Goal: Transaction & Acquisition: Purchase product/service

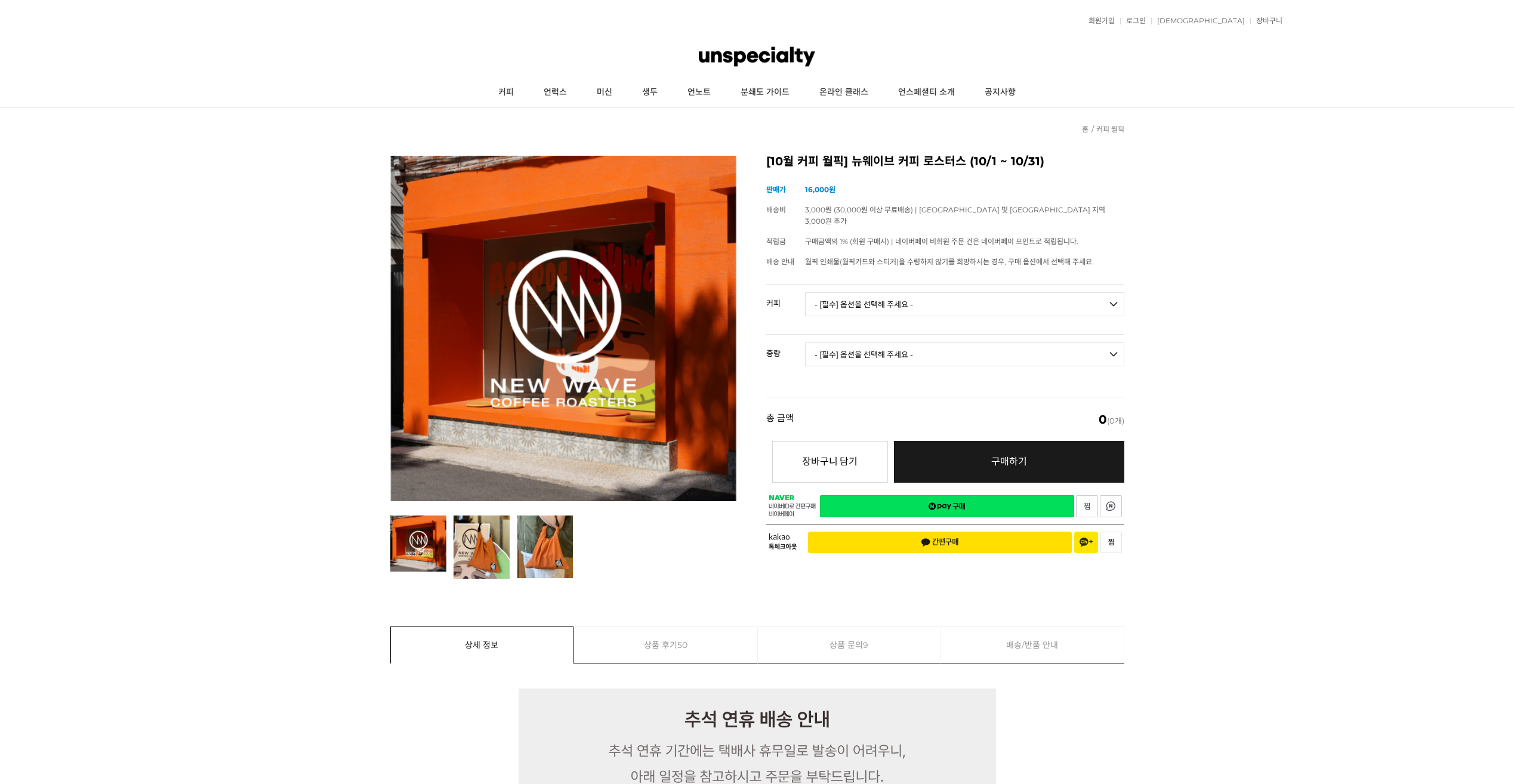
click at [876, 302] on select "- [필수] 옵션을 선택해 주세요 - ------------------- 언스페셜티 분쇄도 가이드 종이 받기 (주문 1건당 최대 1개 제공) …" at bounding box center [965, 305] width 319 height 24
click at [885, 285] on td "- [필수] 옵션을 선택해 주세요 - ------------------- 언스페셜티 분쇄도 가이드 종이 받기 (주문 1건당 최대 1개 제공) …" at bounding box center [965, 309] width 319 height 50
click at [879, 293] on select "- [필수] 옵션을 선택해 주세요 - ------------------- 언스페셜티 분쇄도 가이드 종이 받기 (주문 1건당 최대 1개 제공) …" at bounding box center [965, 305] width 319 height 24
drag, startPoint x: 943, startPoint y: 311, endPoint x: 945, endPoint y: 303, distance: 8.2
click at [943, 311] on td "- [필수] 옵션을 선택해 주세요 - ------------------- 언스페셜티 분쇄도 가이드 종이 받기 (주문 1건당 최대 1개 제공) …" at bounding box center [965, 309] width 319 height 50
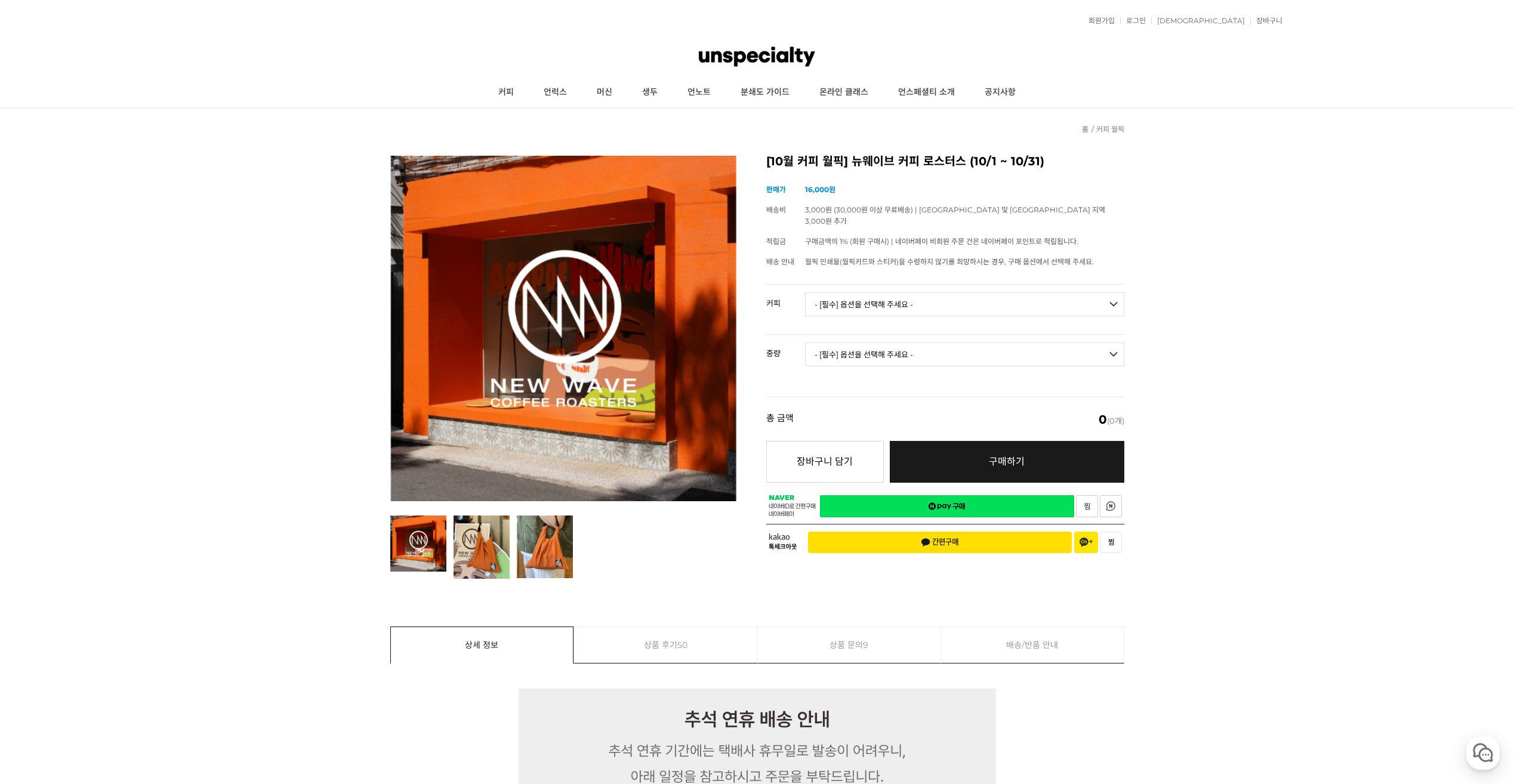
click at [945, 301] on select "- [필수] 옵션을 선택해 주세요 - ------------------- 언스페셜티 분쇄도 가이드 종이 받기 (주문 1건당 최대 1개 제공) …" at bounding box center [965, 305] width 319 height 24
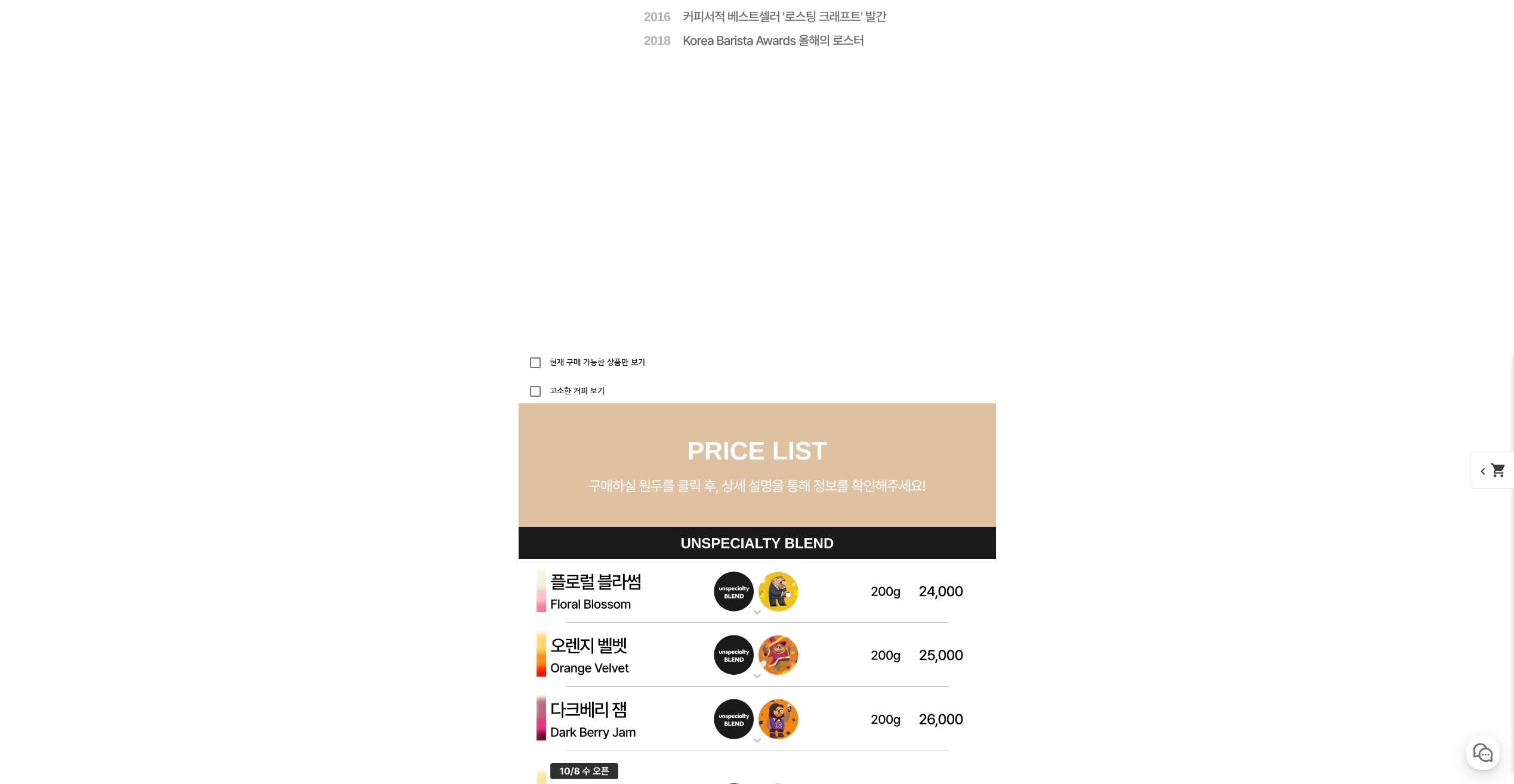
scroll to position [3485, 0]
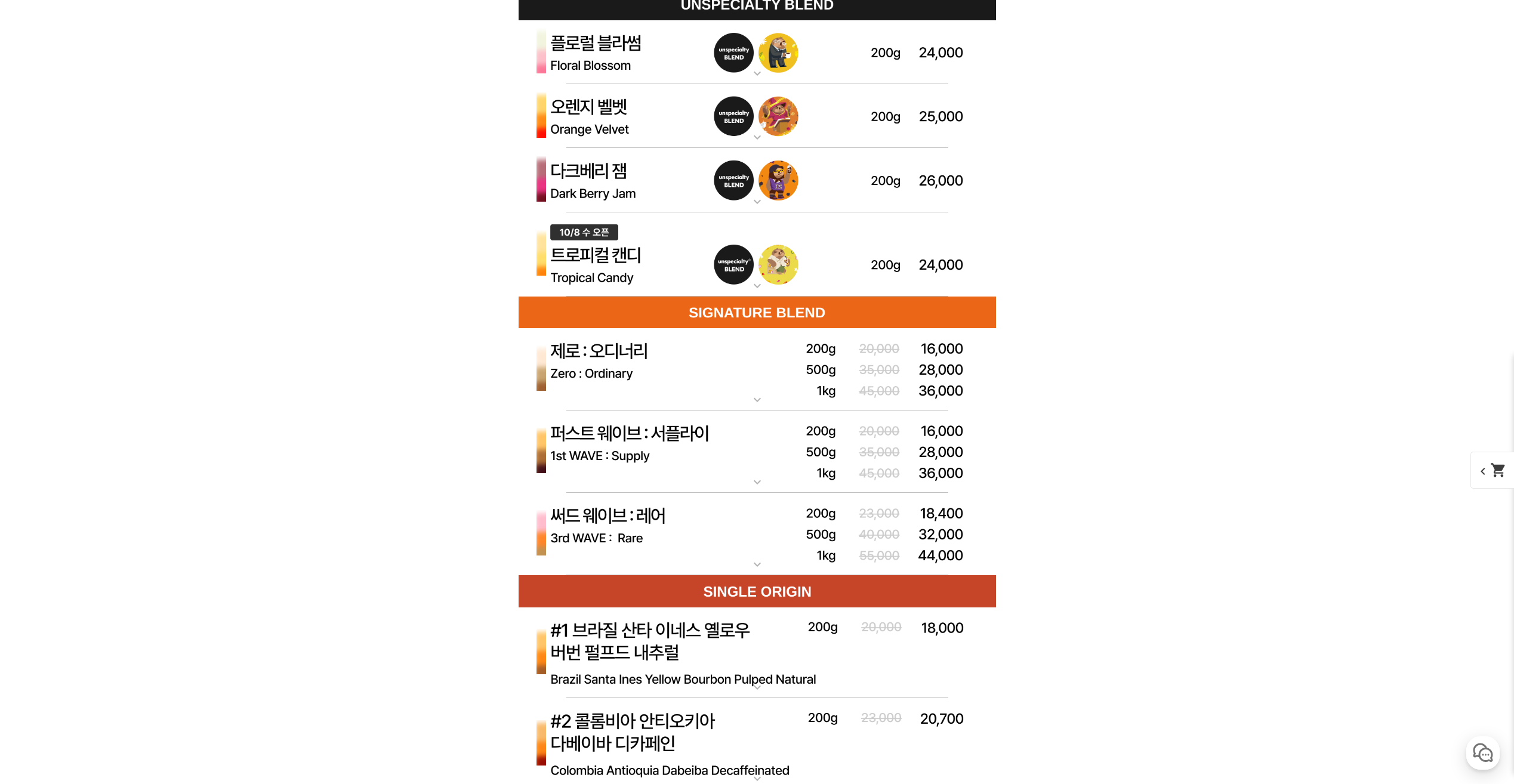
click at [624, 258] on img at bounding box center [757, 254] width 478 height 84
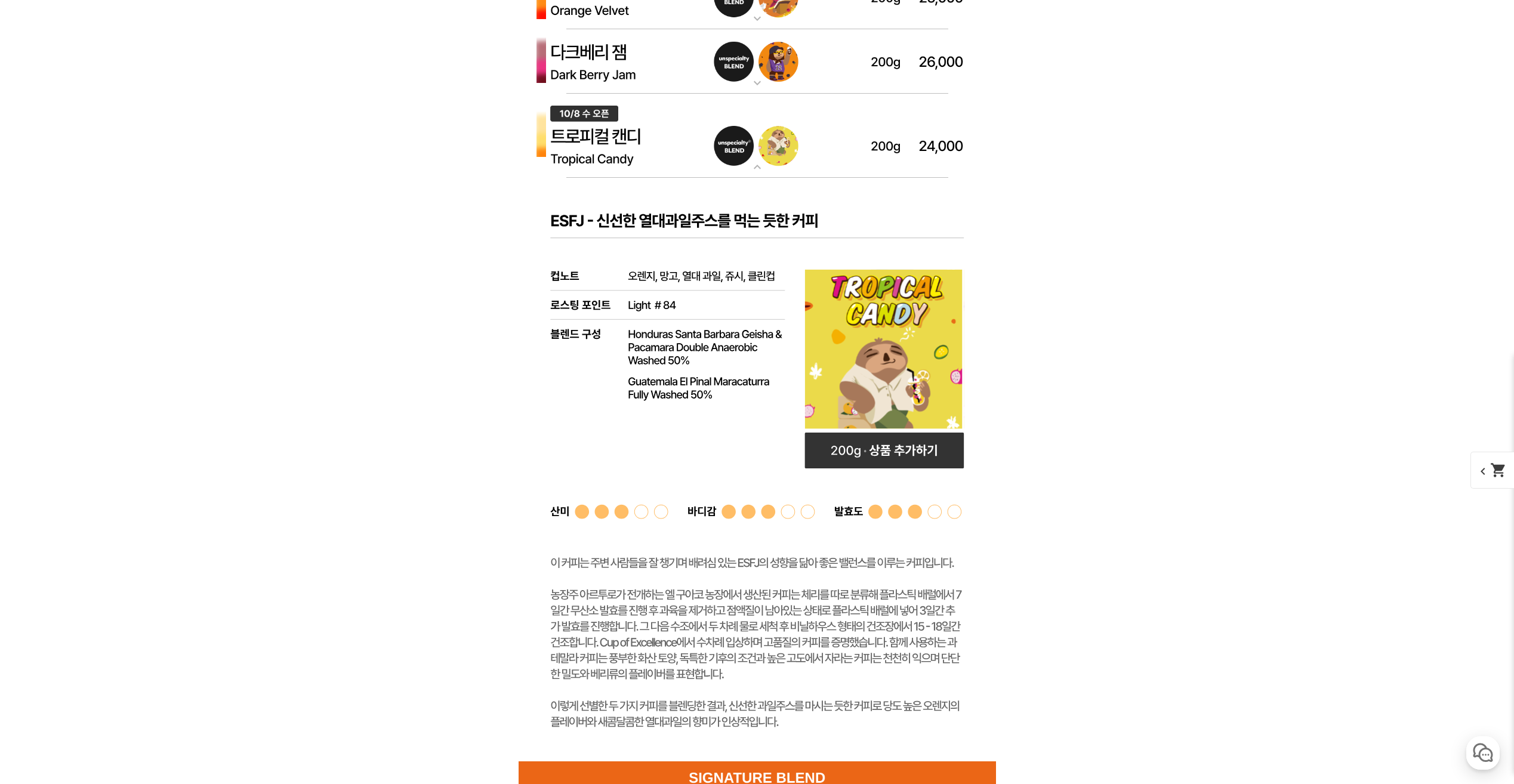
scroll to position [3605, 0]
click at [915, 450] on rect at bounding box center [885, 450] width 160 height 36
select select "[10.8 오픈] 트로피컬 캔디 (언스페셜티 블렌드)"
click at [1493, 402] on mat-icon "shopping_cart" at bounding box center [1499, 405] width 16 height 16
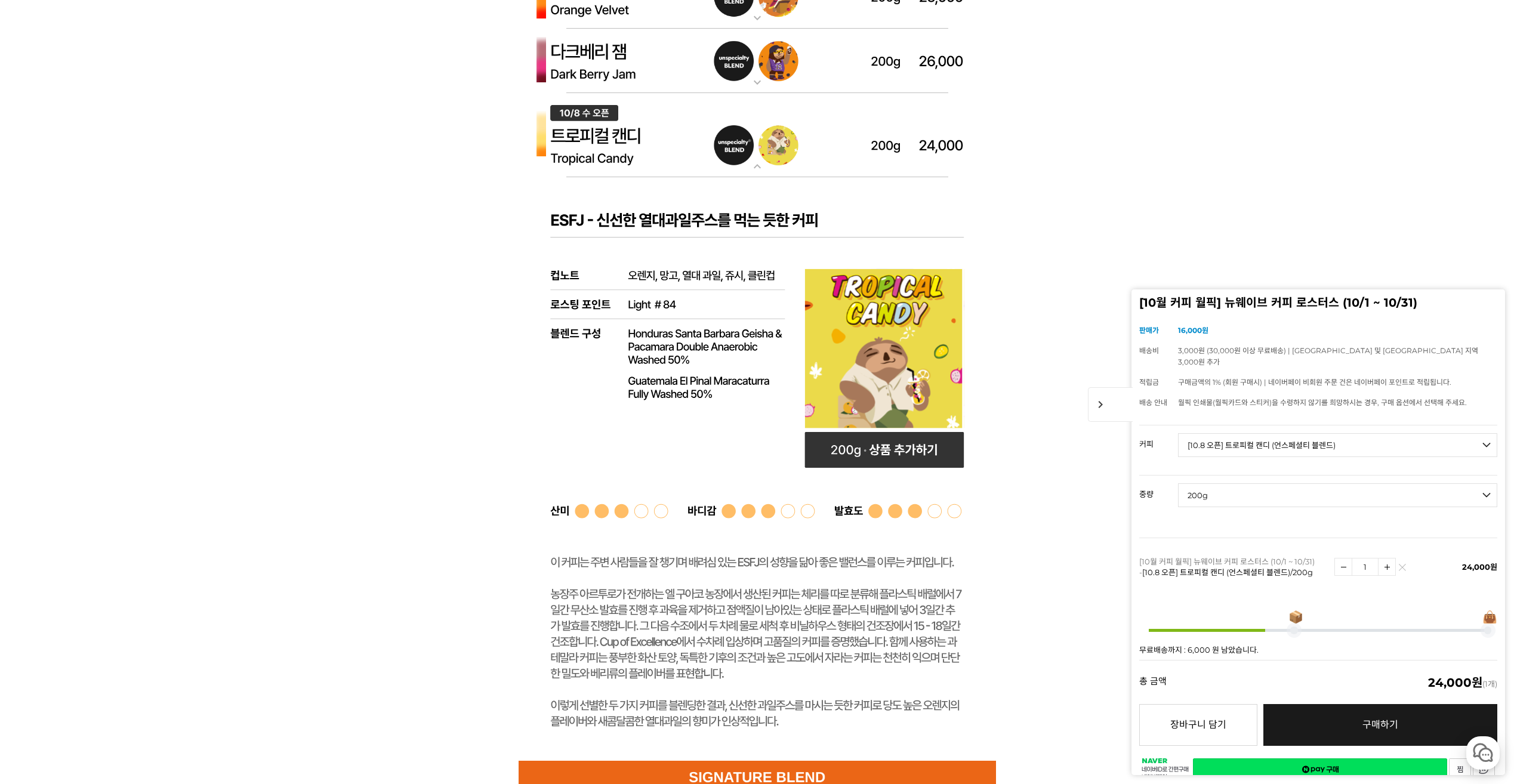
select select "*"
click at [1239, 487] on select "- [필수] 옵션을 선택해 주세요 - ------------------- 200g" at bounding box center [1338, 495] width 319 height 24
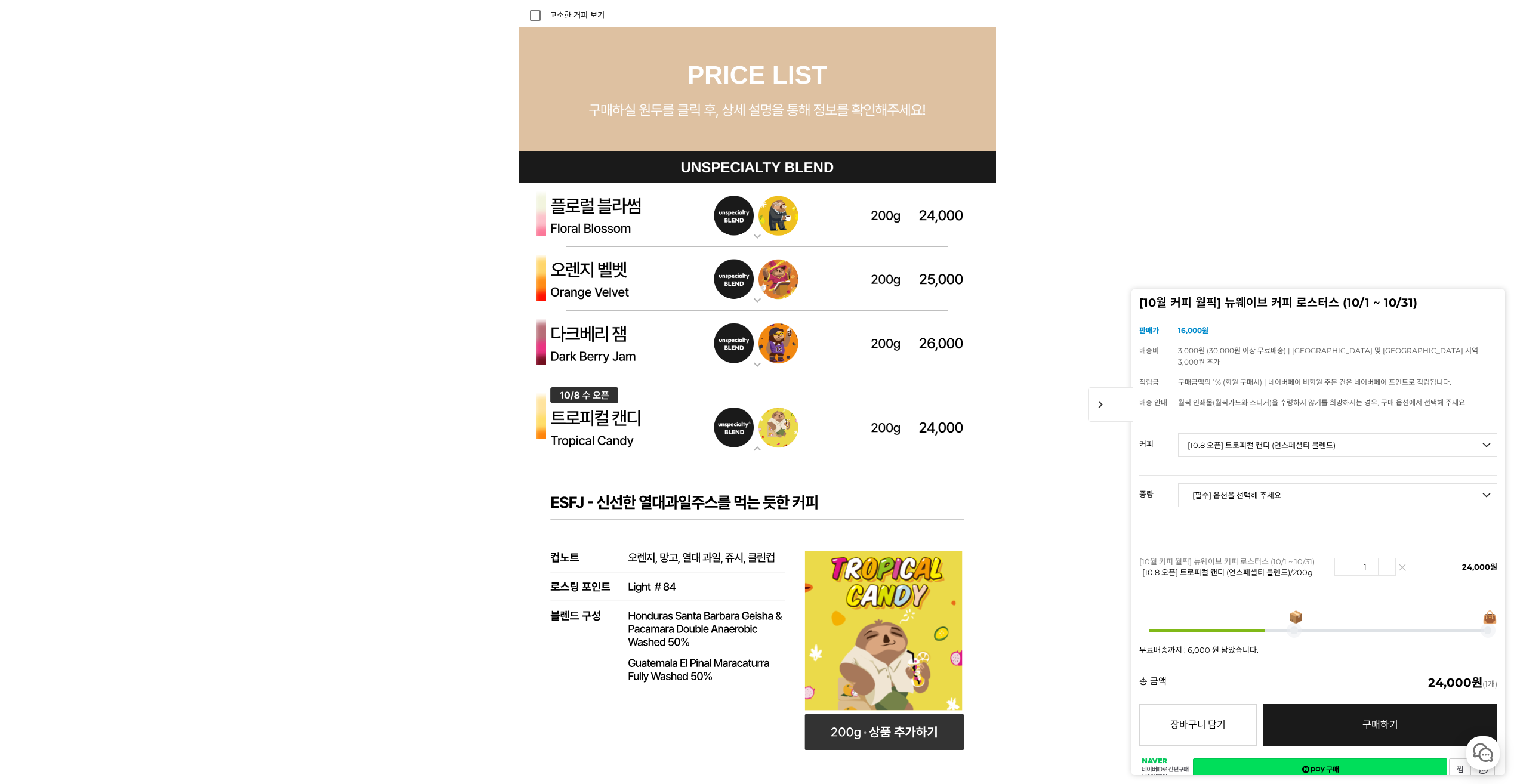
scroll to position [3306, 0]
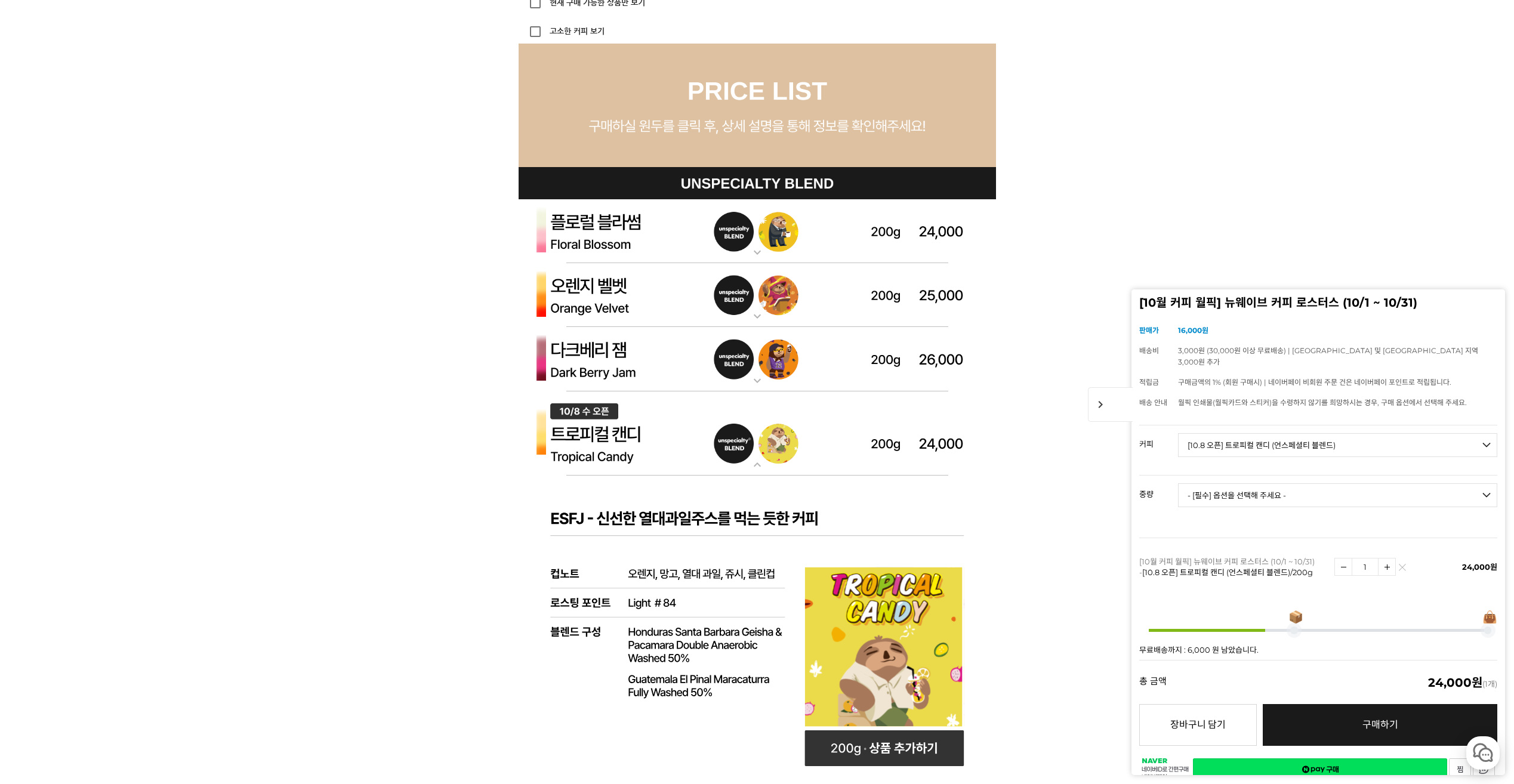
click at [608, 353] on img at bounding box center [757, 359] width 478 height 64
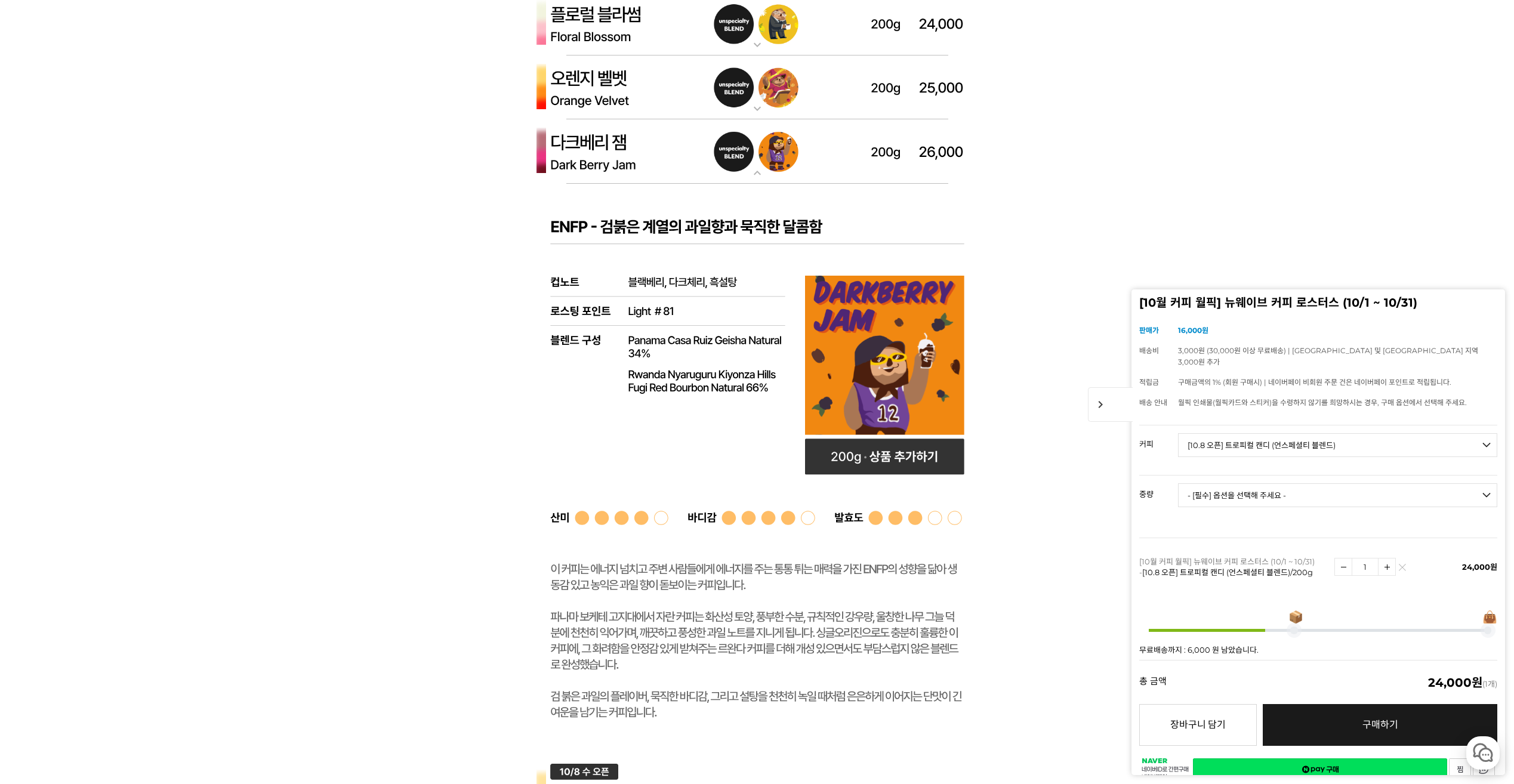
scroll to position [3485, 0]
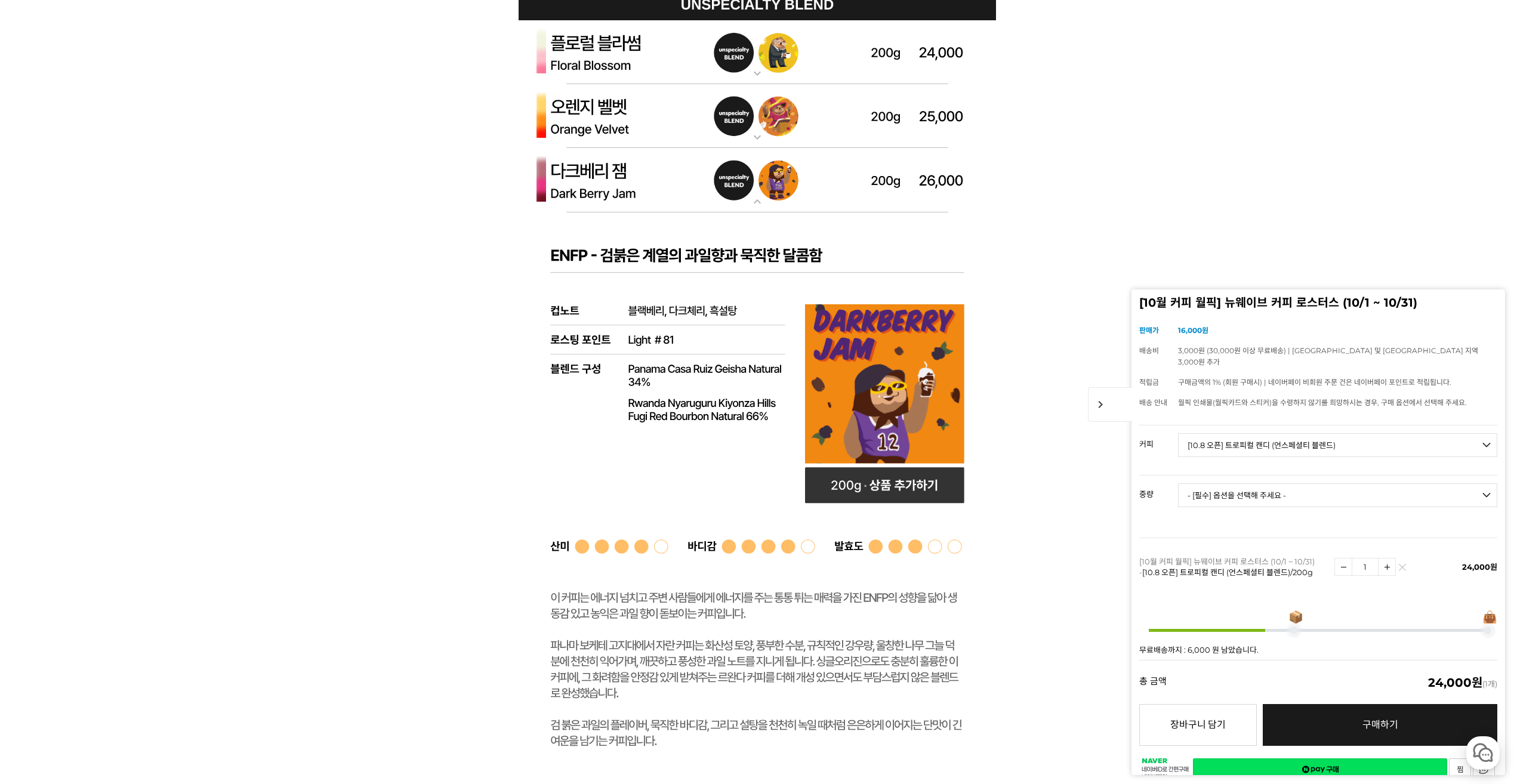
click at [606, 104] on img at bounding box center [757, 116] width 478 height 64
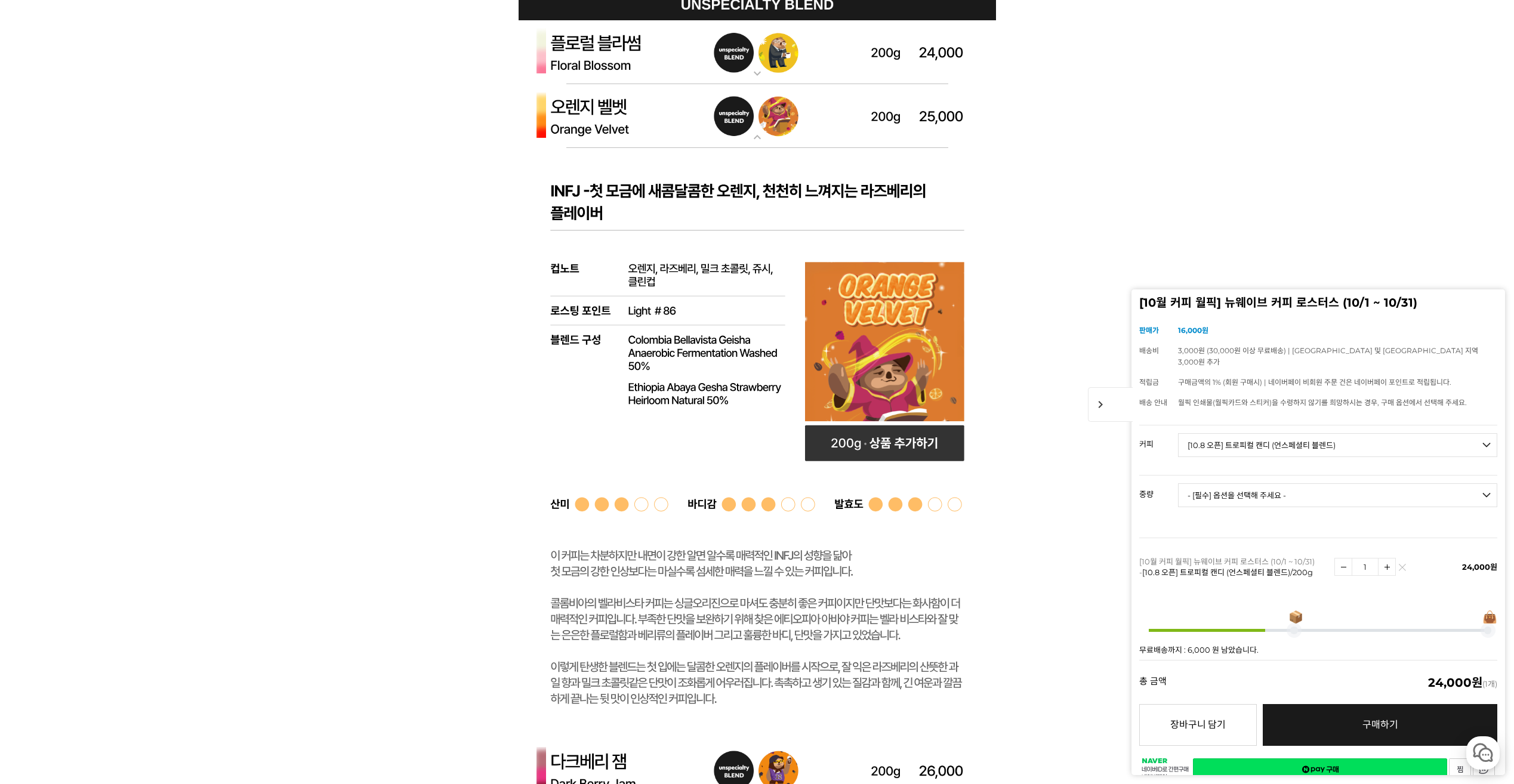
click at [596, 45] on img at bounding box center [757, 52] width 478 height 64
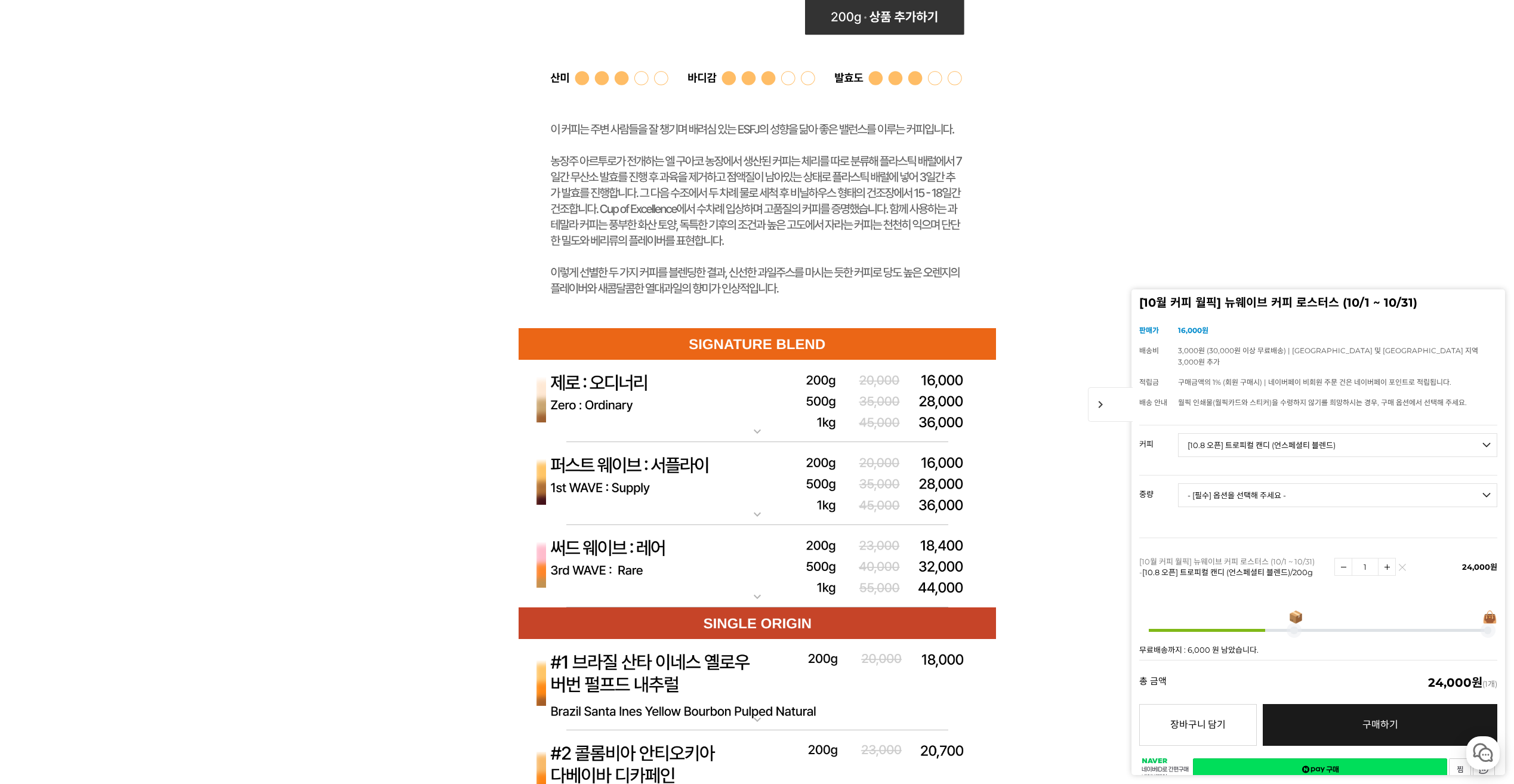
scroll to position [5753, 0]
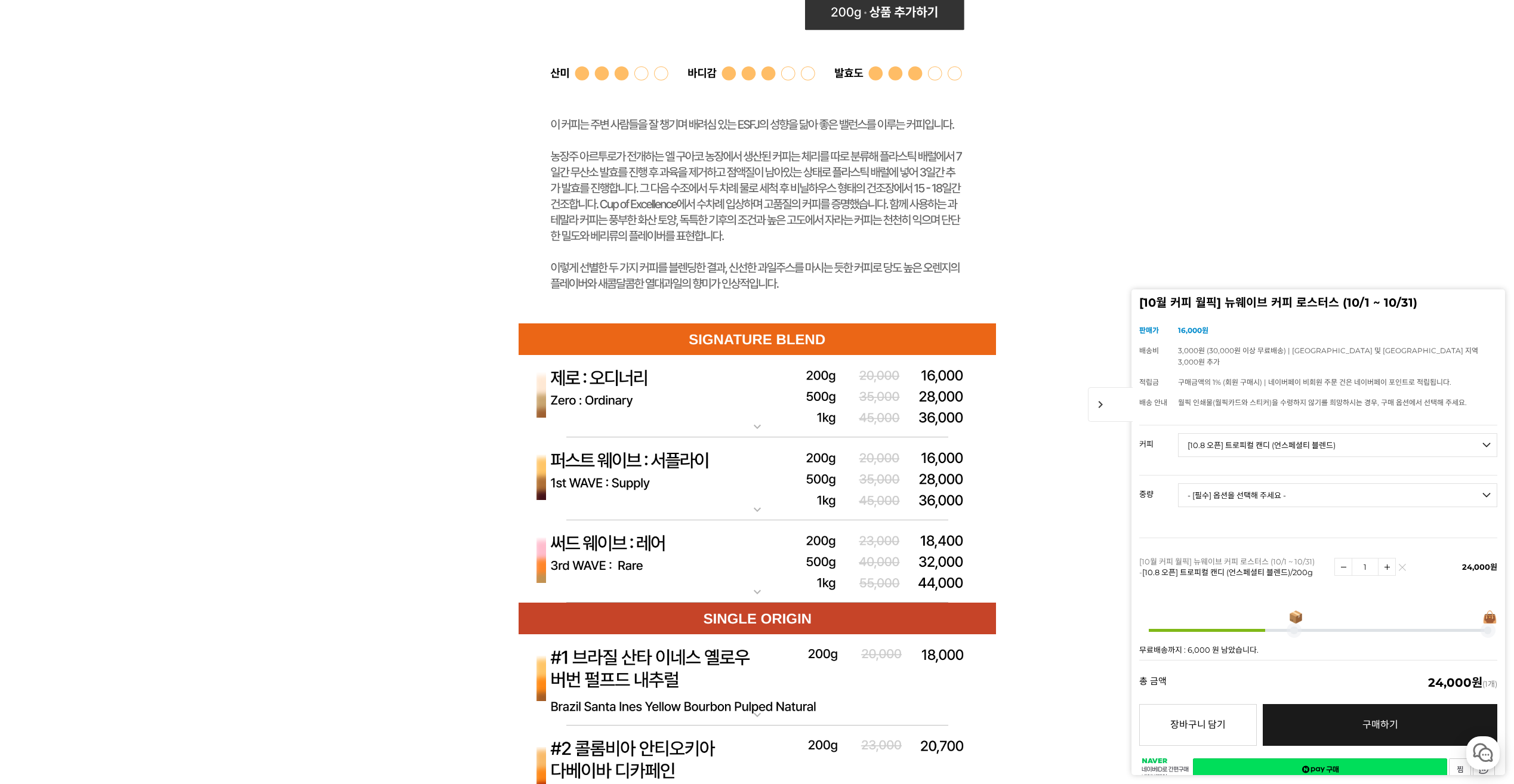
click at [1384, 558] on img at bounding box center [1387, 566] width 16 height 16
click at [1335, 558] on img at bounding box center [1344, 566] width 16 height 16
type input "1"
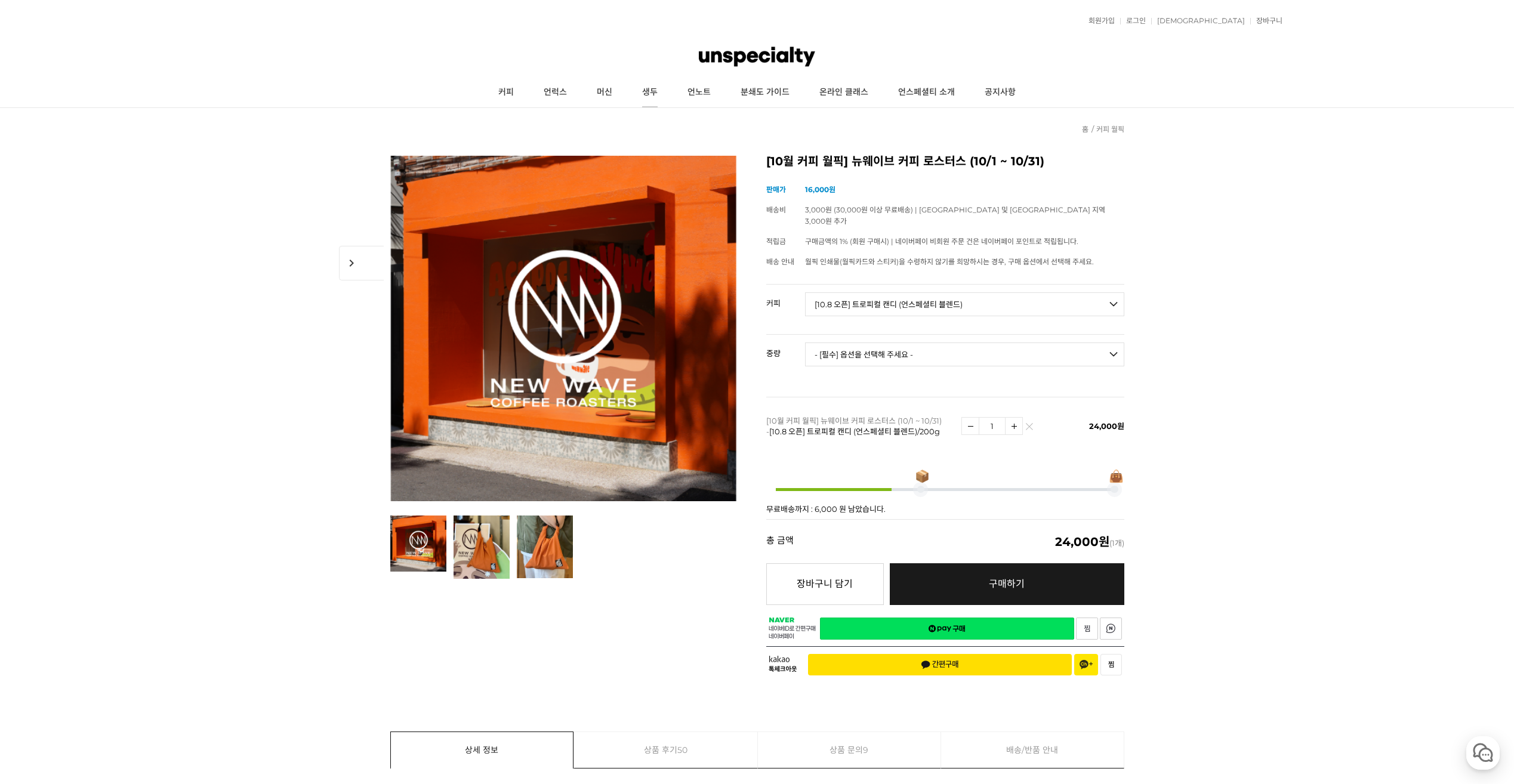
click at [643, 93] on link "생두" at bounding box center [650, 92] width 45 height 30
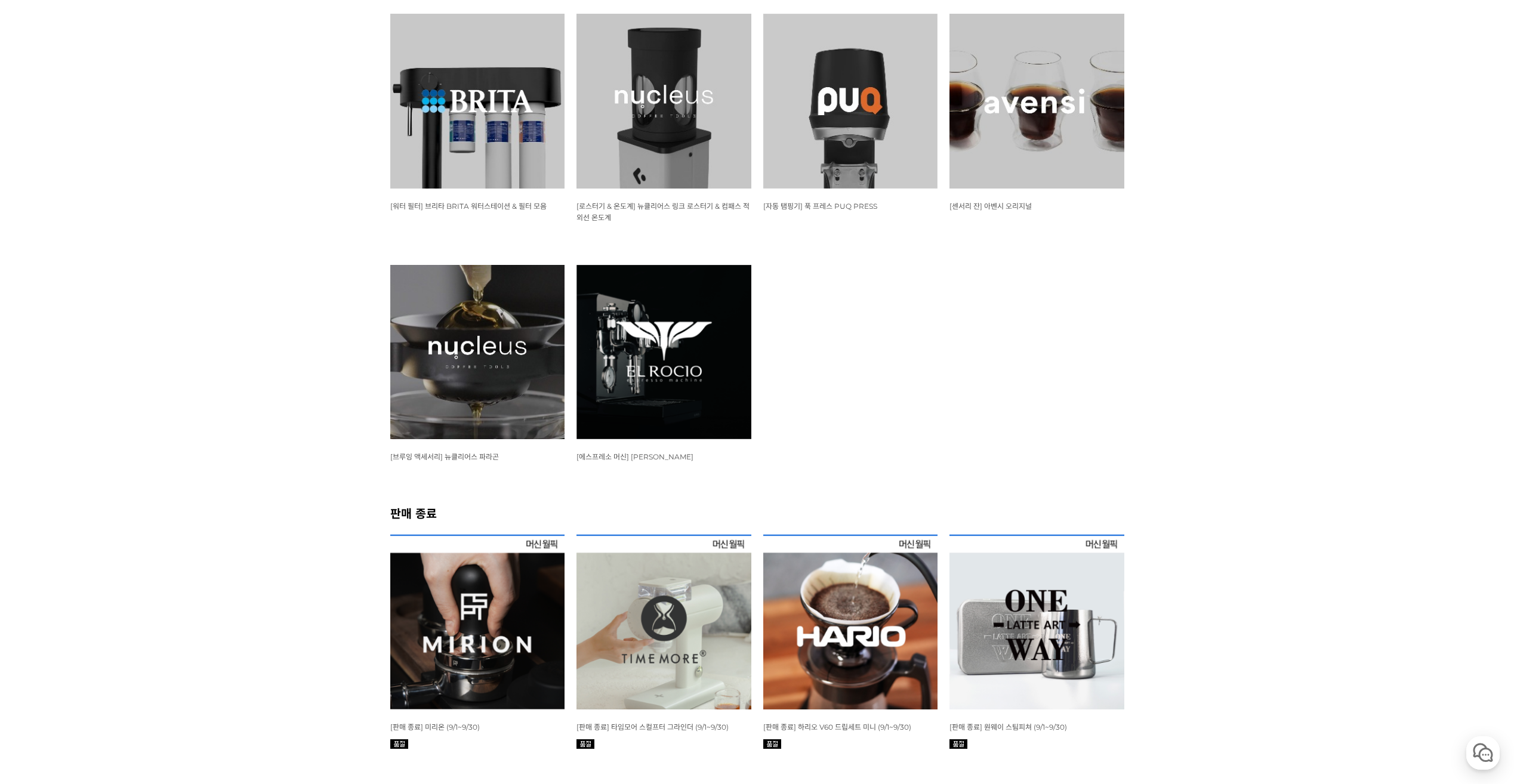
scroll to position [1372, 0]
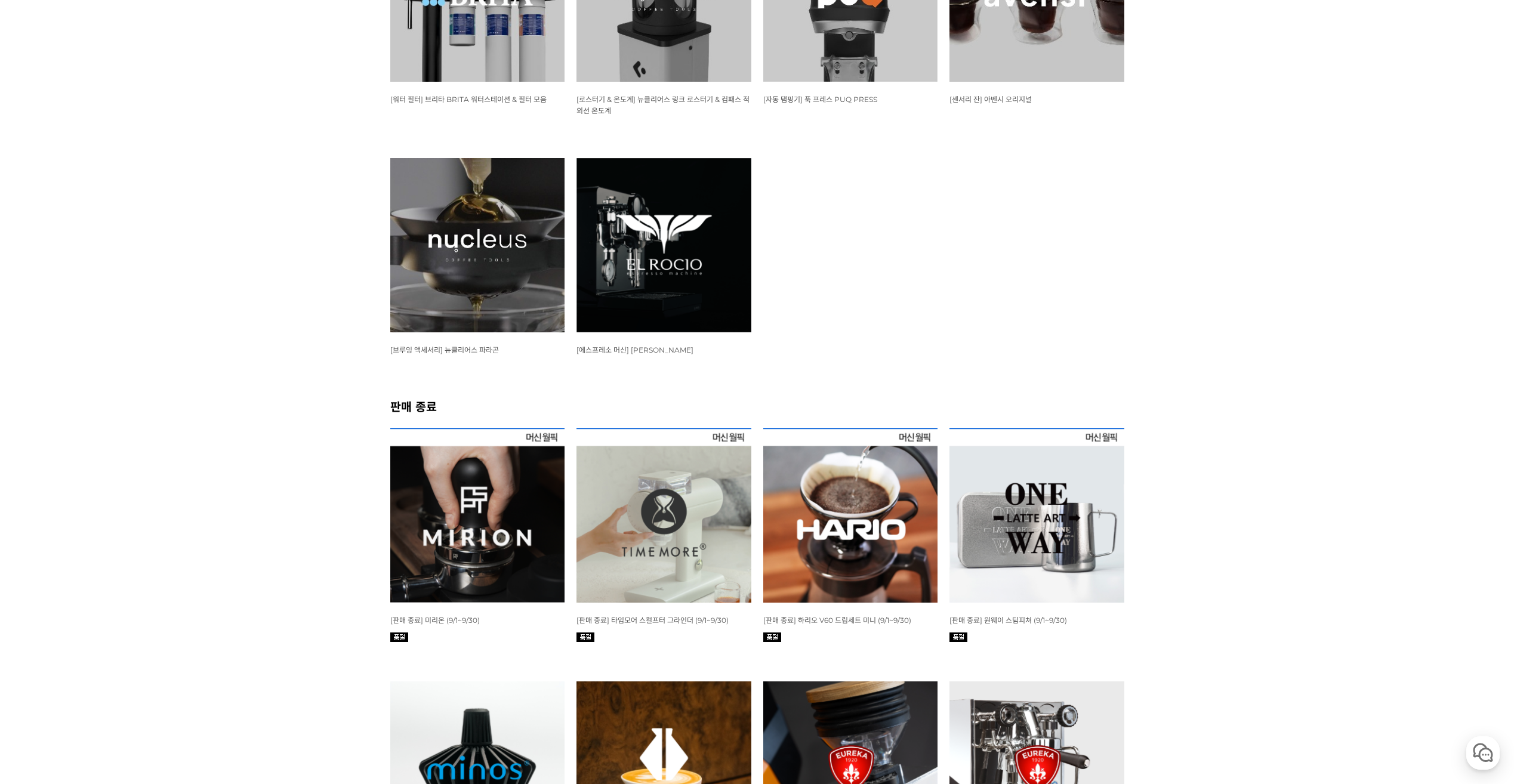
click at [833, 514] on img at bounding box center [850, 515] width 175 height 175
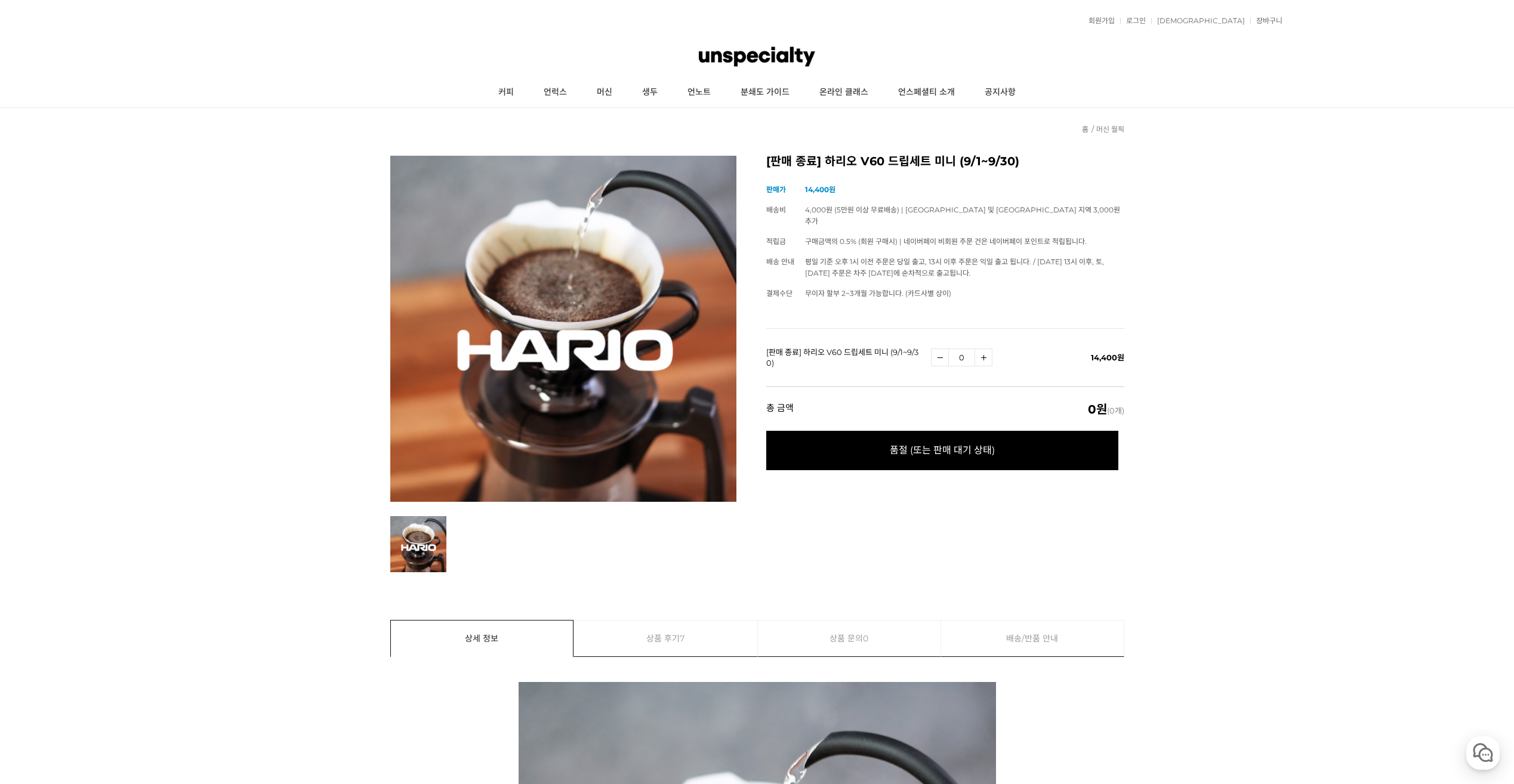
drag, startPoint x: 982, startPoint y: 267, endPoint x: 967, endPoint y: 256, distance: 18.6
click at [968, 256] on td "평일 기준 오후 1시 이전 주문은 당일 출고, 13시 이후 주문은 익일 출고 됩니다. / 금요일 13시 이후, 토, 일요일 주문은 차주 월요일…" at bounding box center [965, 267] width 319 height 32
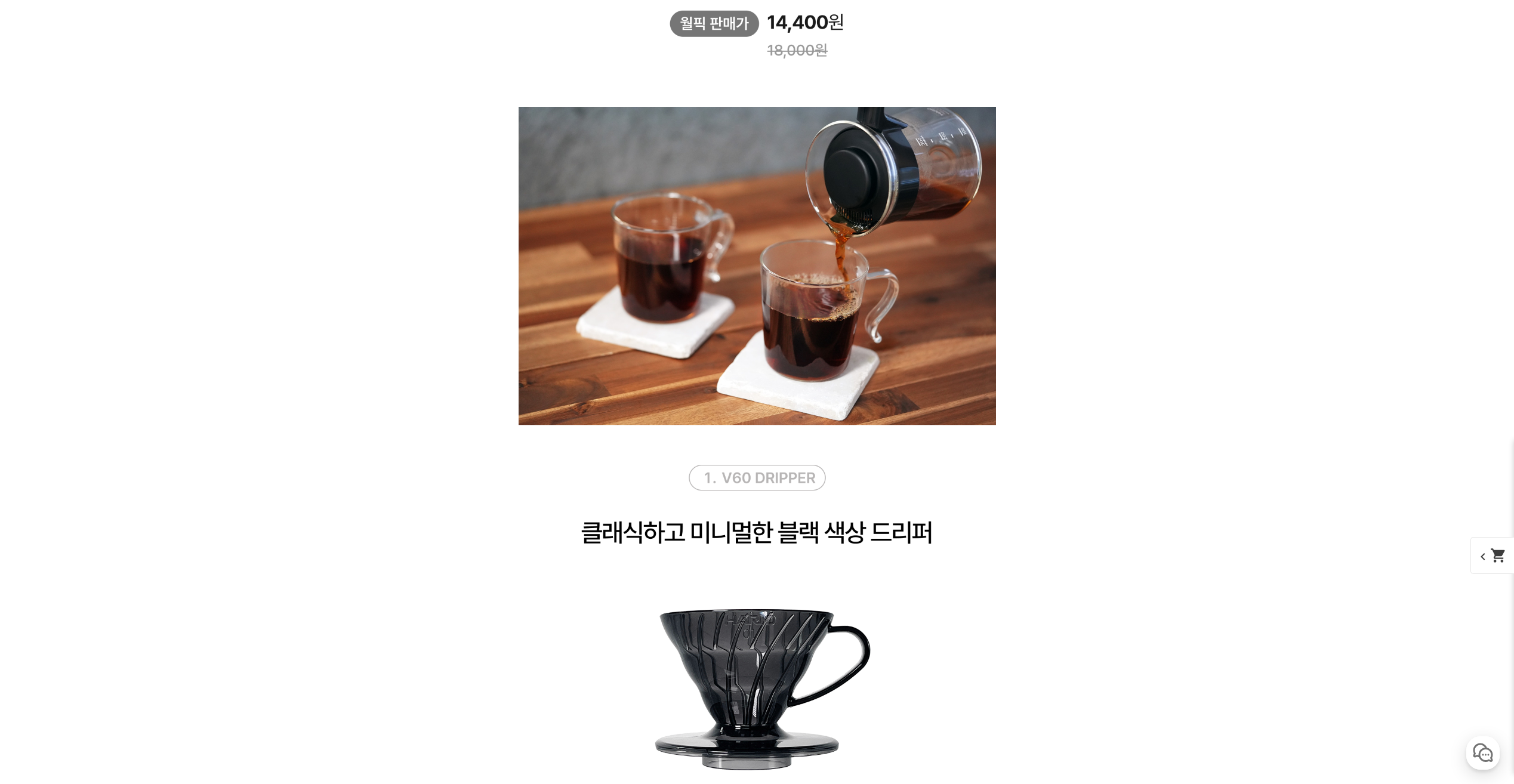
scroll to position [1910, 0]
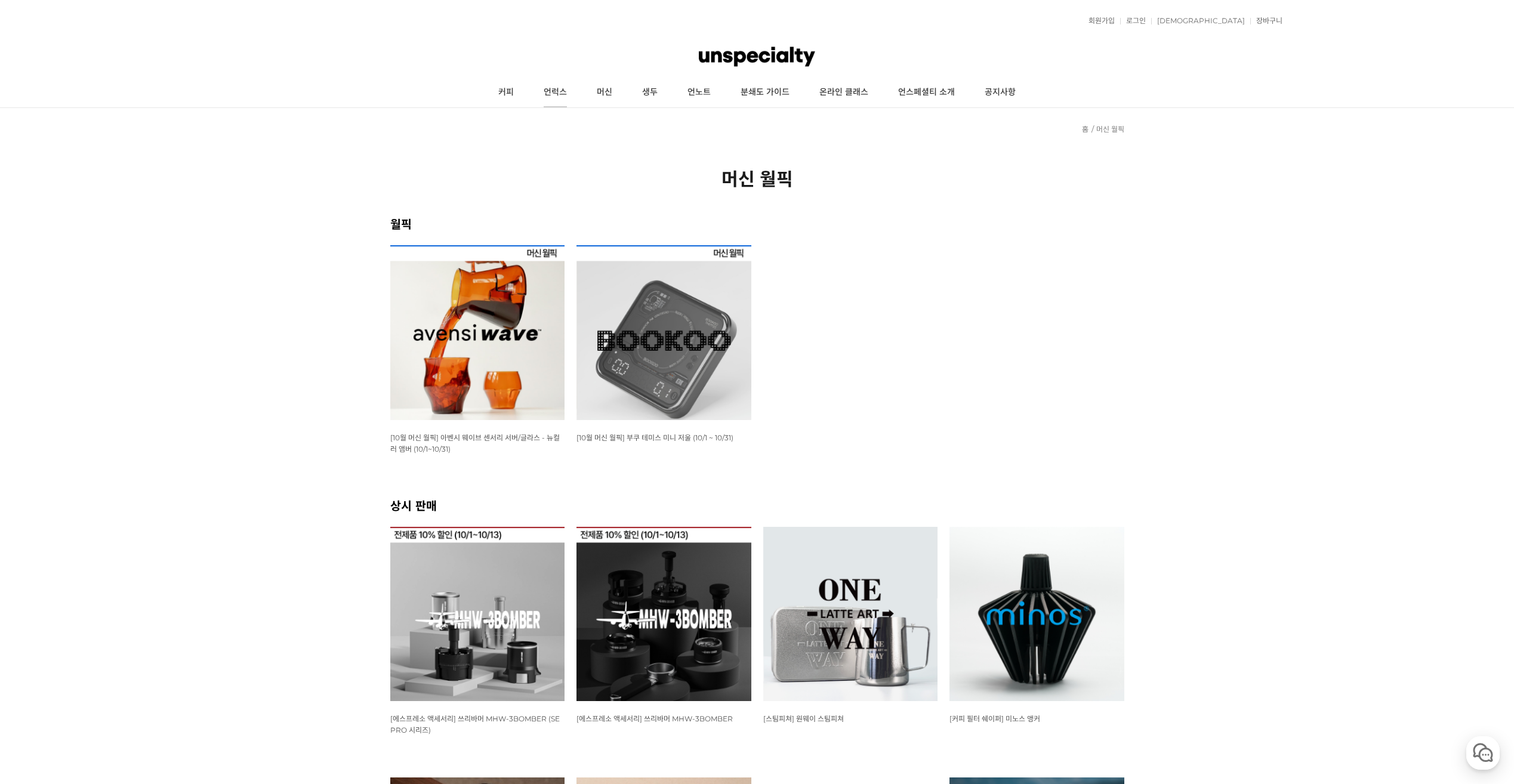
click at [554, 92] on link "언럭스" at bounding box center [555, 92] width 53 height 30
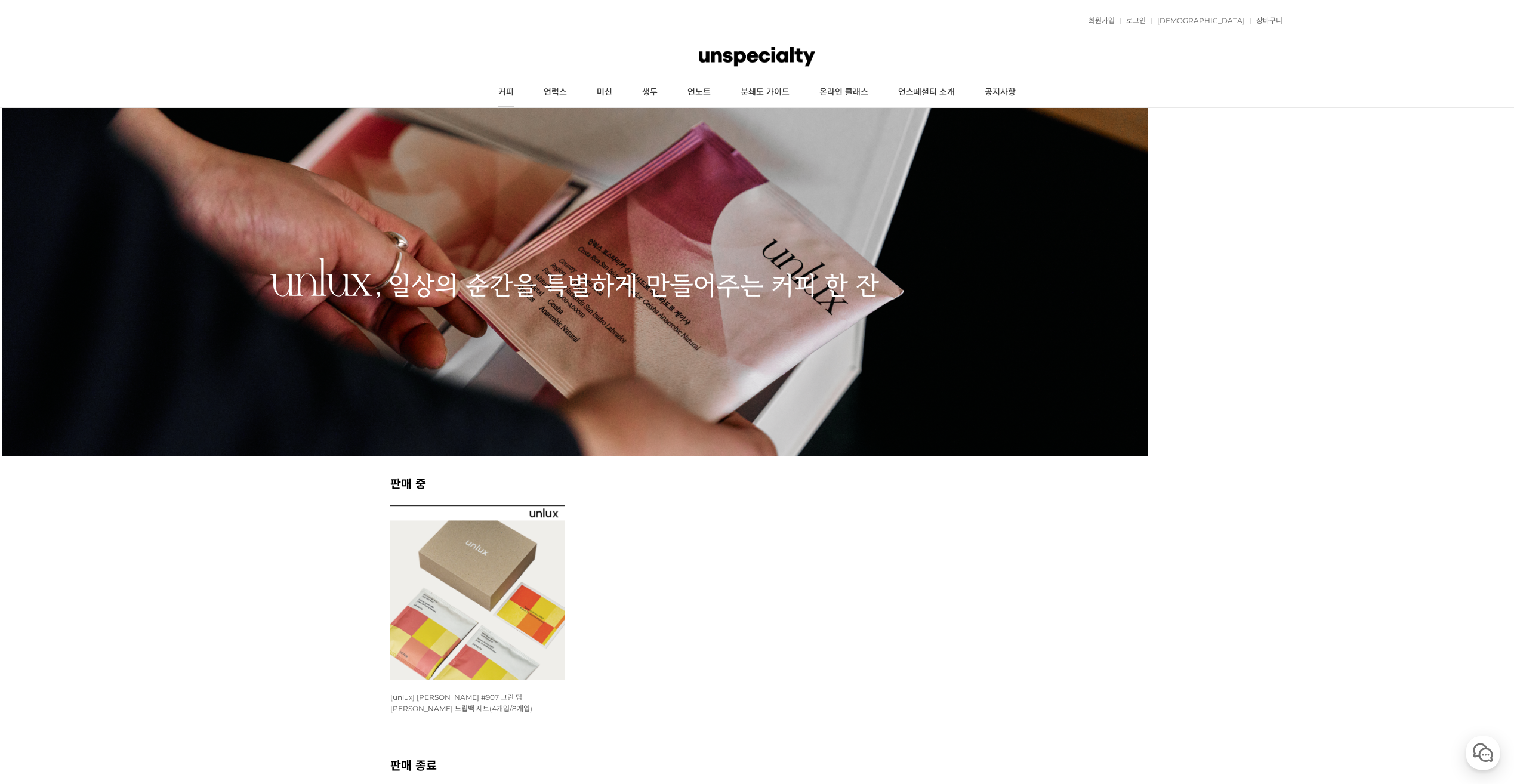
click at [519, 98] on link "커피" at bounding box center [506, 92] width 45 height 30
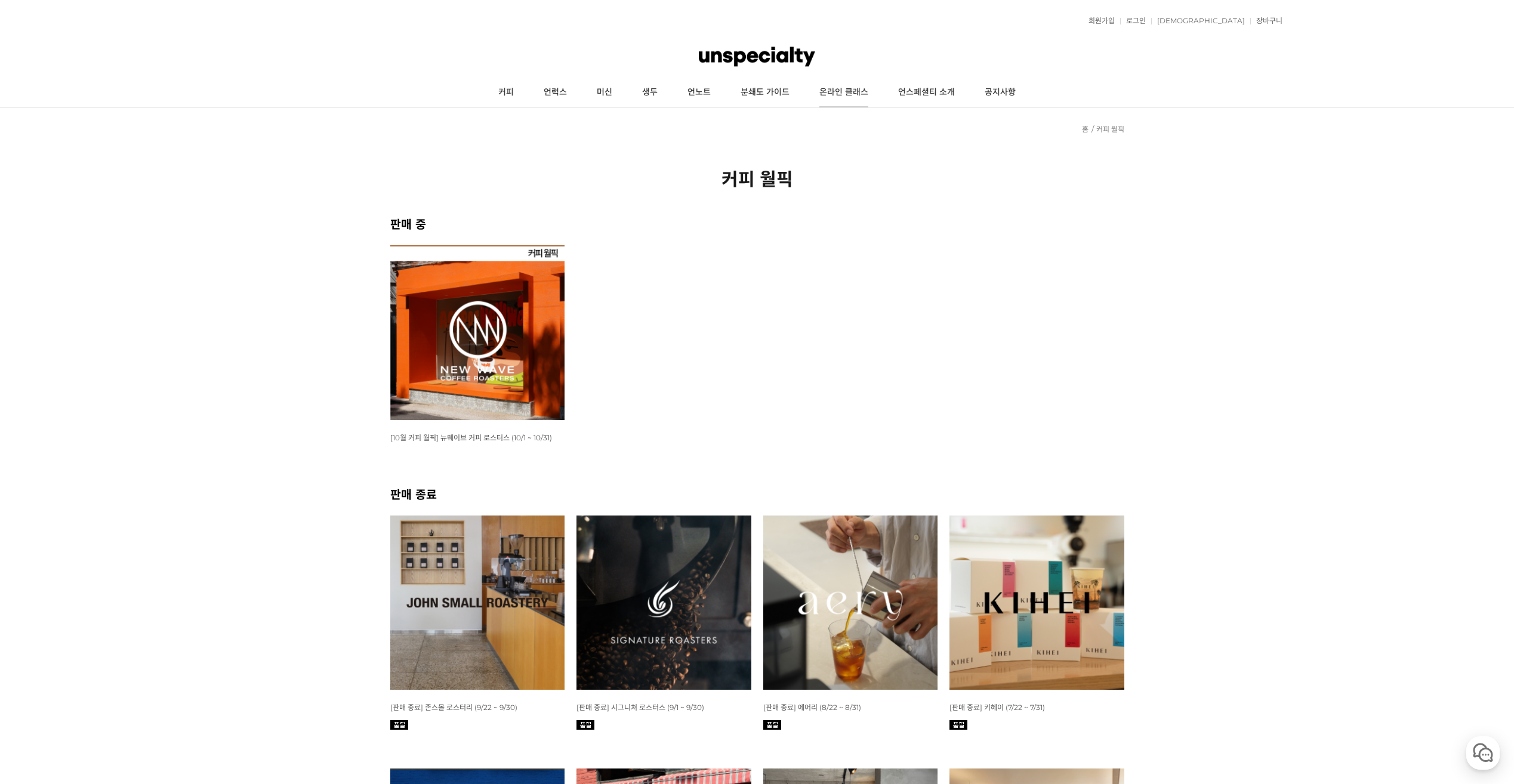
click at [843, 90] on link "온라인 클래스" at bounding box center [844, 92] width 79 height 30
click at [513, 91] on link "커피" at bounding box center [506, 92] width 45 height 30
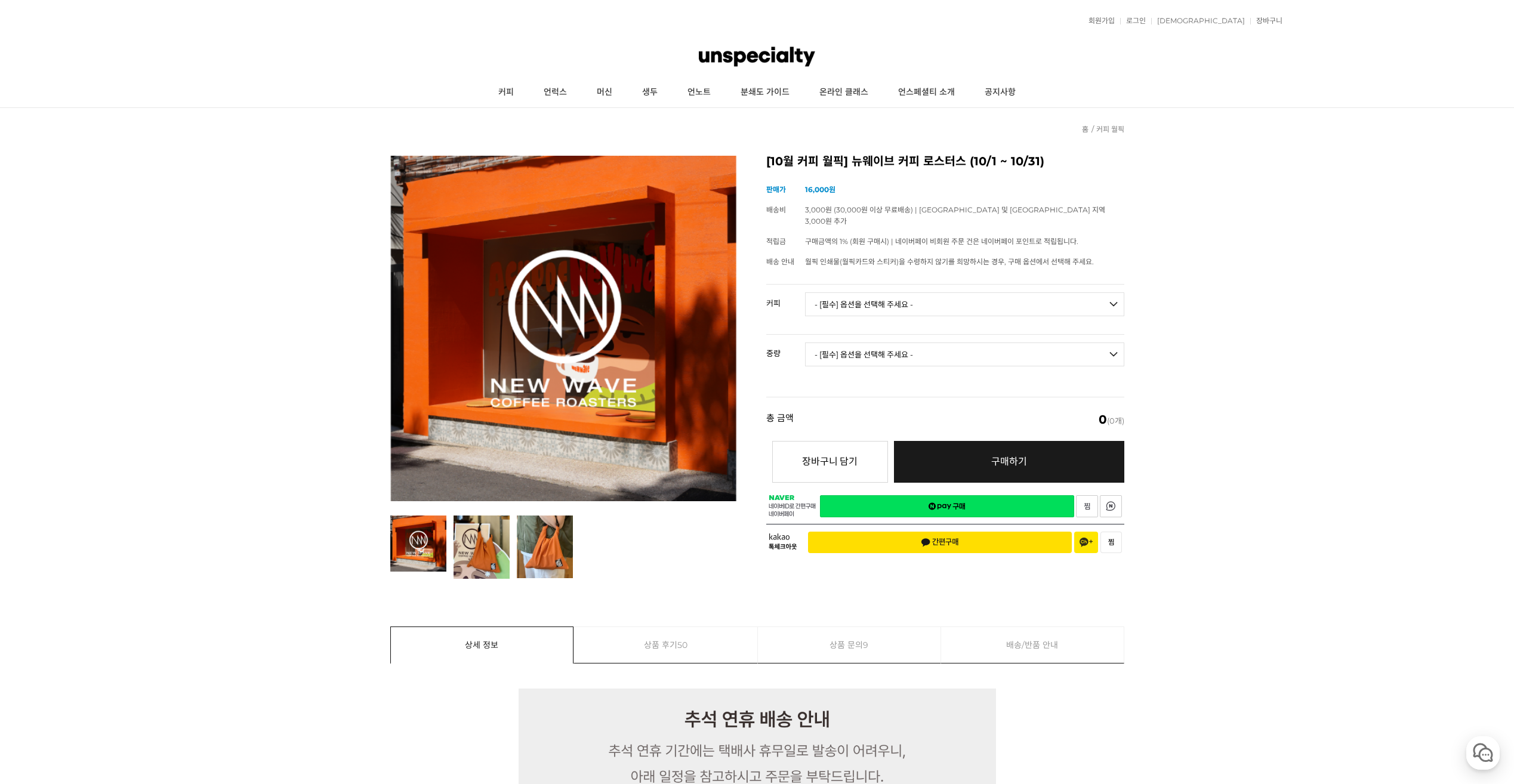
click at [914, 298] on select "- [필수] 옵션을 선택해 주세요 - ------------------- 언스페셜티 분쇄도 가이드 종이 받기 (주문 1건당 최대 1개 제공) …" at bounding box center [965, 305] width 319 height 24
click at [888, 350] on select "- [필수] 옵션을 선택해 주세요 - -------------------" at bounding box center [965, 354] width 319 height 24
drag, startPoint x: 888, startPoint y: 350, endPoint x: 891, endPoint y: 335, distance: 15.3
click at [888, 350] on select "- [필수] 옵션을 선택해 주세요 - -------------------" at bounding box center [965, 354] width 319 height 24
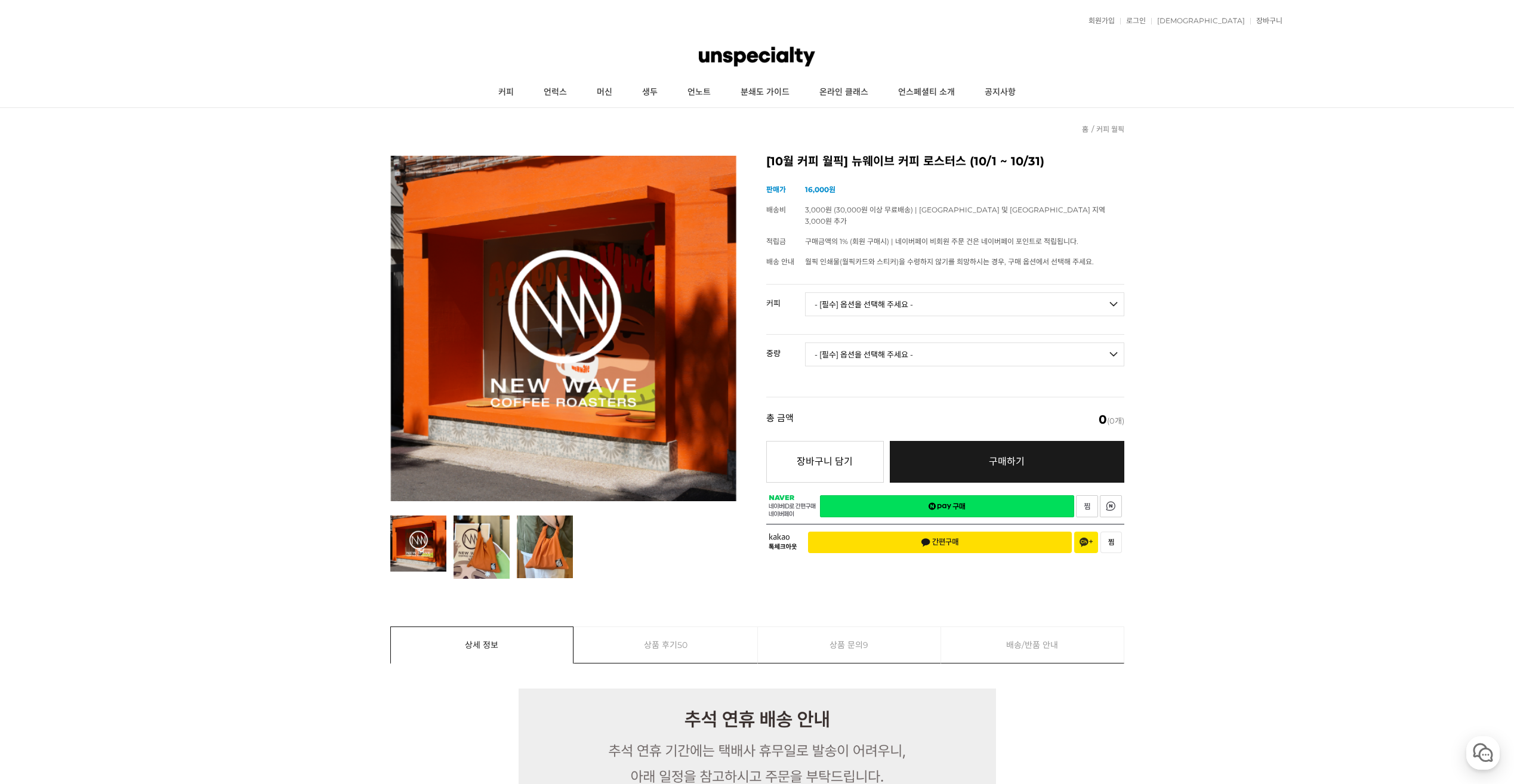
click at [898, 300] on select "- [필수] 옵션을 선택해 주세요 - ------------------- 언스페셜티 분쇄도 가이드 종이 받기 (주문 1건당 최대 1개 제공) …" at bounding box center [965, 305] width 319 height 24
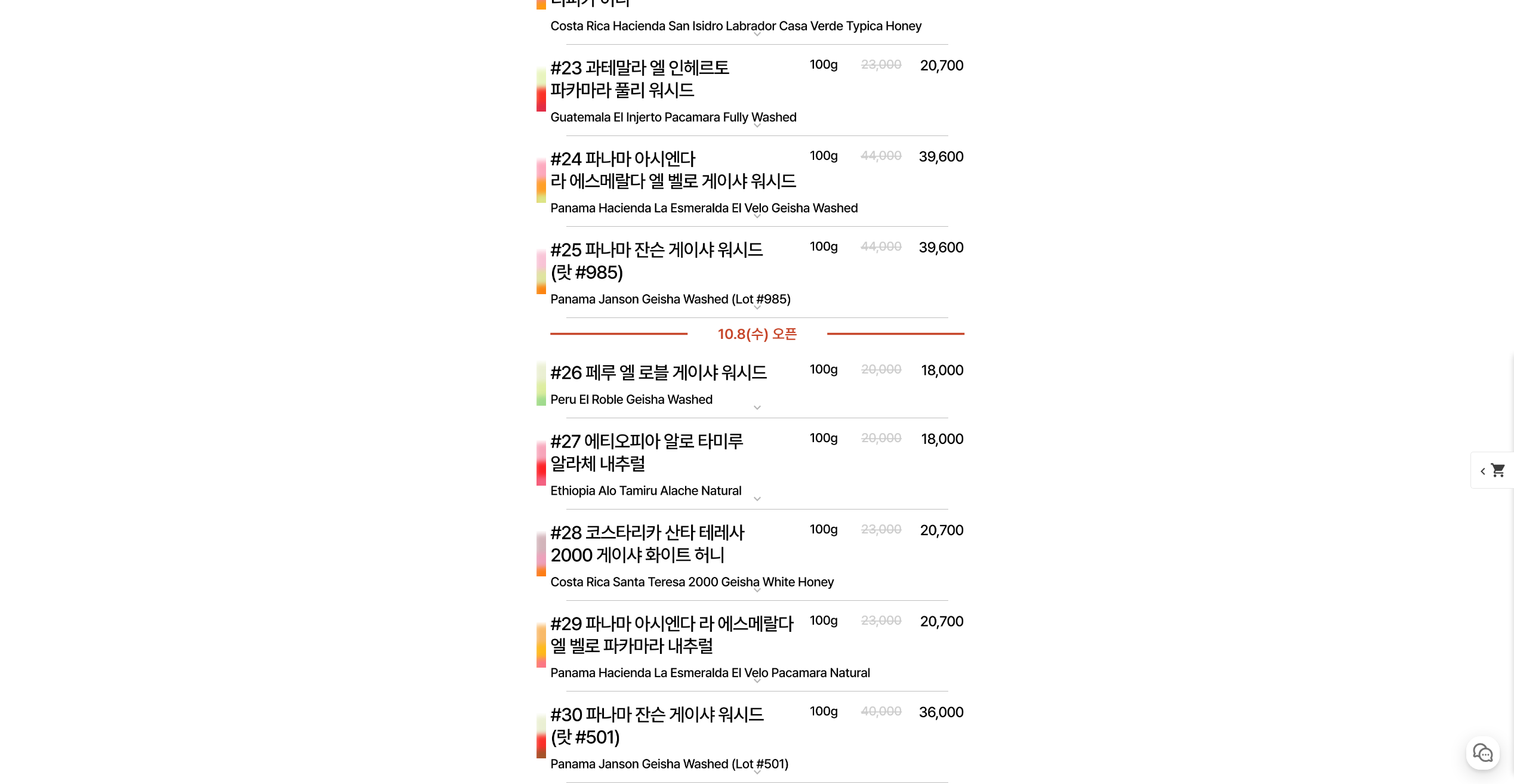
scroll to position [5576, 0]
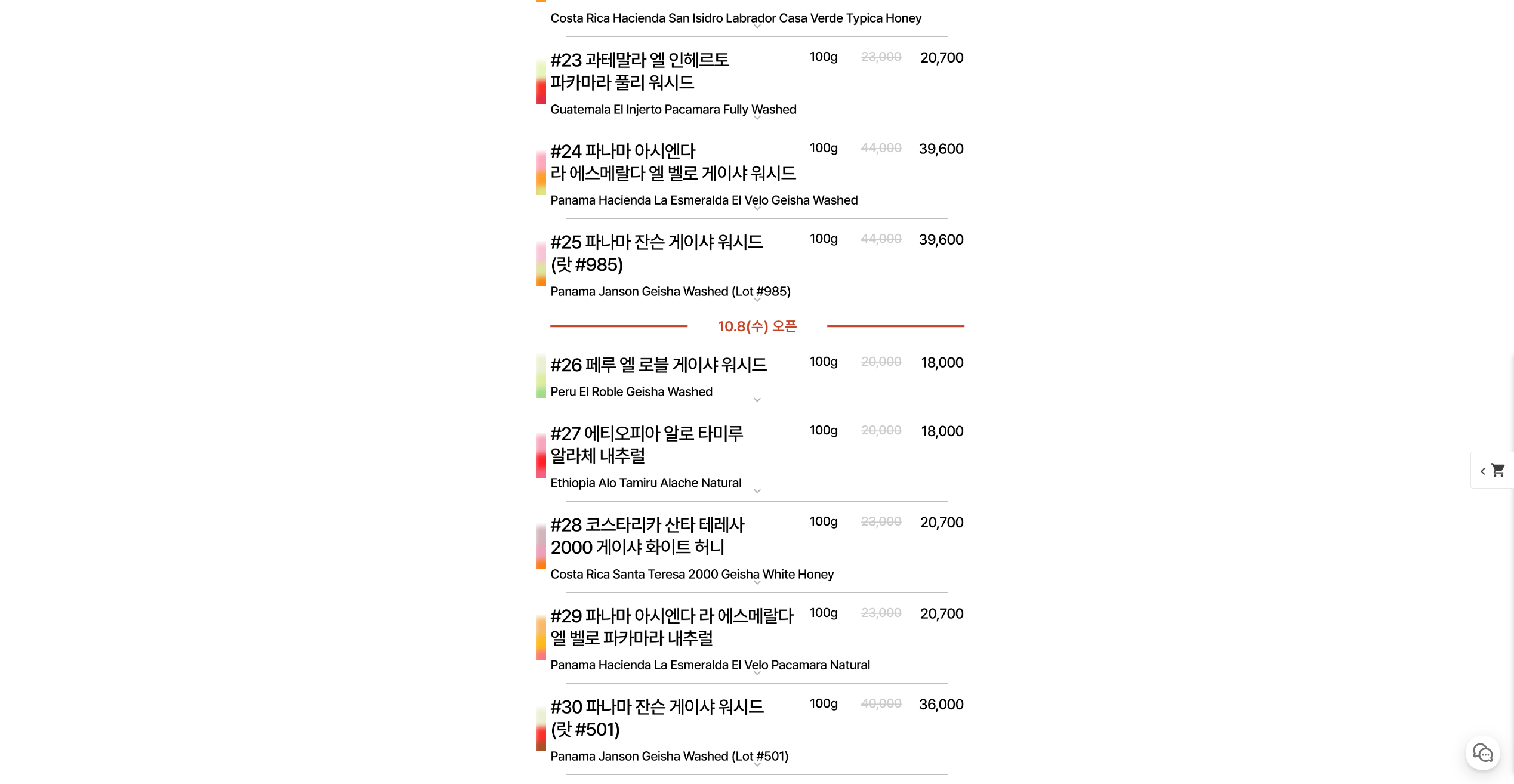
click at [736, 393] on img at bounding box center [757, 376] width 478 height 69
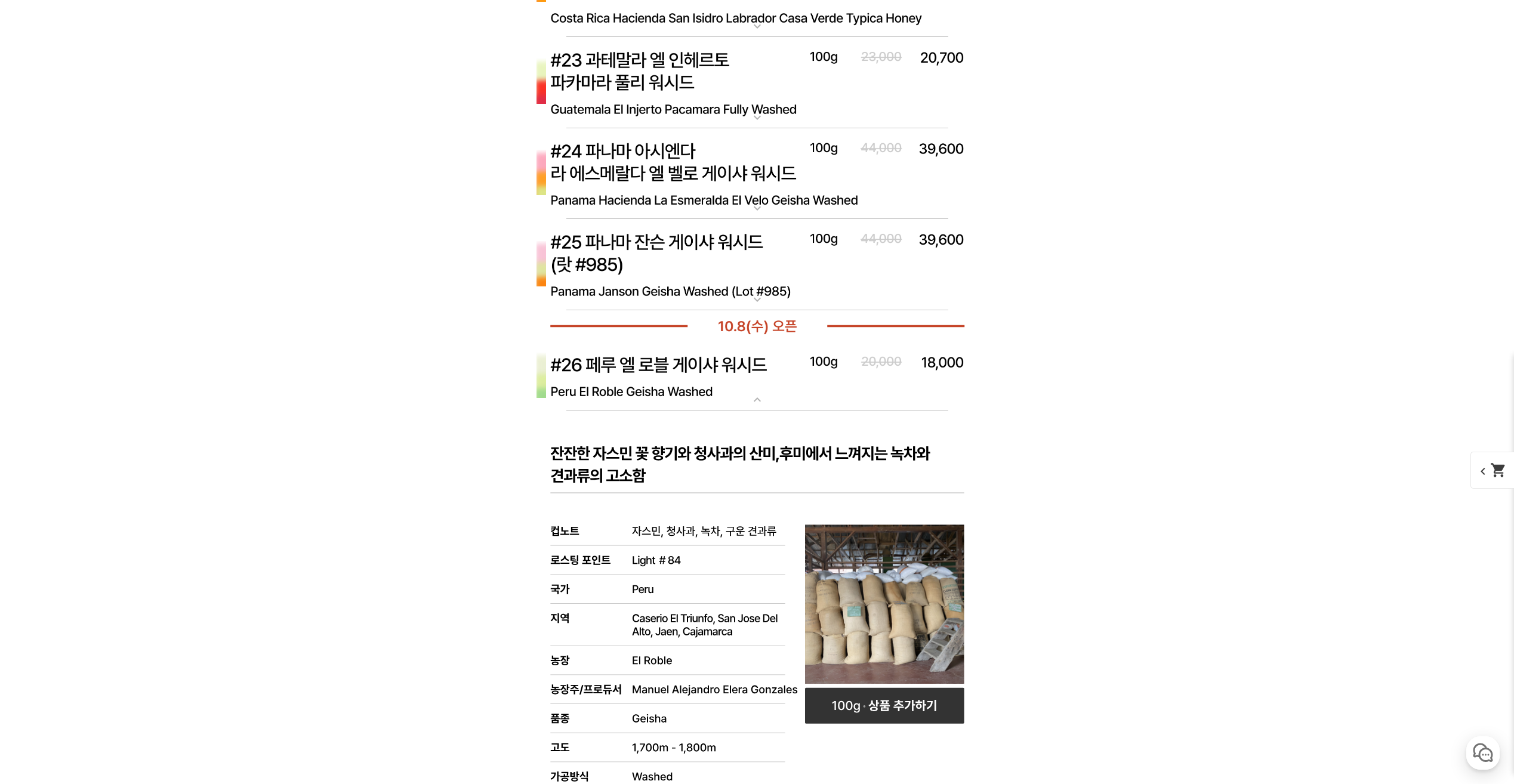
click at [736, 393] on img at bounding box center [757, 376] width 478 height 69
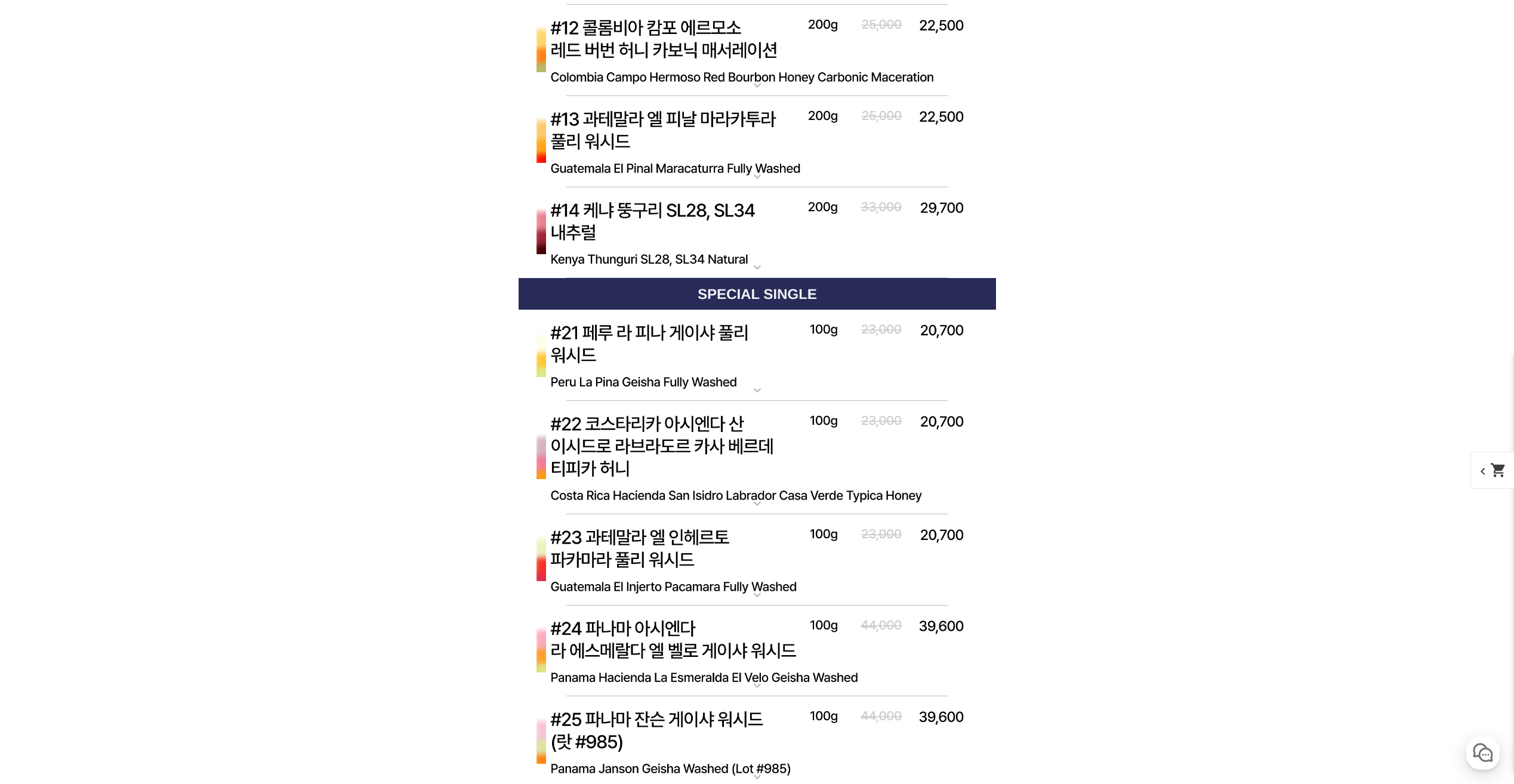
scroll to position [5456, 0]
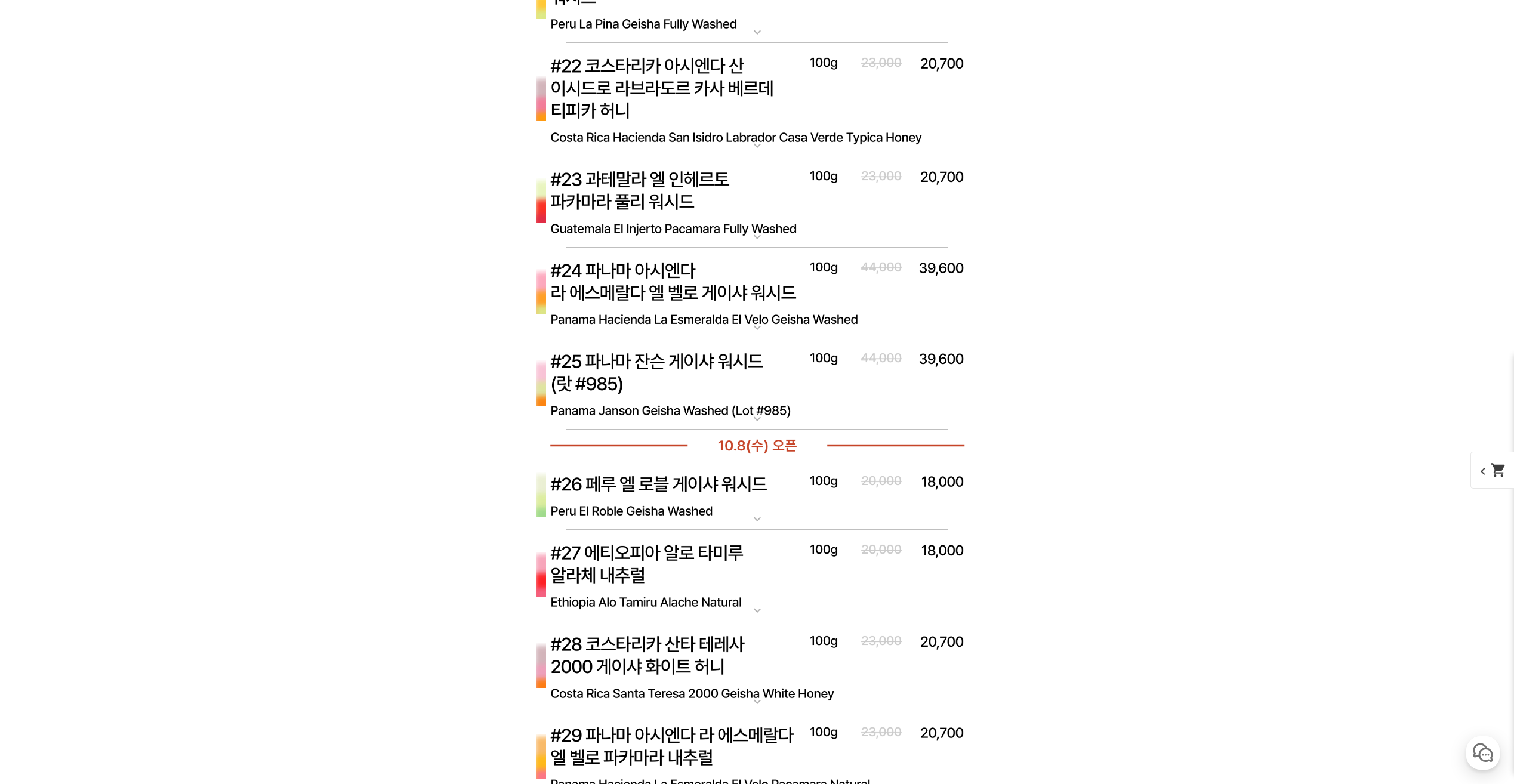
click at [761, 601] on img at bounding box center [757, 576] width 478 height 92
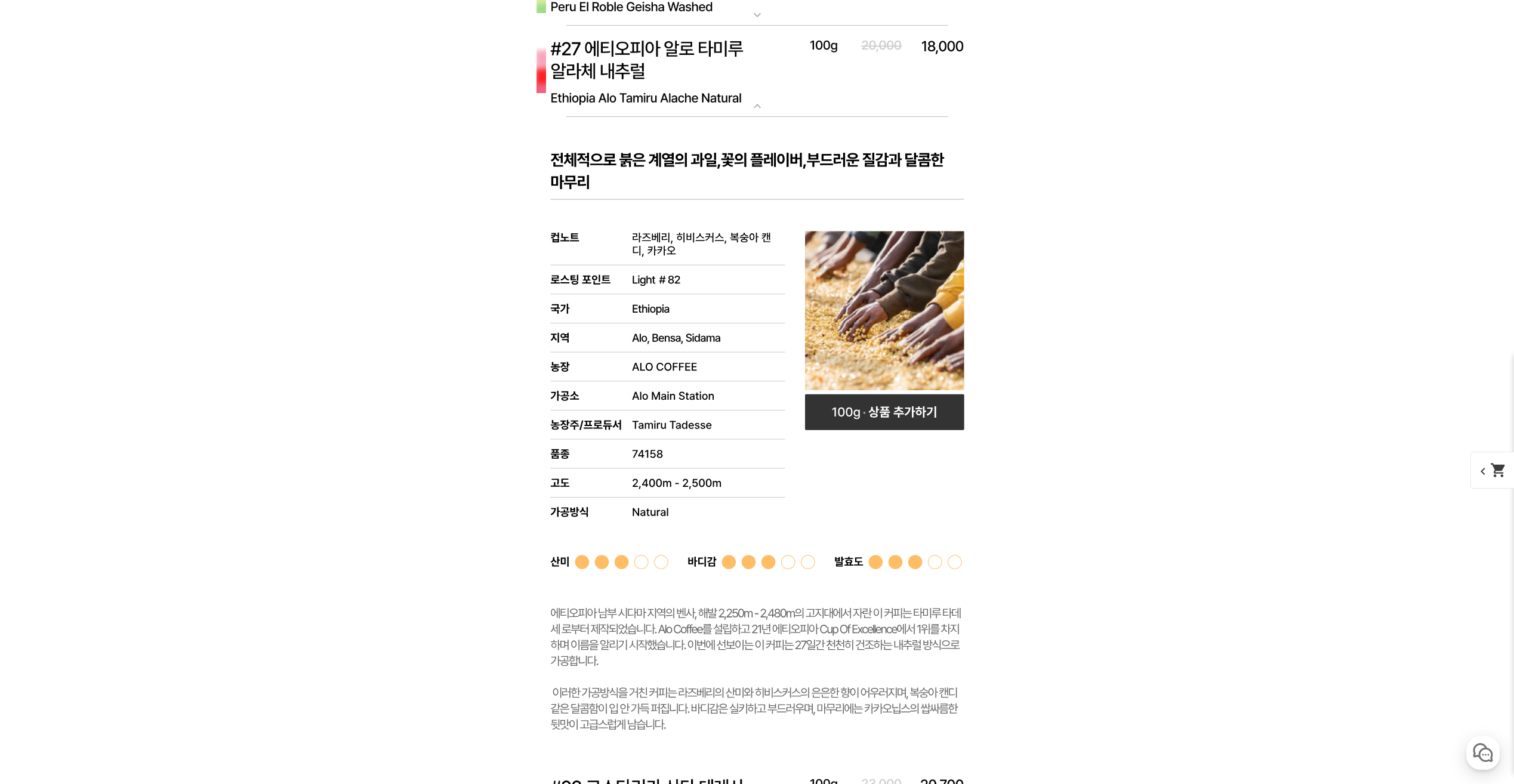
scroll to position [5994, 0]
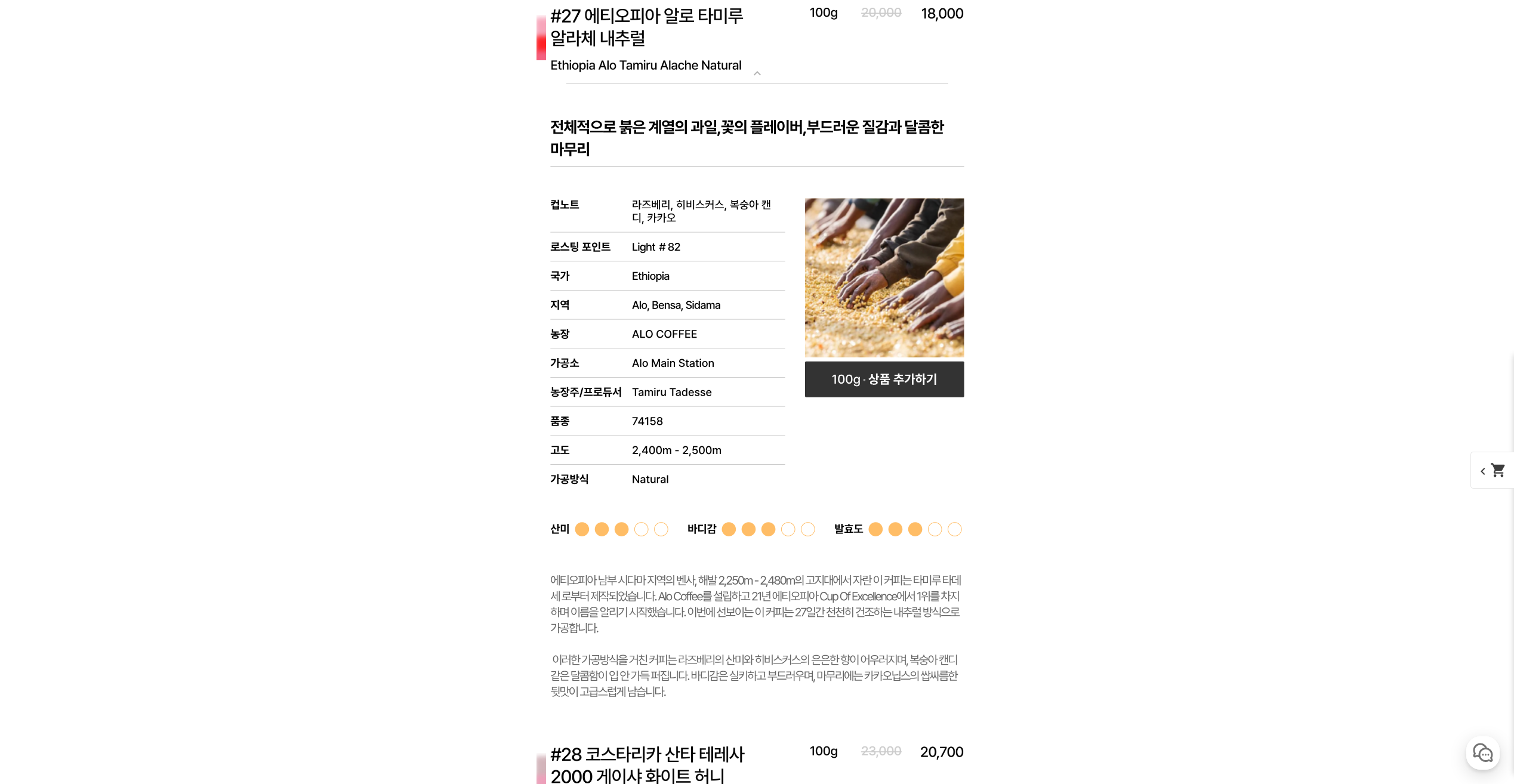
click at [759, 81] on mat-icon "expand_more" at bounding box center [757, 73] width 24 height 15
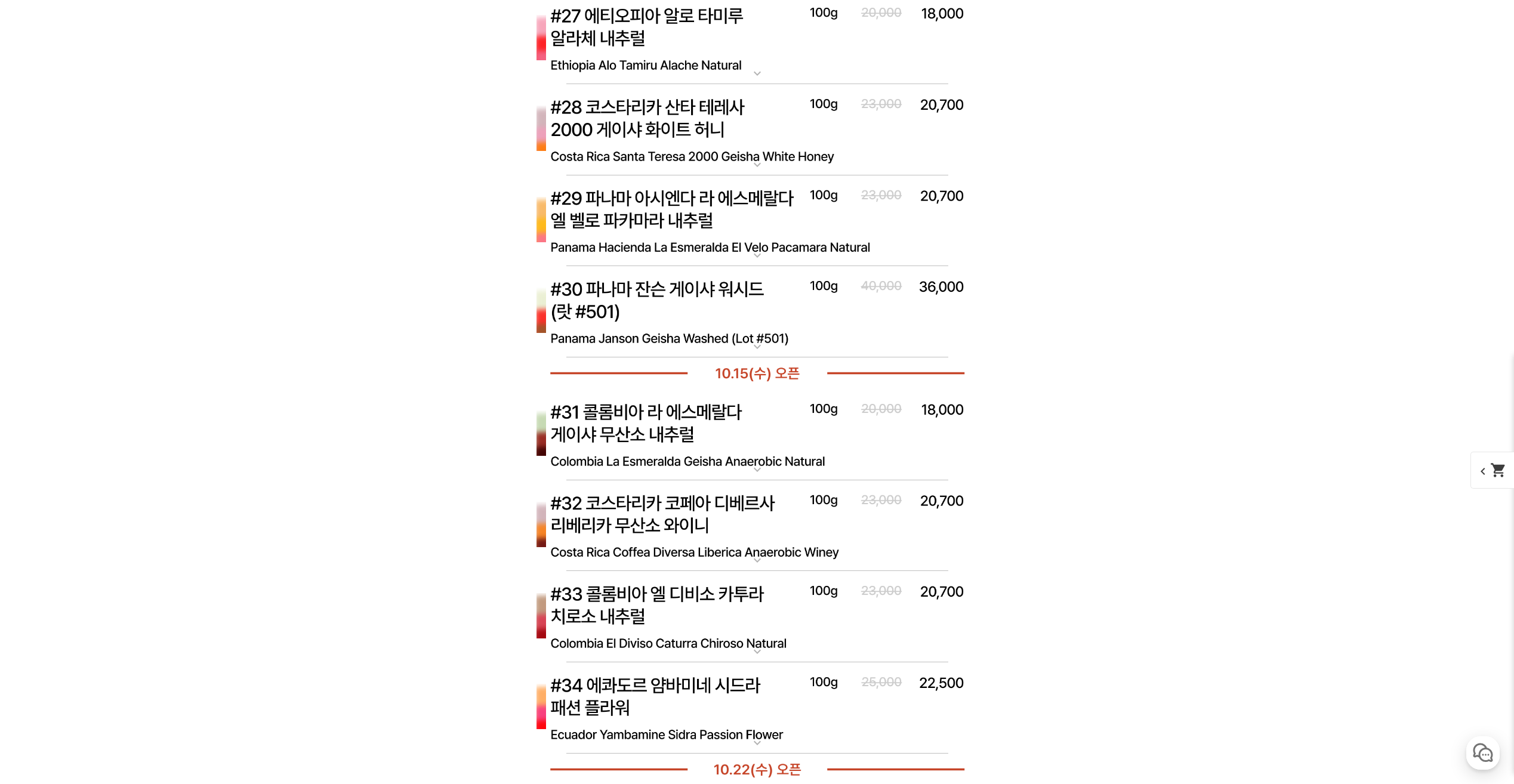
click at [762, 160] on mat-icon "expand_more" at bounding box center [757, 165] width 24 height 15
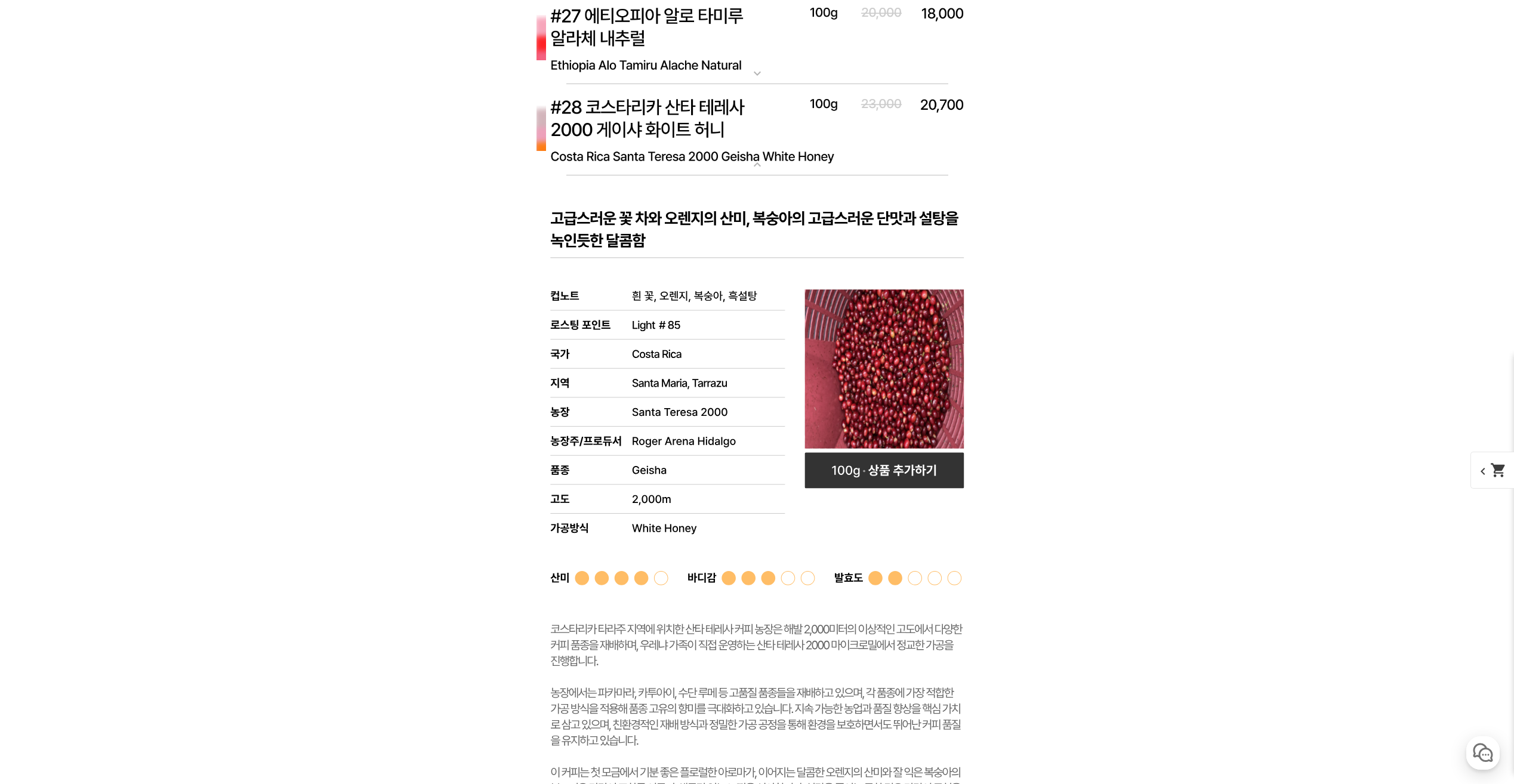
click at [762, 159] on mat-icon "expand_more" at bounding box center [757, 165] width 24 height 15
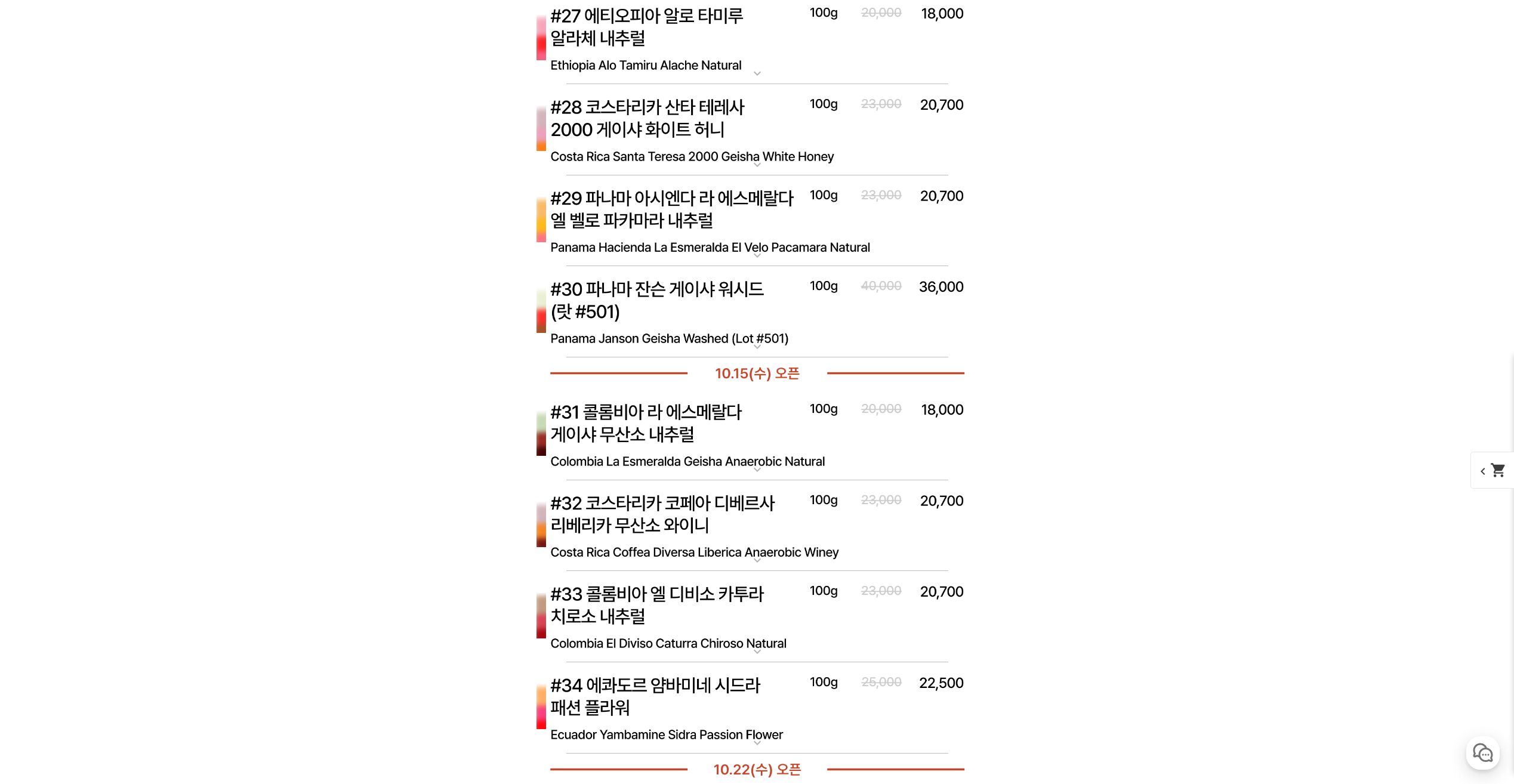
click at [754, 252] on mat-icon "expand_more" at bounding box center [757, 256] width 24 height 15
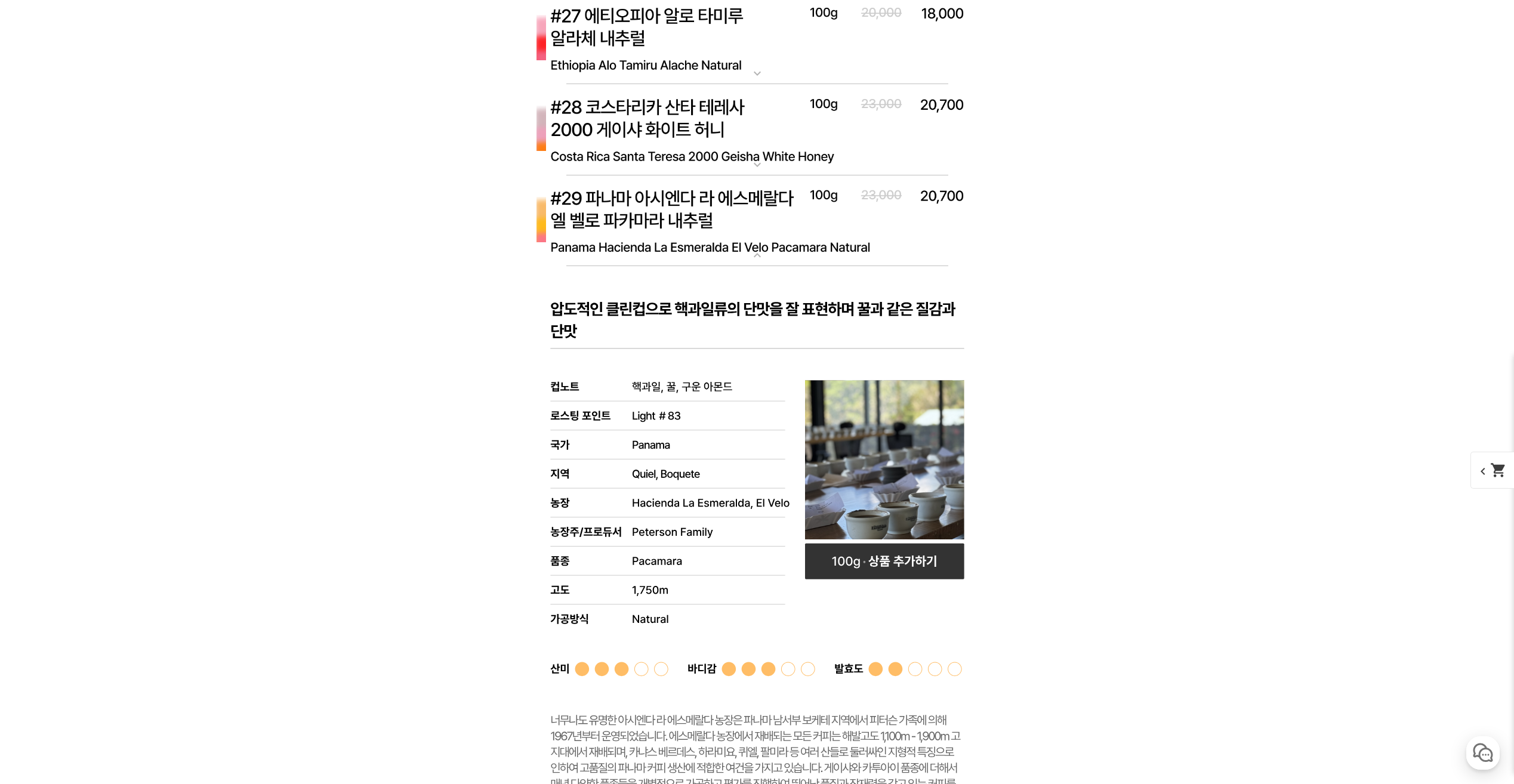
click at [754, 252] on mat-icon "expand_more" at bounding box center [757, 256] width 24 height 15
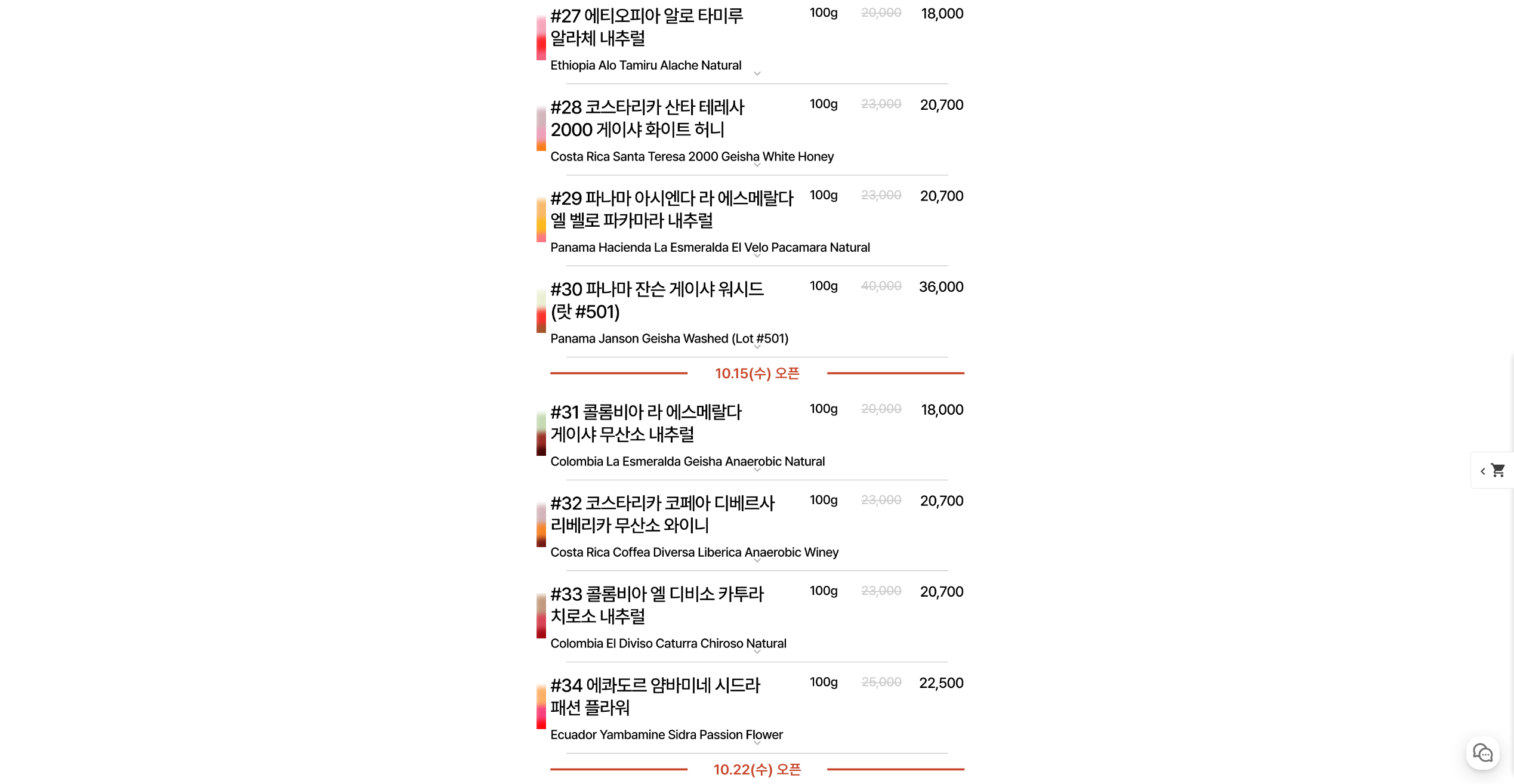
click at [757, 335] on img at bounding box center [757, 312] width 478 height 92
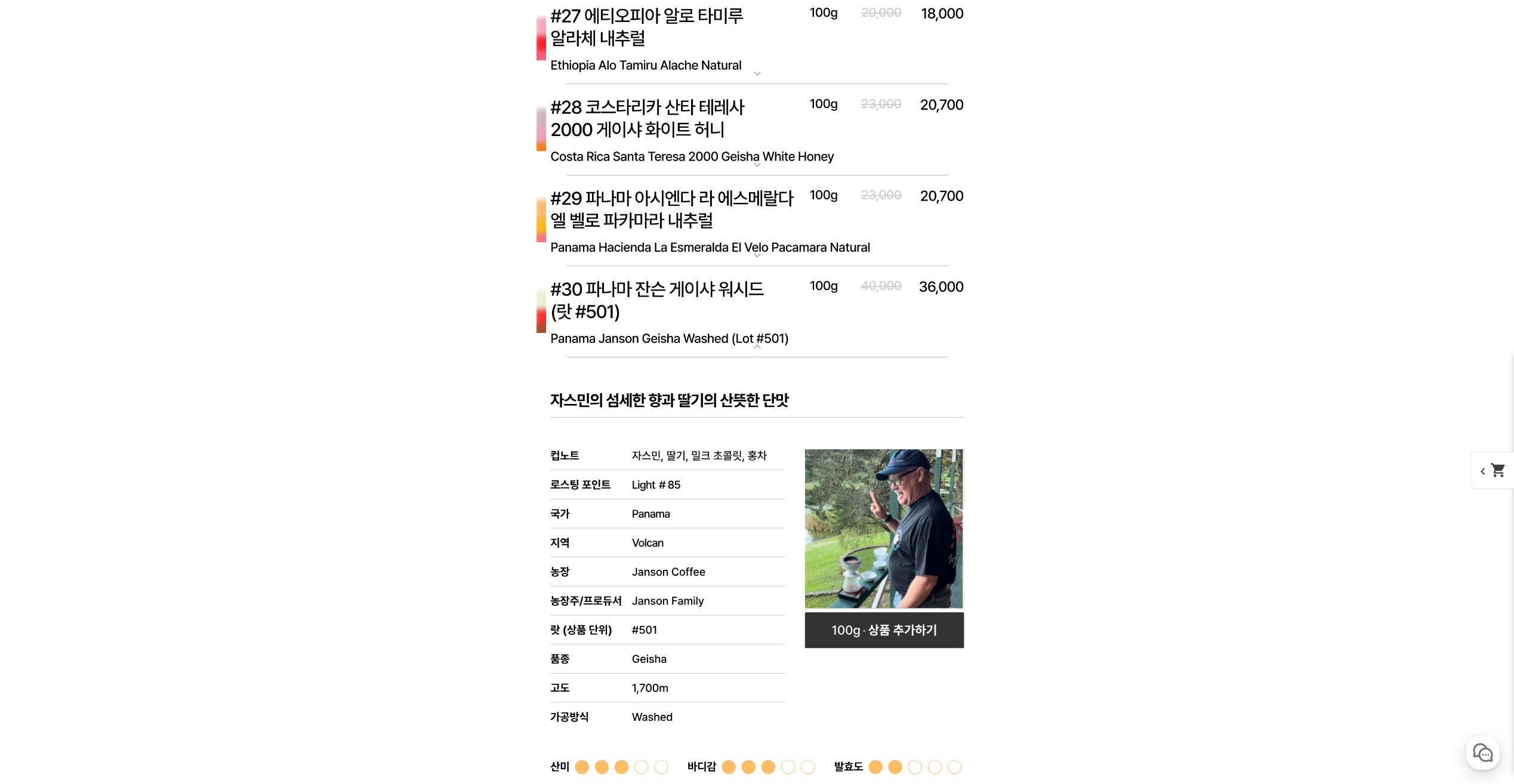
click at [757, 332] on img at bounding box center [757, 312] width 478 height 92
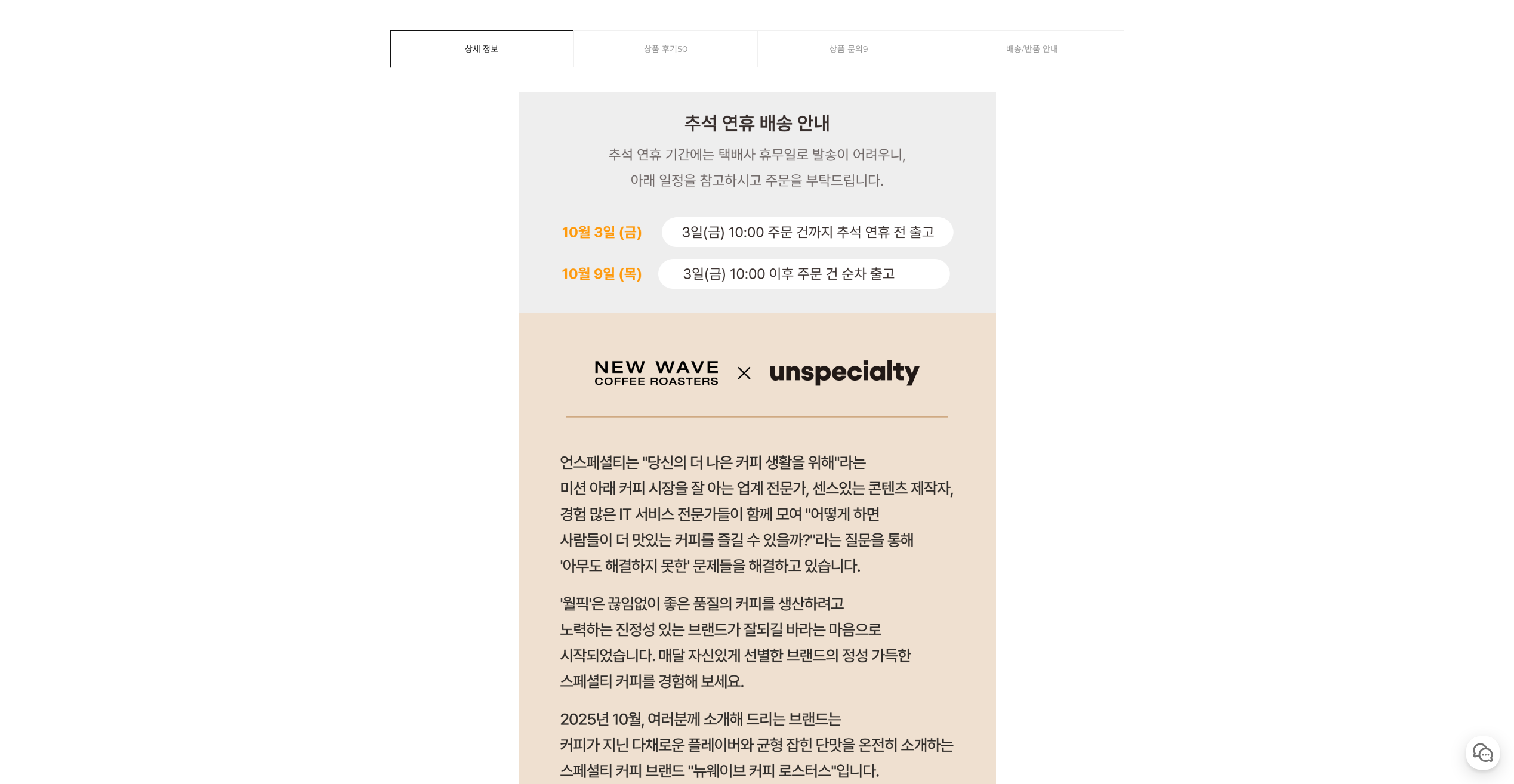
scroll to position [0, 0]
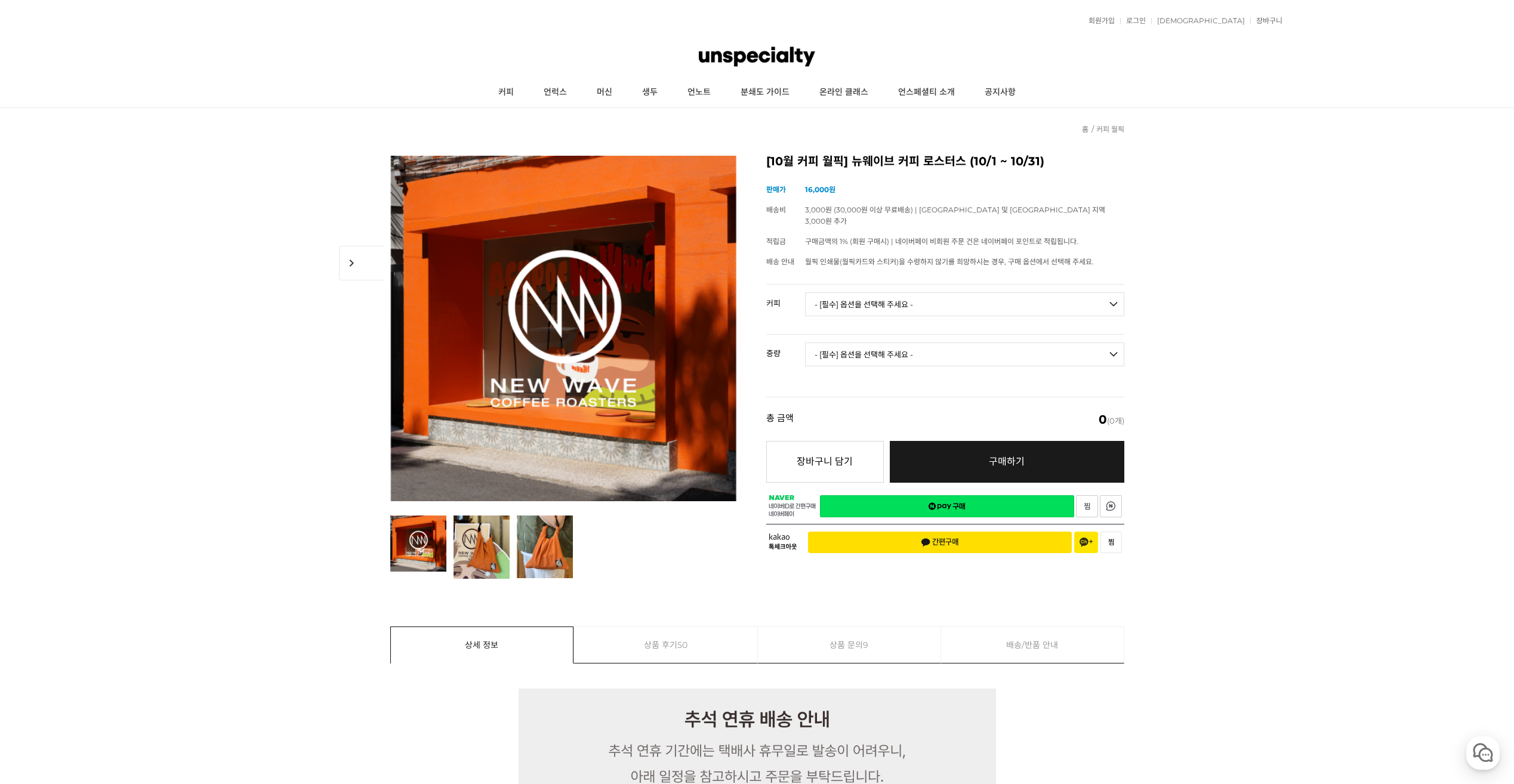
click at [928, 345] on select "- [필수] 옵션을 선택해 주세요 - -------------------" at bounding box center [965, 354] width 319 height 24
drag, startPoint x: 927, startPoint y: 345, endPoint x: 918, endPoint y: 286, distance: 59.7
click at [927, 344] on select "- [필수] 옵션을 선택해 주세요 - -------------------" at bounding box center [965, 354] width 319 height 24
click at [918, 293] on select "- [필수] 옵션을 선택해 주세요 - ------------------- 언스페셜티 분쇄도 가이드 종이 받기 (주문 1건당 최대 1개 제공) …" at bounding box center [965, 305] width 319 height 24
select select "[10.8 오픈] 트로피컬 캔디 (언스페셜티 블렌드)"
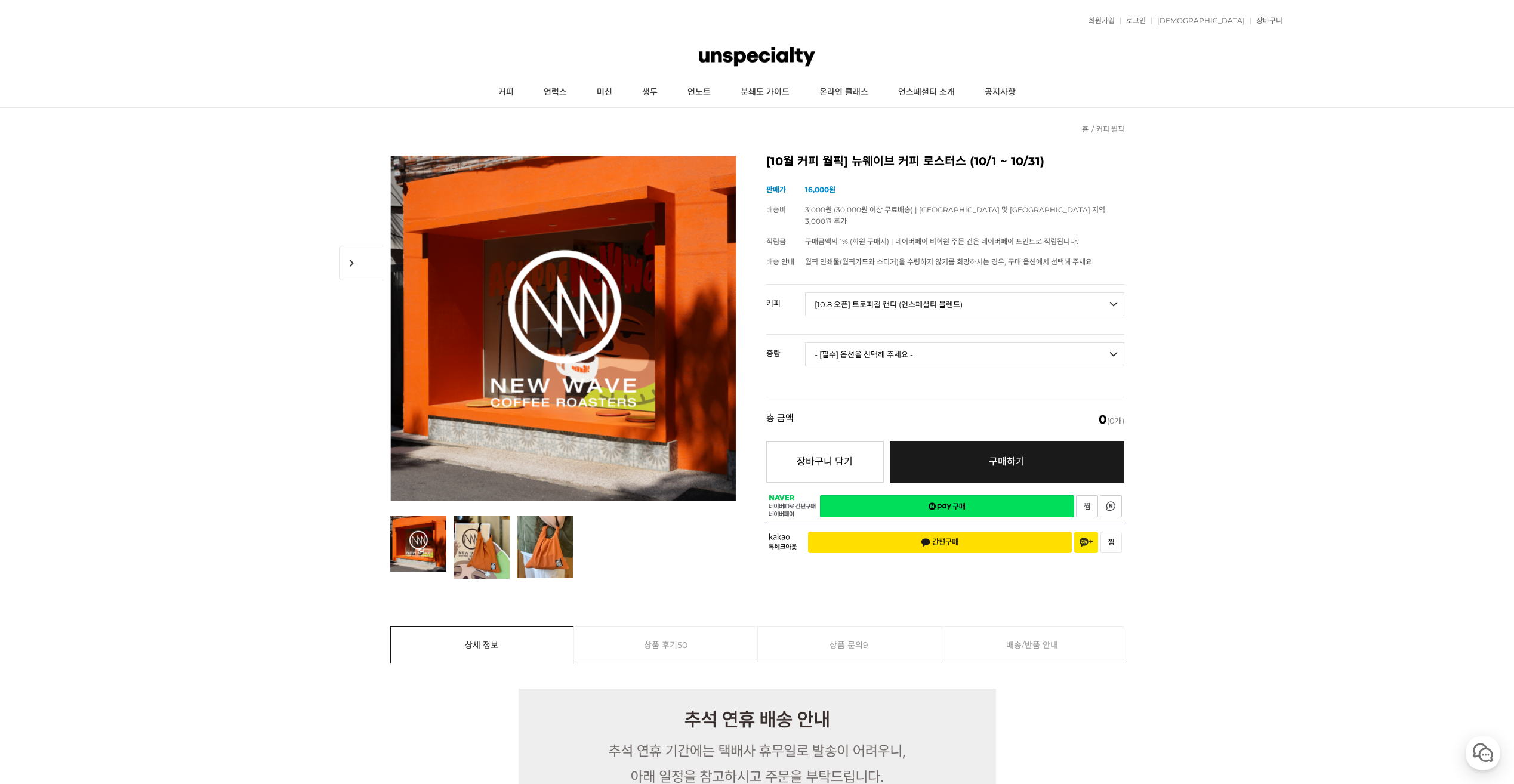
click at [805, 293] on select "- [필수] 옵션을 선택해 주세요 - ------------------- 언스페셜티 분쇄도 가이드 종이 받기 (주문 1건당 최대 1개 제공) …" at bounding box center [965, 305] width 319 height 24
click at [979, 343] on select "- [필수] 옵션을 선택해 주세요 - ------------------- 200g" at bounding box center [965, 354] width 319 height 24
select select "200g"
click at [805, 343] on select "- [필수] 옵션을 선택해 주세요 - ------------------- 200g" at bounding box center [965, 354] width 319 height 24
select select "*"
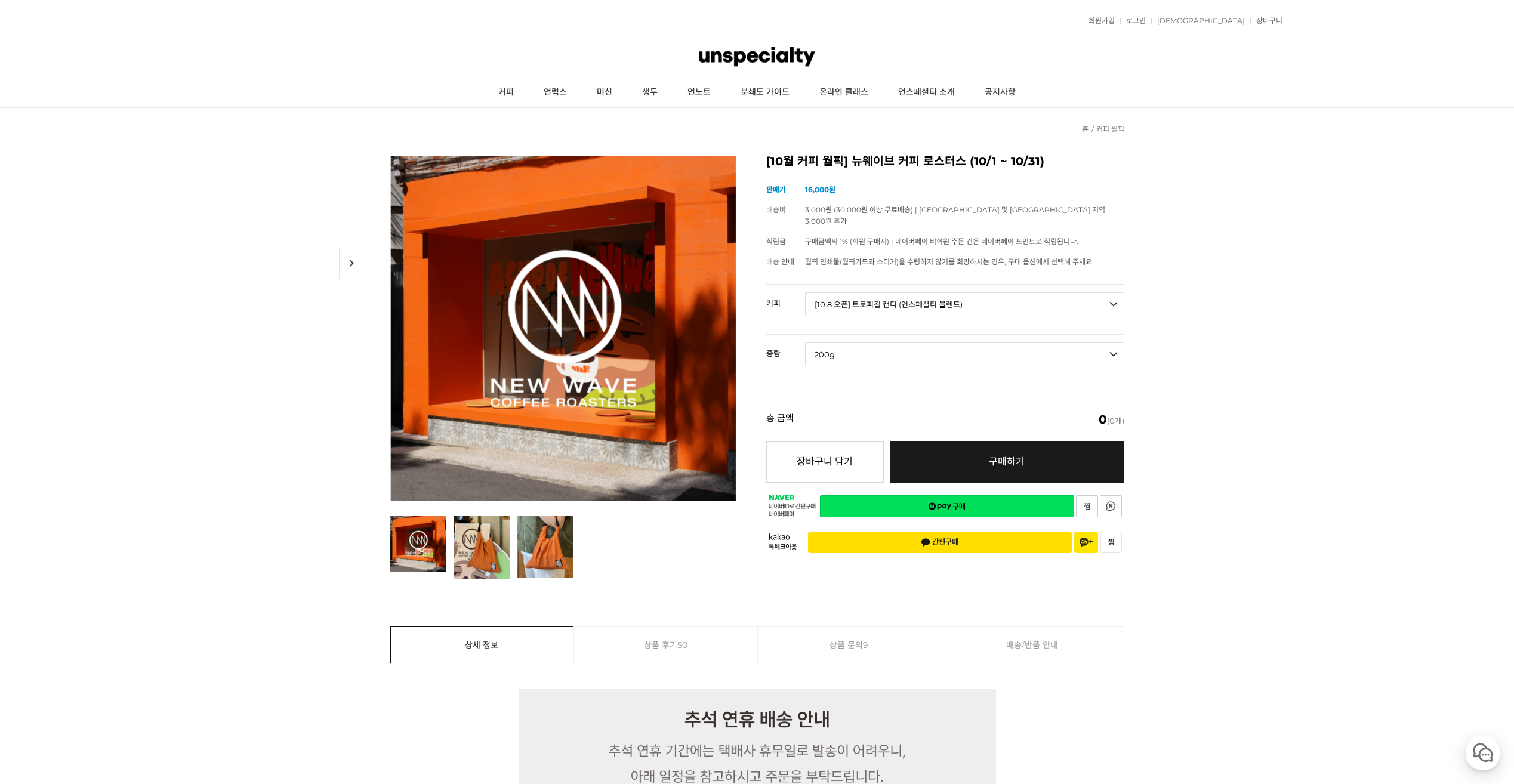
select select "*"
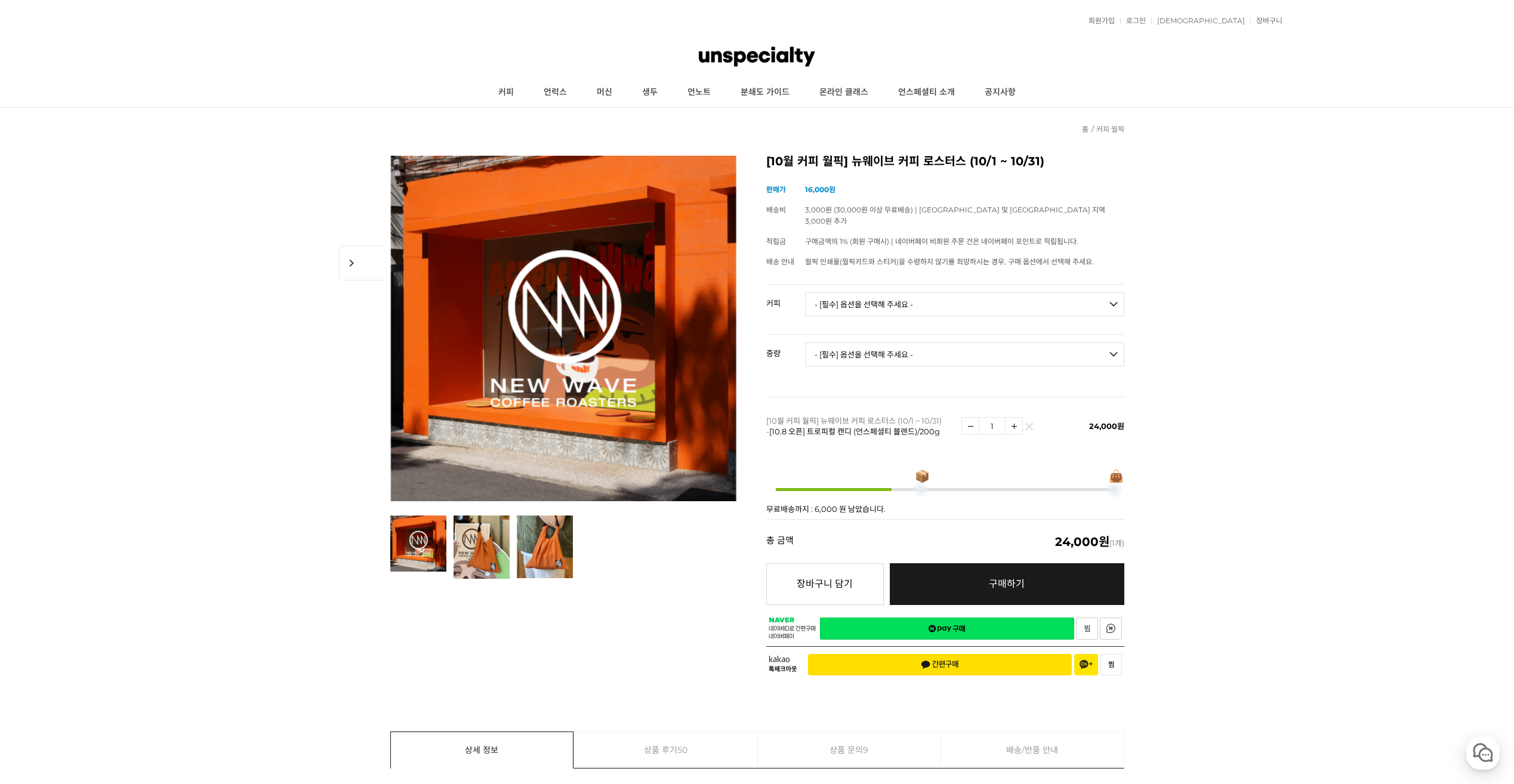
click at [927, 343] on select "- [필수] 옵션을 선택해 주세요 - ------------------- 200g" at bounding box center [965, 354] width 319 height 24
click at [924, 293] on select "- [필수] 옵션을 선택해 주세요 - ------------------- 언스페셜티 분쇄도 가이드 종이 받기 (주문 1건당 최대 1개 제공) …" at bounding box center [965, 305] width 319 height 24
select select "드립백 : 디카페인 1box (10g * 8ea)"
click at [805, 293] on select "- [필수] 옵션을 선택해 주세요 - ------------------- 언스페셜티 분쇄도 가이드 종이 받기 (주문 1건당 최대 1개 제공) …" at bounding box center [965, 305] width 319 height 24
click at [924, 343] on select "- [필수] 옵션을 선택해 주세요 - ------------------- 해당없음" at bounding box center [965, 354] width 319 height 24
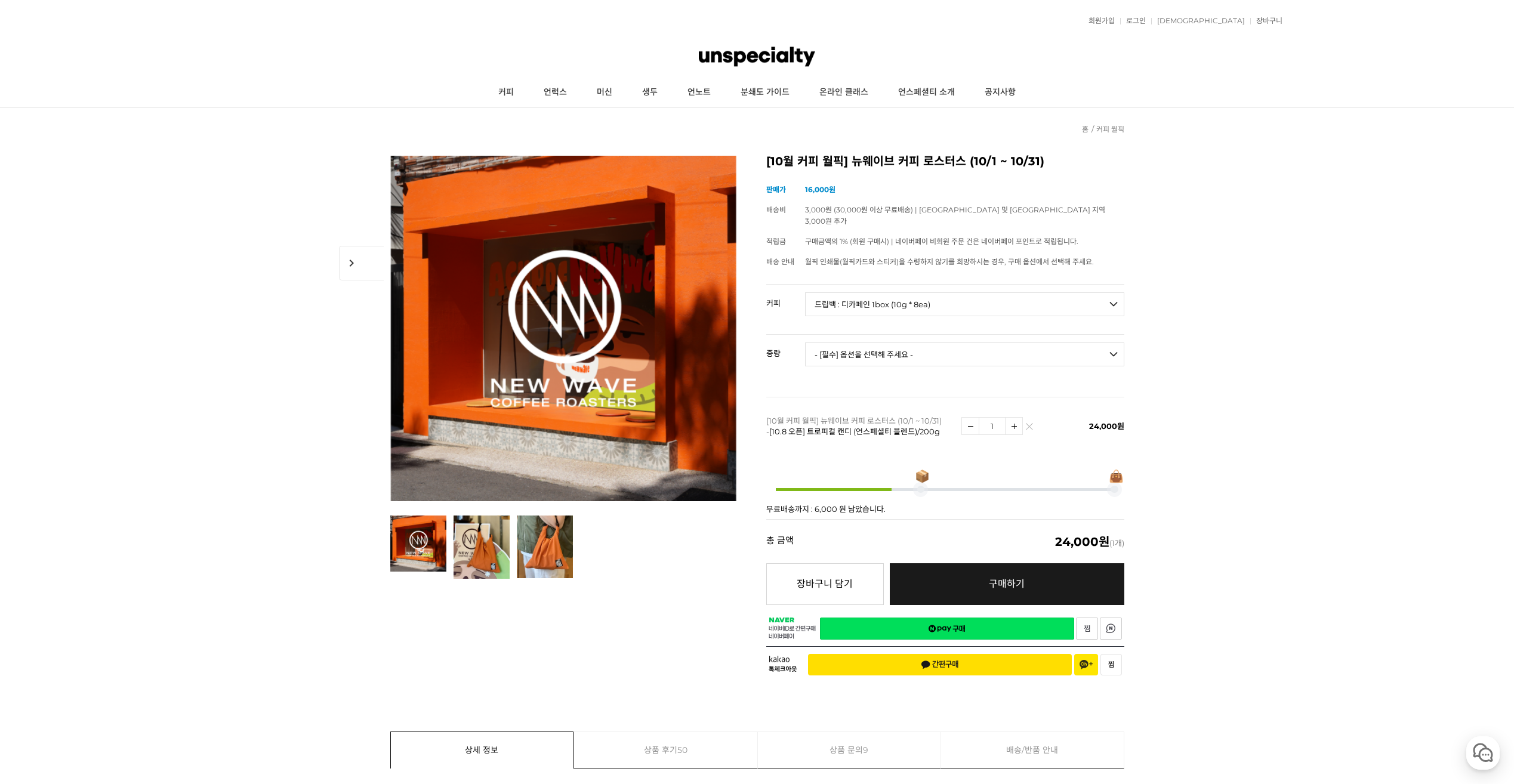
select select "해당없음"
click at [805, 343] on select "- [필수] 옵션을 선택해 주세요 - ------------------- 해당없음" at bounding box center [965, 354] width 319 height 24
select select "*"
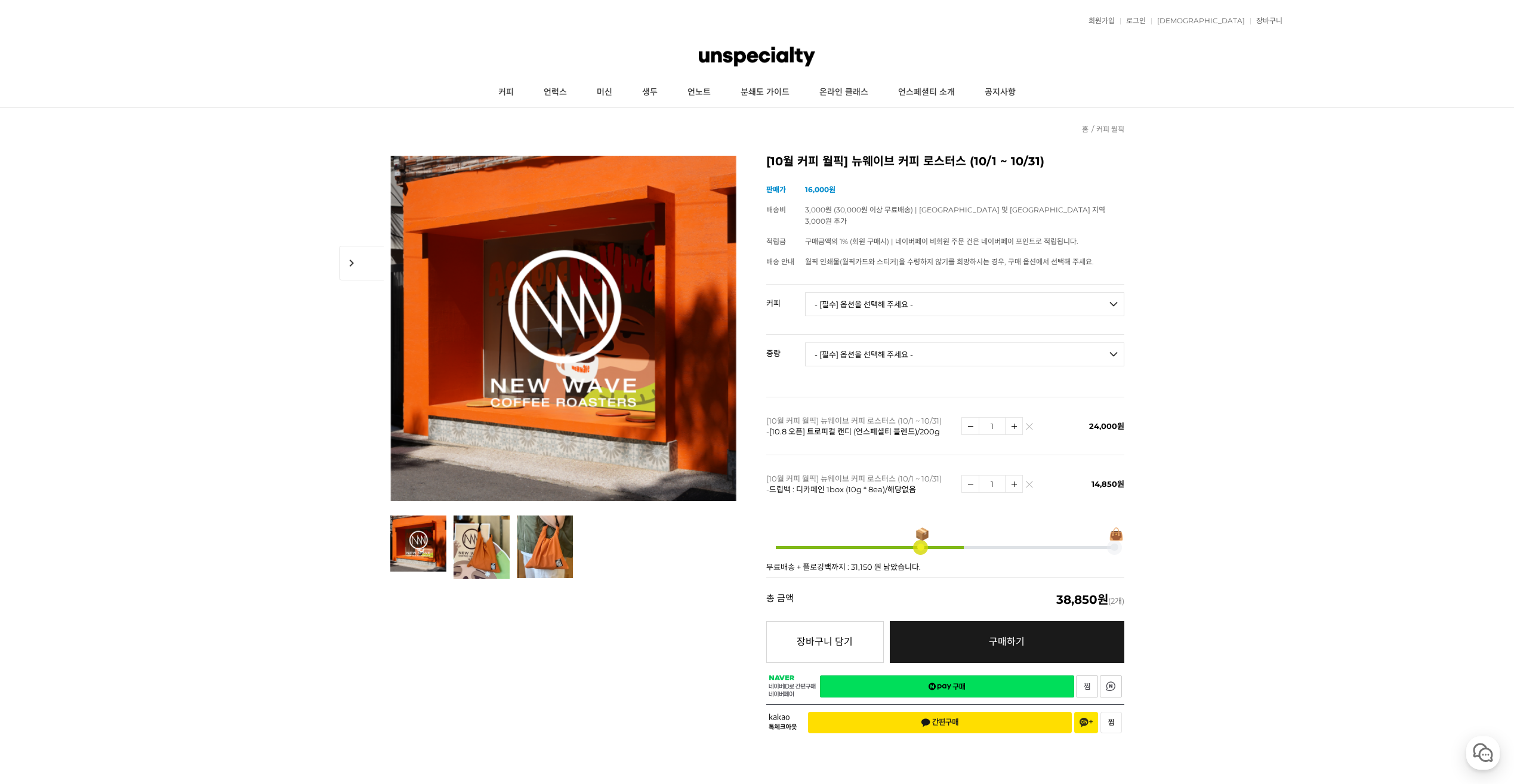
click at [1032, 484] on img at bounding box center [1029, 487] width 6 height 6
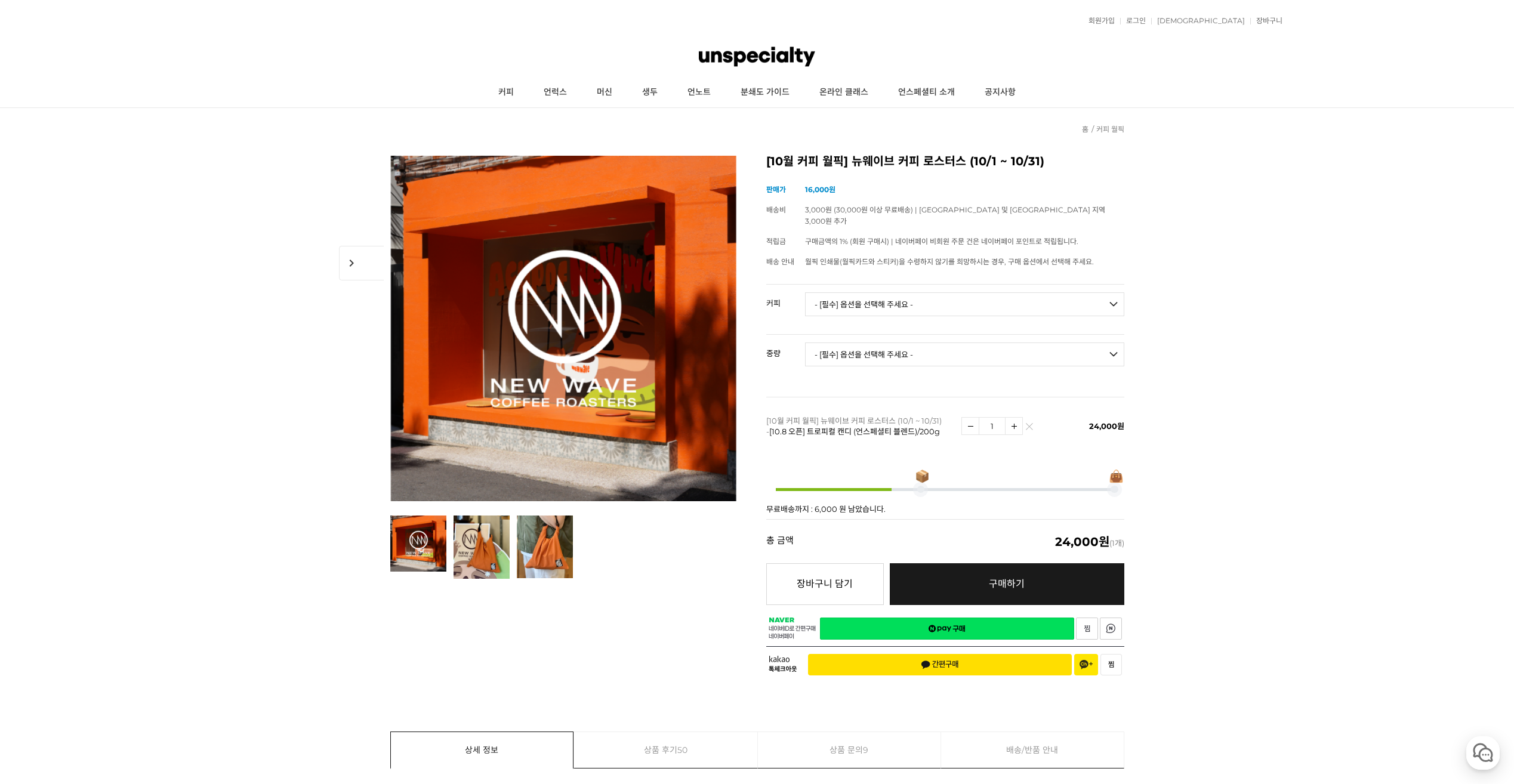
click at [939, 300] on select "- [필수] 옵션을 선택해 주세요 - ------------------- 언스페셜티 분쇄도 가이드 종이 받기 (주문 1건당 최대 1개 제공) …" at bounding box center [965, 305] width 319 height 24
select select "드립백 : 트로피컬 썸머 1box (10g * 8ea)"
click at [805, 293] on select "- [필수] 옵션을 선택해 주세요 - ------------------- 언스페셜티 분쇄도 가이드 종이 받기 (주문 1건당 최대 1개 제공) …" at bounding box center [965, 305] width 319 height 24
click at [1049, 346] on select "- [필수] 옵션을 선택해 주세요 - ------------------- 해당없음" at bounding box center [965, 354] width 319 height 24
select select "해당없음"
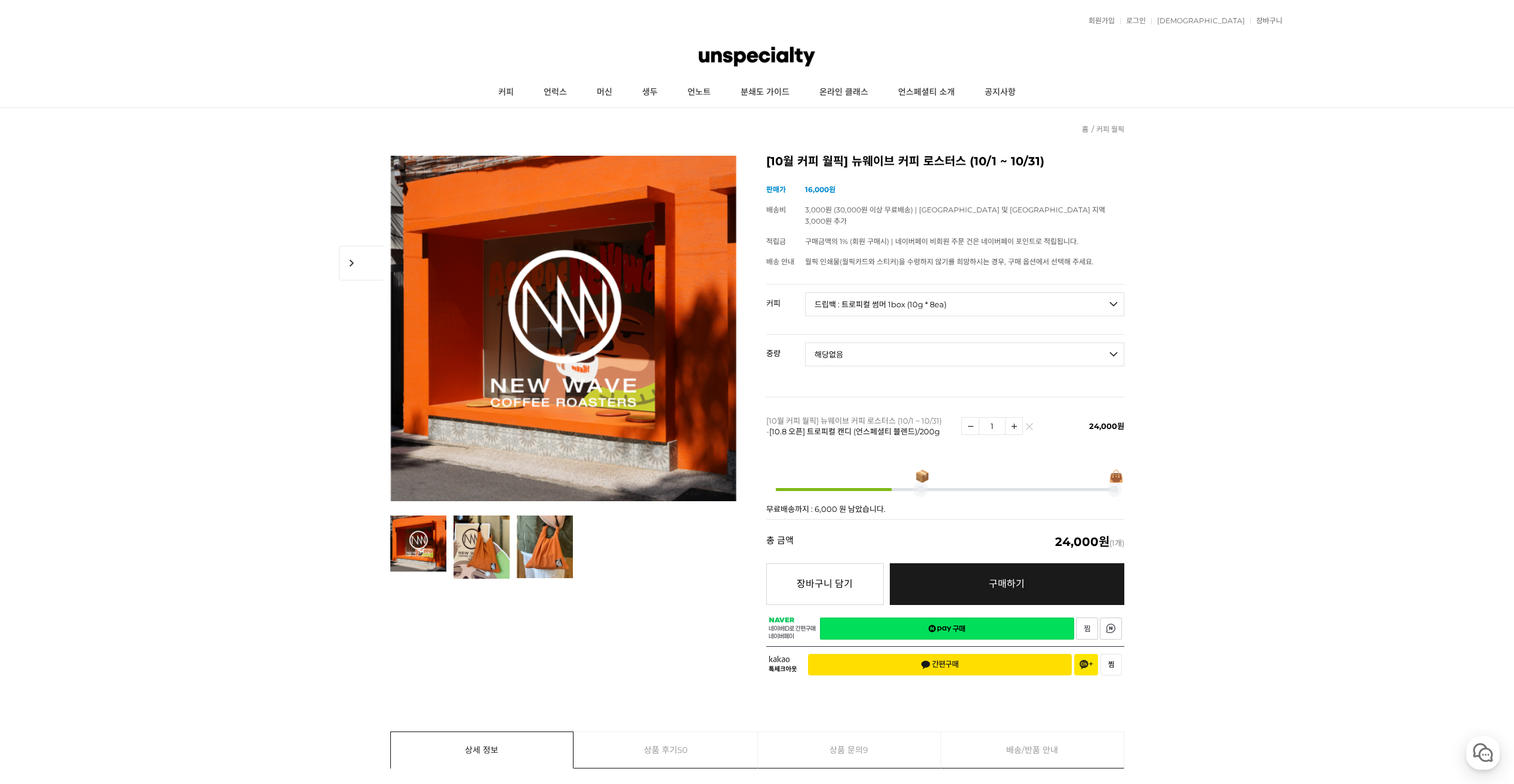
click at [805, 343] on select "- [필수] 옵션을 선택해 주세요 - ------------------- 해당없음" at bounding box center [965, 354] width 319 height 24
select select "*"
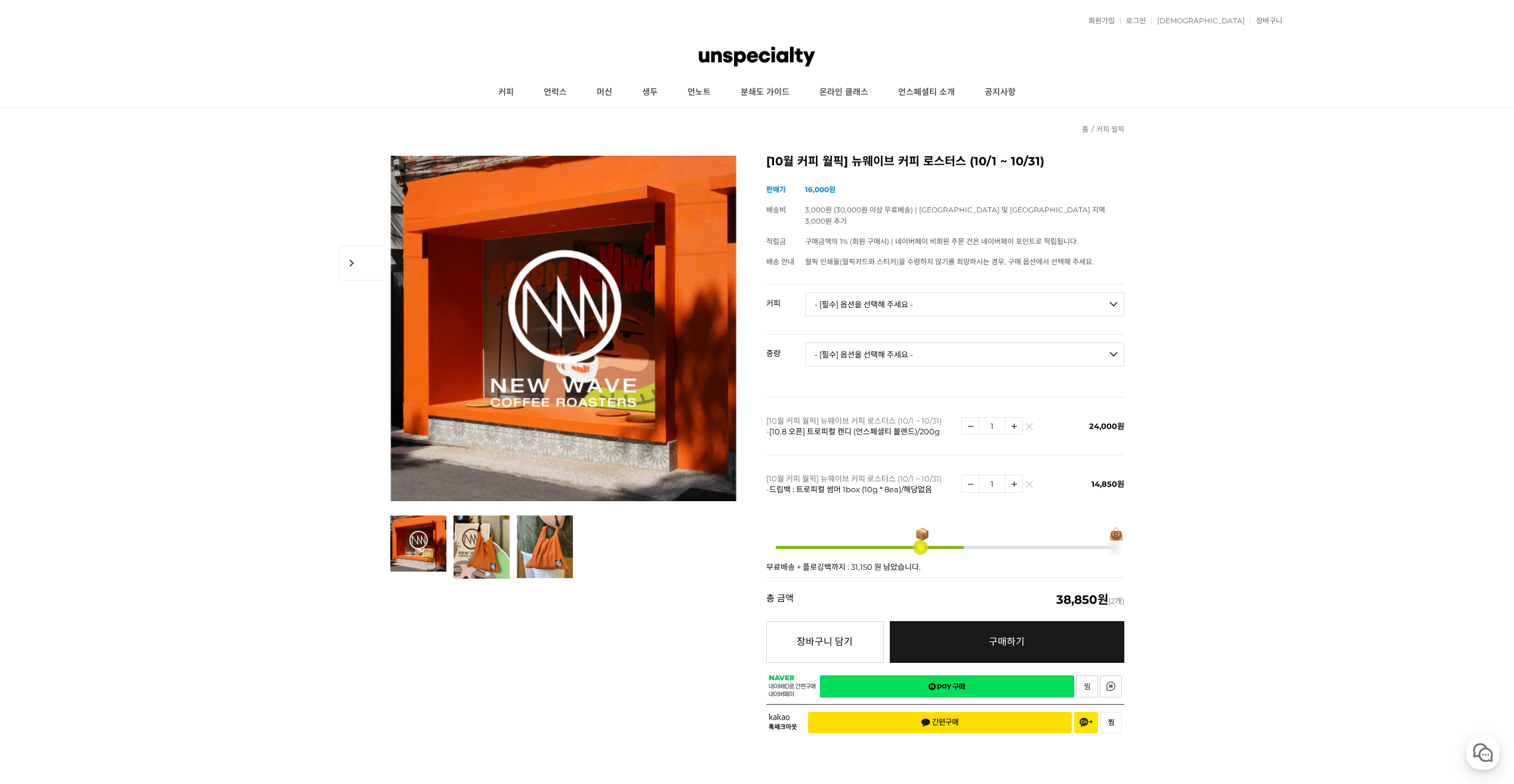
click at [1029, 484] on img at bounding box center [1029, 487] width 6 height 6
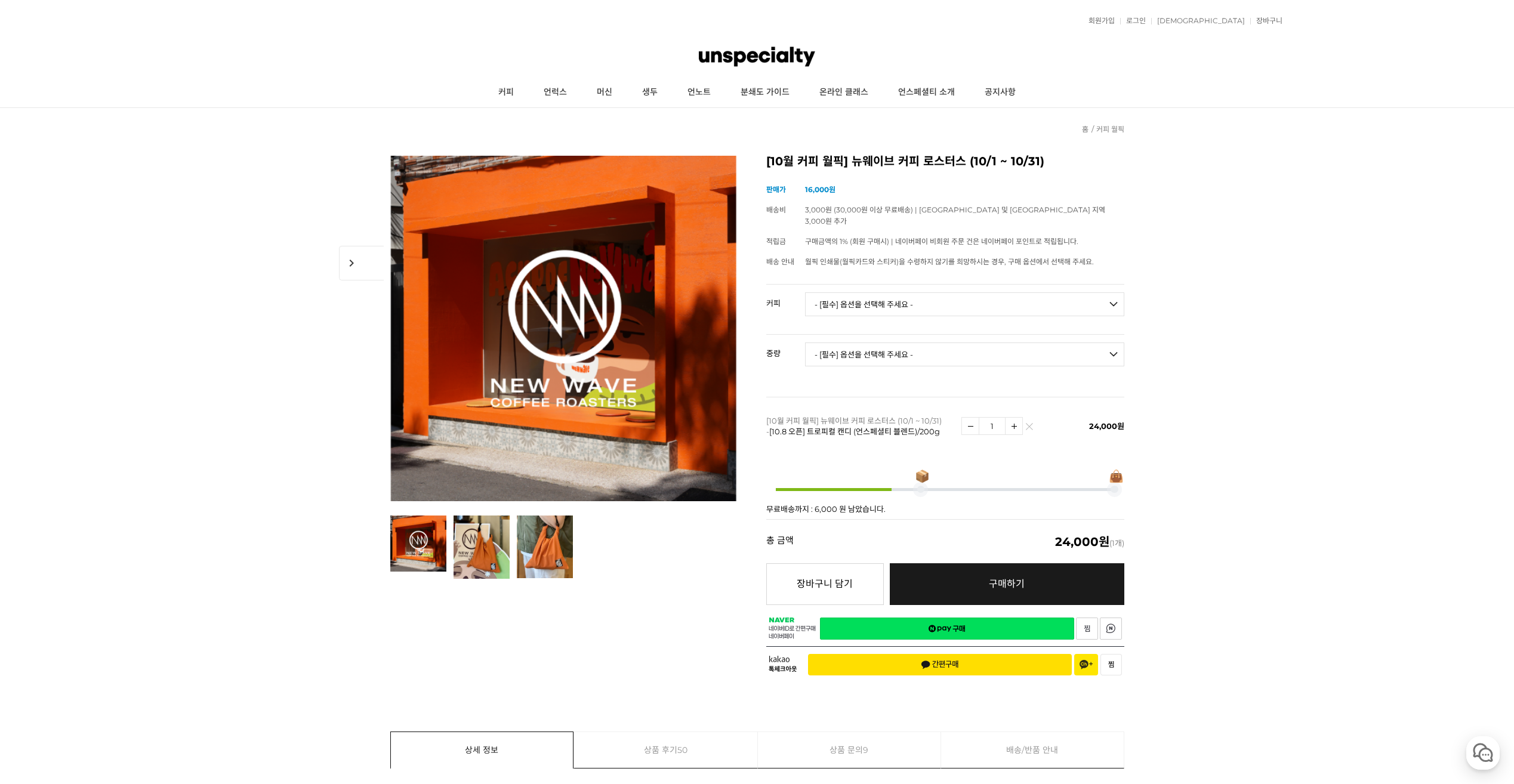
click at [951, 297] on select "- [필수] 옵션을 선택해 주세요 - ------------------- 언스페셜티 분쇄도 가이드 종이 받기 (주문 1건당 최대 1개 제공) …" at bounding box center [965, 305] width 319 height 24
select select "[10.8 오픈] 트로피컬 캔디 (언스페셜티 블렌드)"
click at [805, 293] on select "- [필수] 옵션을 선택해 주세요 - ------------------- 언스페셜티 분쇄도 가이드 종이 받기 (주문 1건당 최대 1개 제공) …" at bounding box center [965, 305] width 319 height 24
click at [1043, 346] on select "- [필수] 옵션을 선택해 주세요 - ------------------- 200g" at bounding box center [965, 354] width 319 height 24
select select "200g"
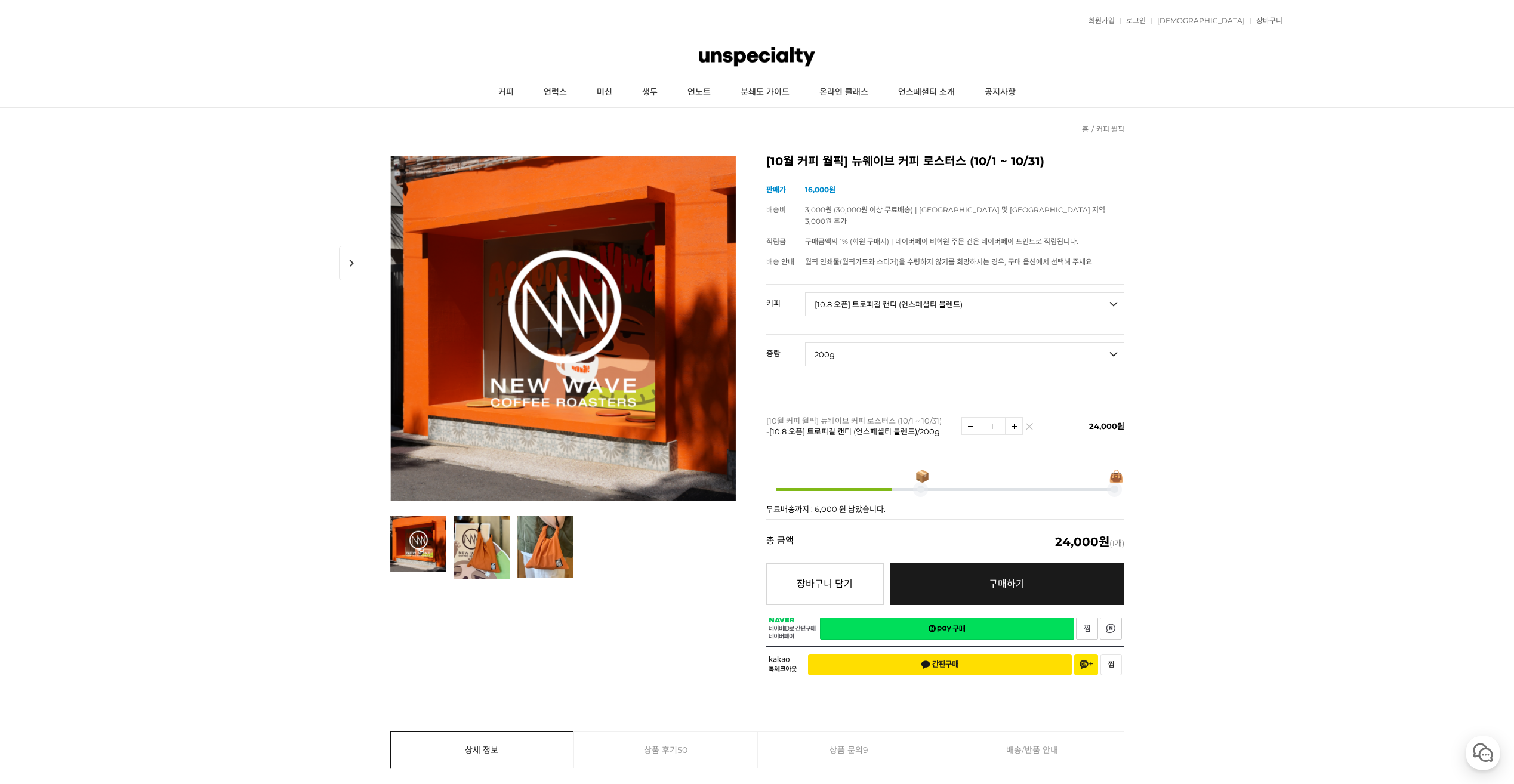
click at [805, 343] on select "- [필수] 옵션을 선택해 주세요 - ------------------- 200g" at bounding box center [965, 354] width 319 height 24
select select "*"
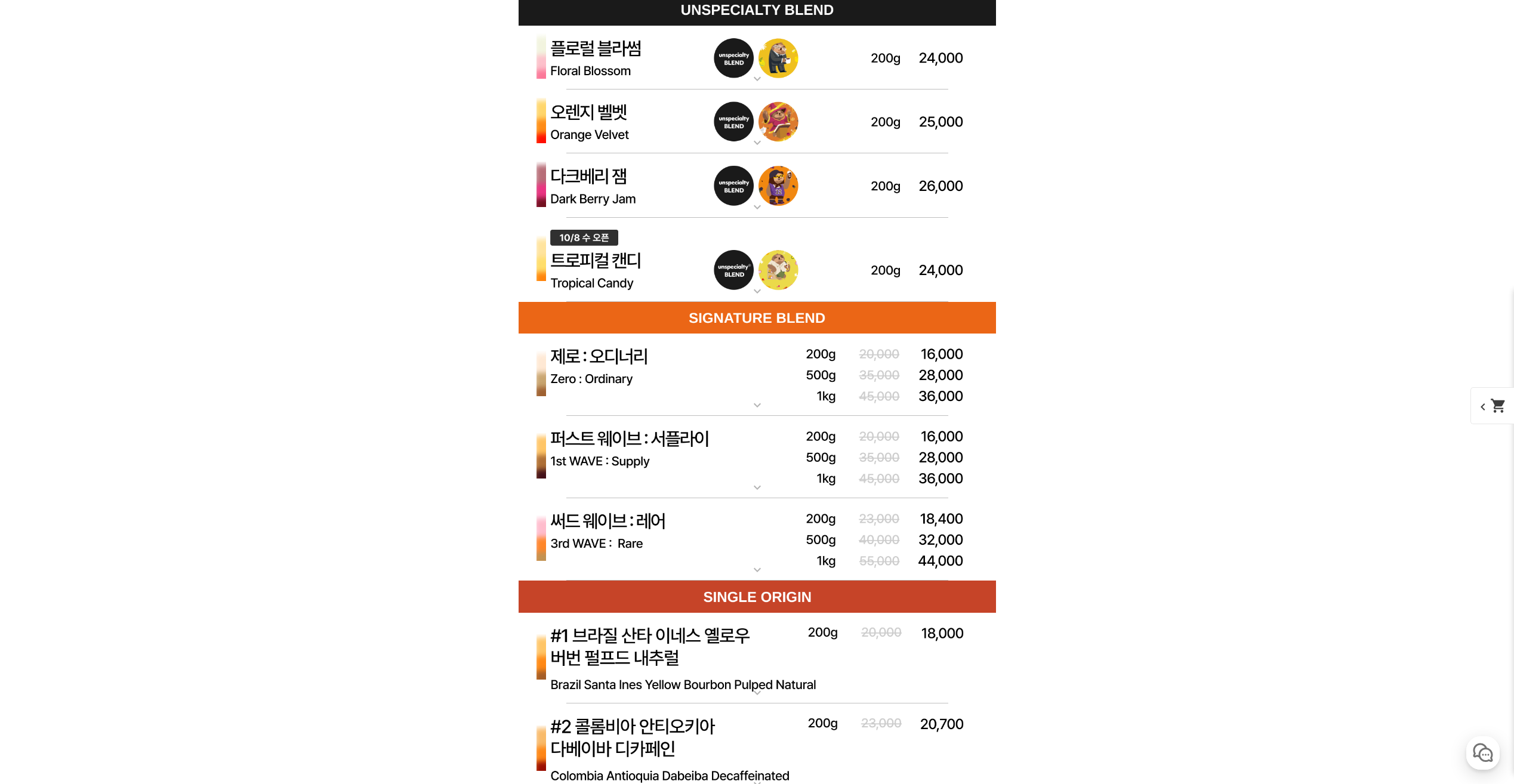
scroll to position [3394, 0]
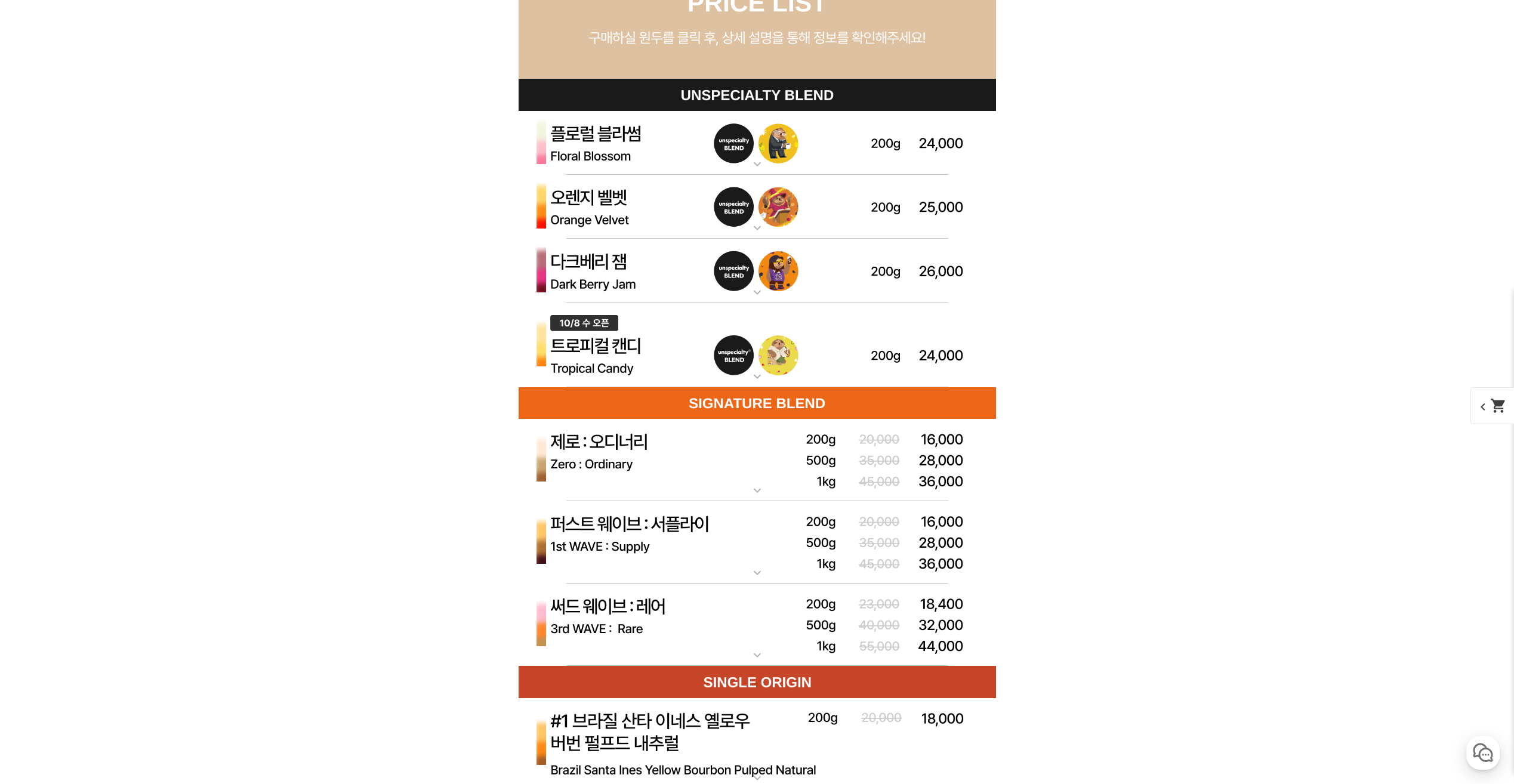
click at [762, 376] on mat-icon "expand_more" at bounding box center [757, 377] width 24 height 15
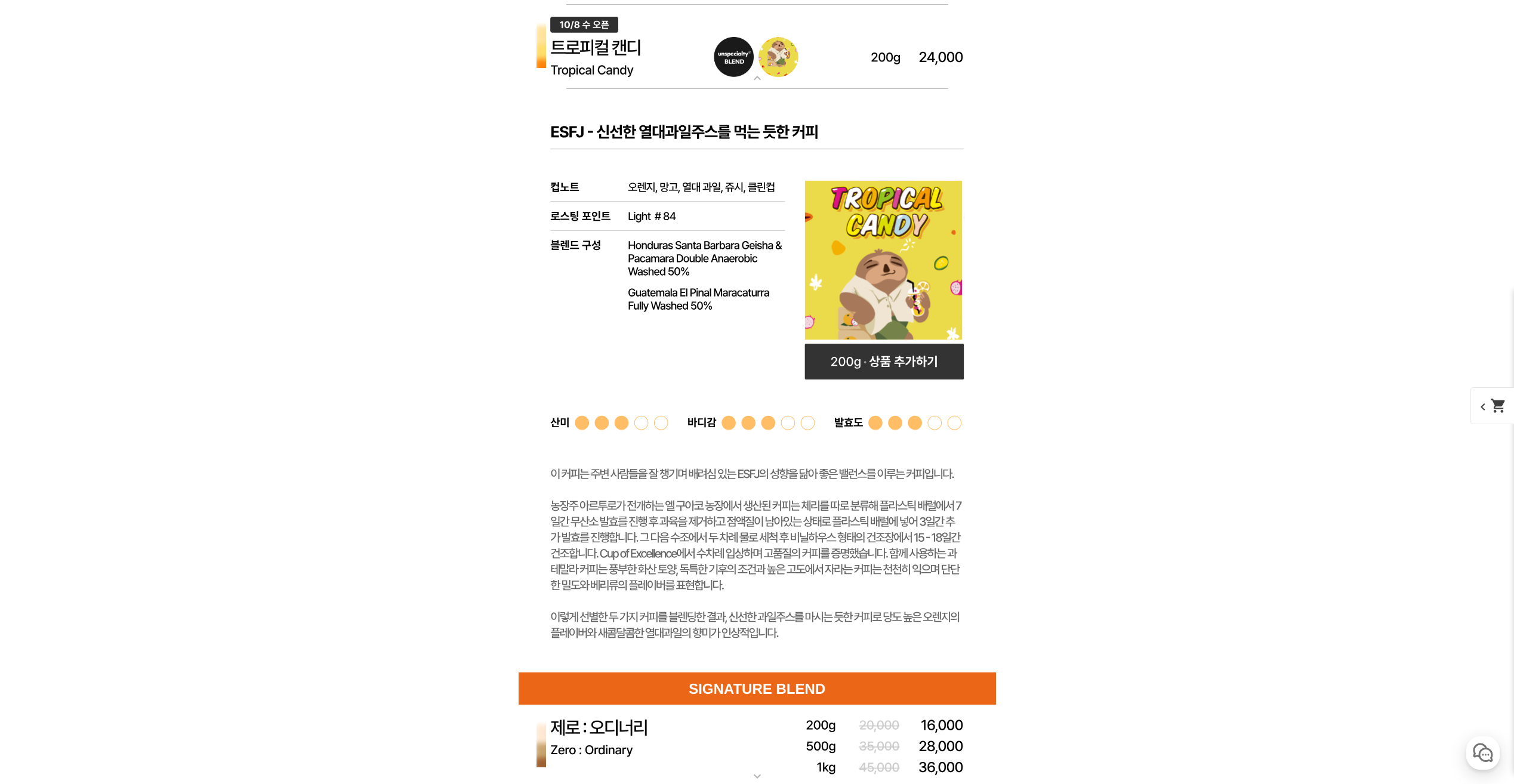
scroll to position [0, 0]
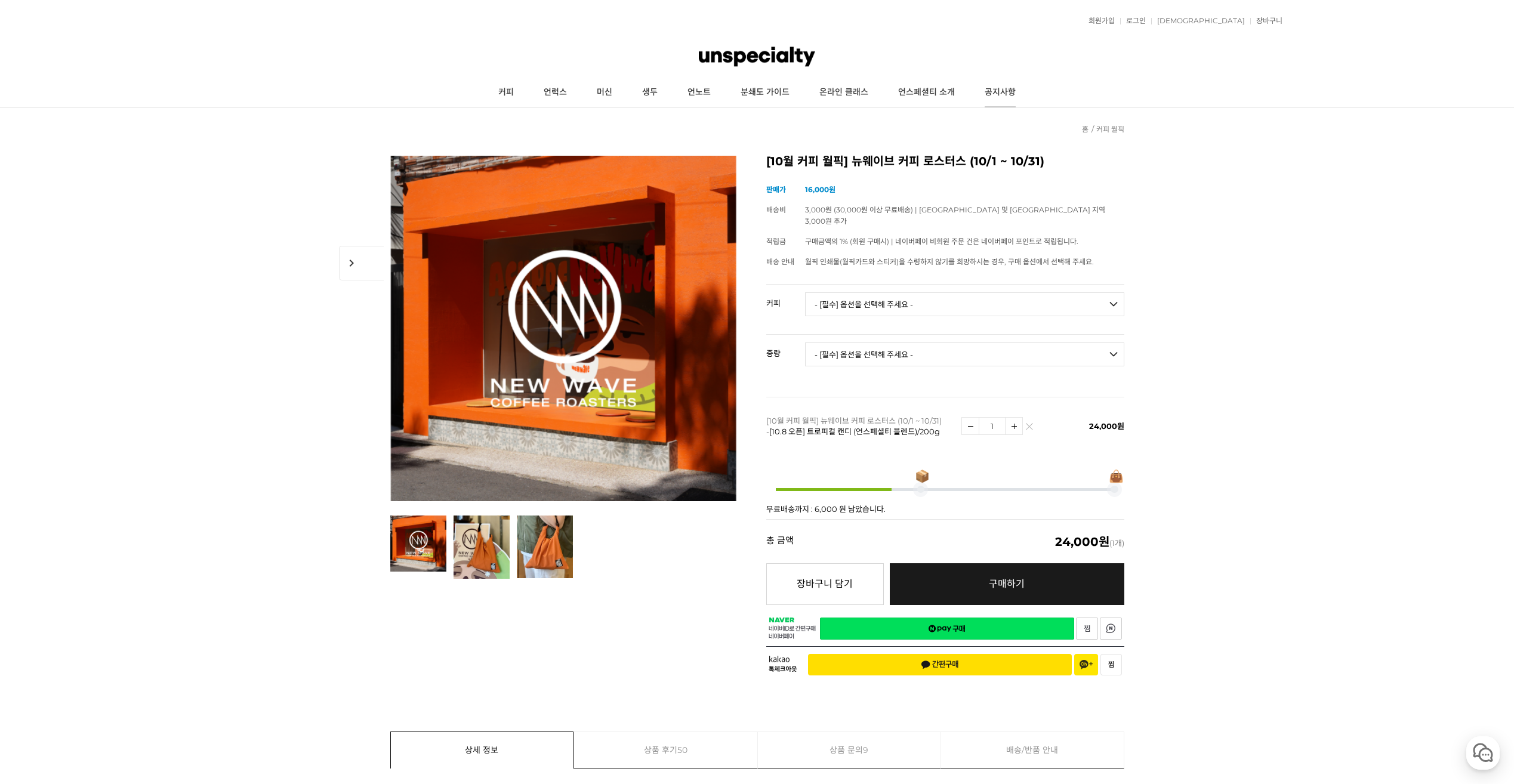
click at [1007, 91] on link "공지사항" at bounding box center [1000, 92] width 61 height 30
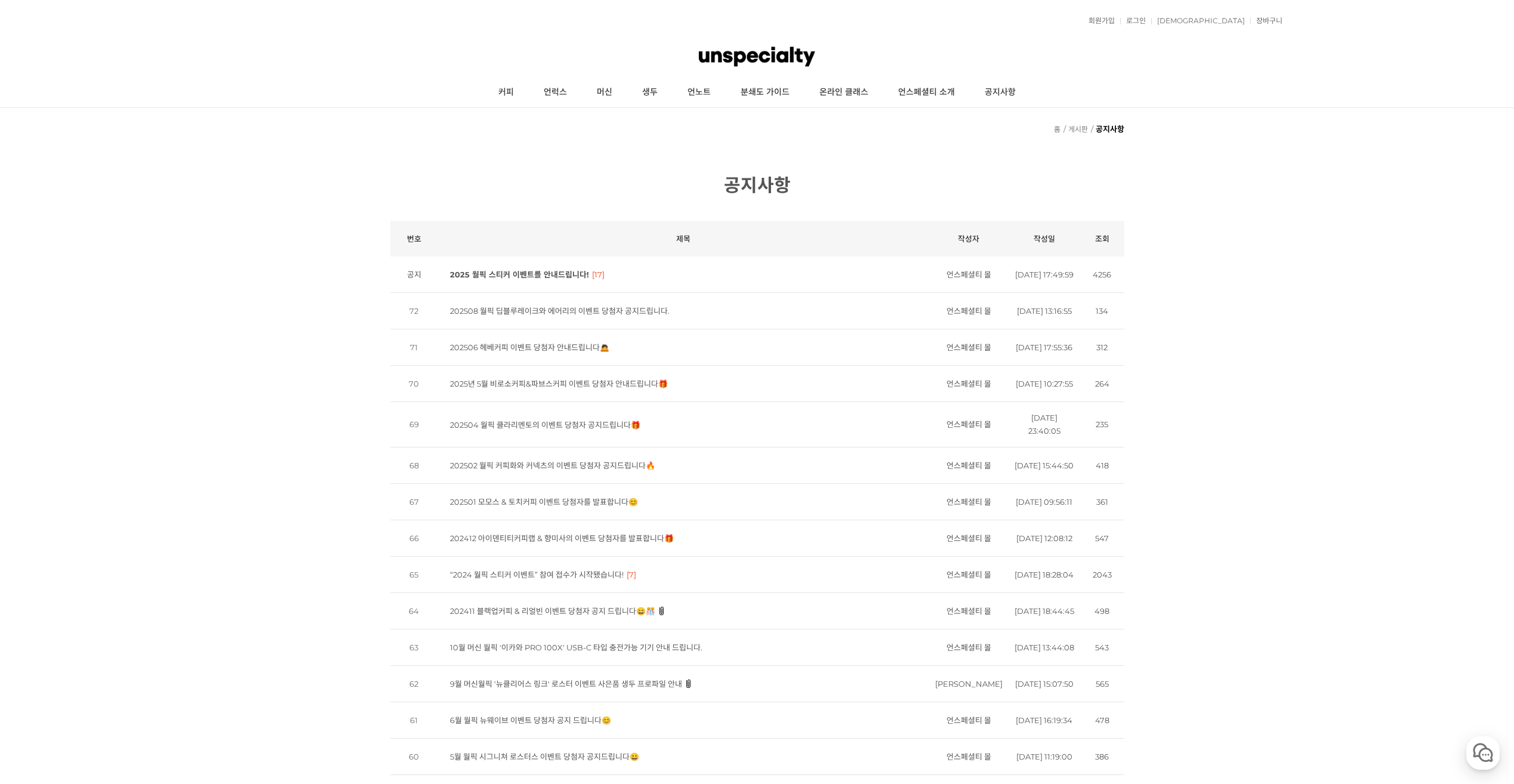
drag, startPoint x: 1445, startPoint y: 425, endPoint x: 1475, endPoint y: 394, distance: 43.1
click at [1446, 424] on div "뒤로가기 현재 위치 홈 게시판 공지사항 공지사항 공지사항 상품 후기 상품 Q&A 월피커 게시판 게시판 목록 번호 제목 카테고리 작성자 작성일 …" at bounding box center [757, 616] width 1514 height 1018
click at [508, 91] on link "커피" at bounding box center [506, 92] width 45 height 30
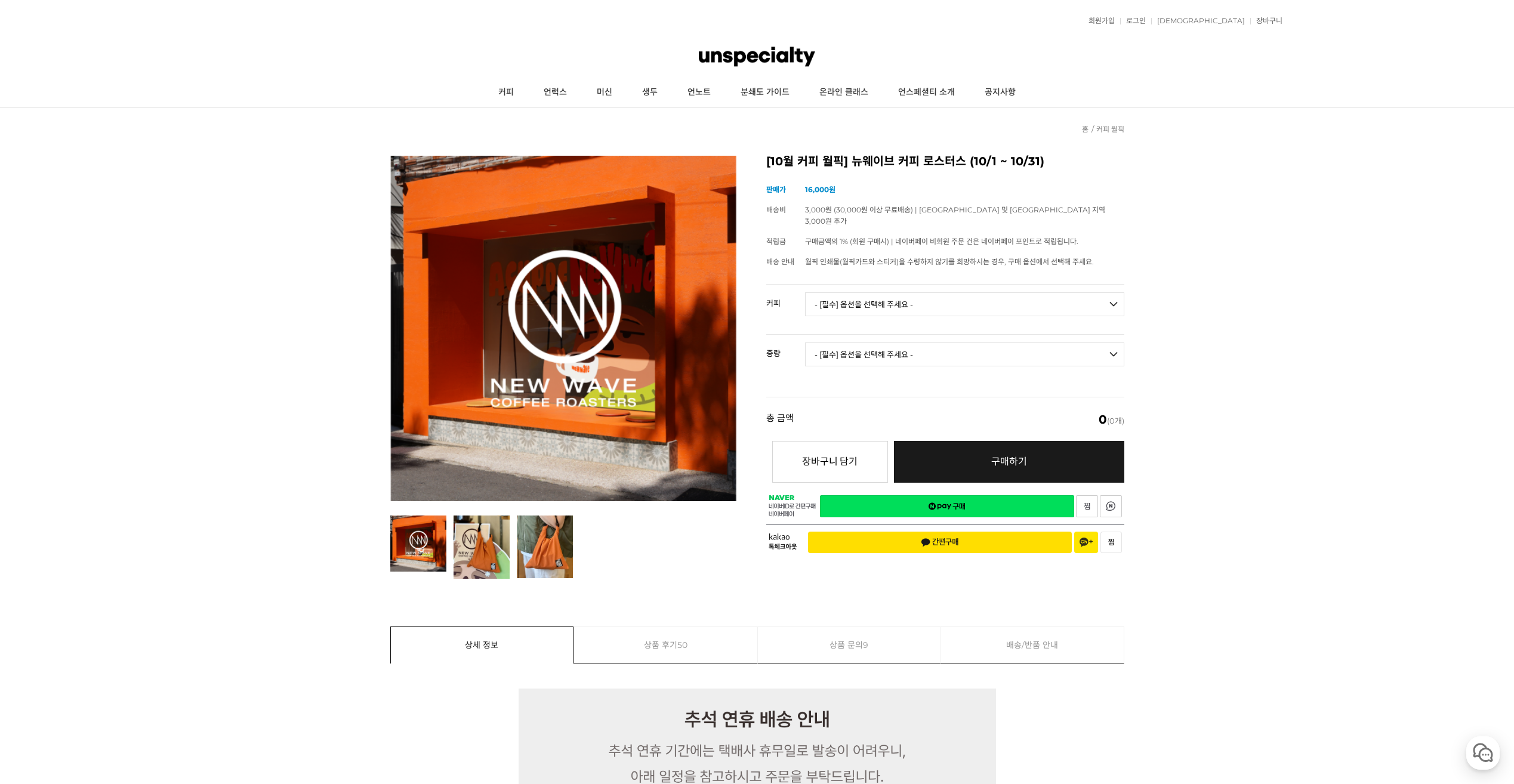
click at [864, 293] on select "- [필수] 옵션을 선택해 주세요 - ------------------- 언스페셜티 분쇄도 가이드 종이 받기 (주문 1건당 최대 1개 제공) …" at bounding box center [965, 305] width 319 height 24
click at [865, 293] on select "- [필수] 옵션을 선택해 주세요 - ------------------- 언스페셜티 분쇄도 가이드 종이 받기 (주문 1건당 최대 1개 제공) …" at bounding box center [965, 305] width 319 height 24
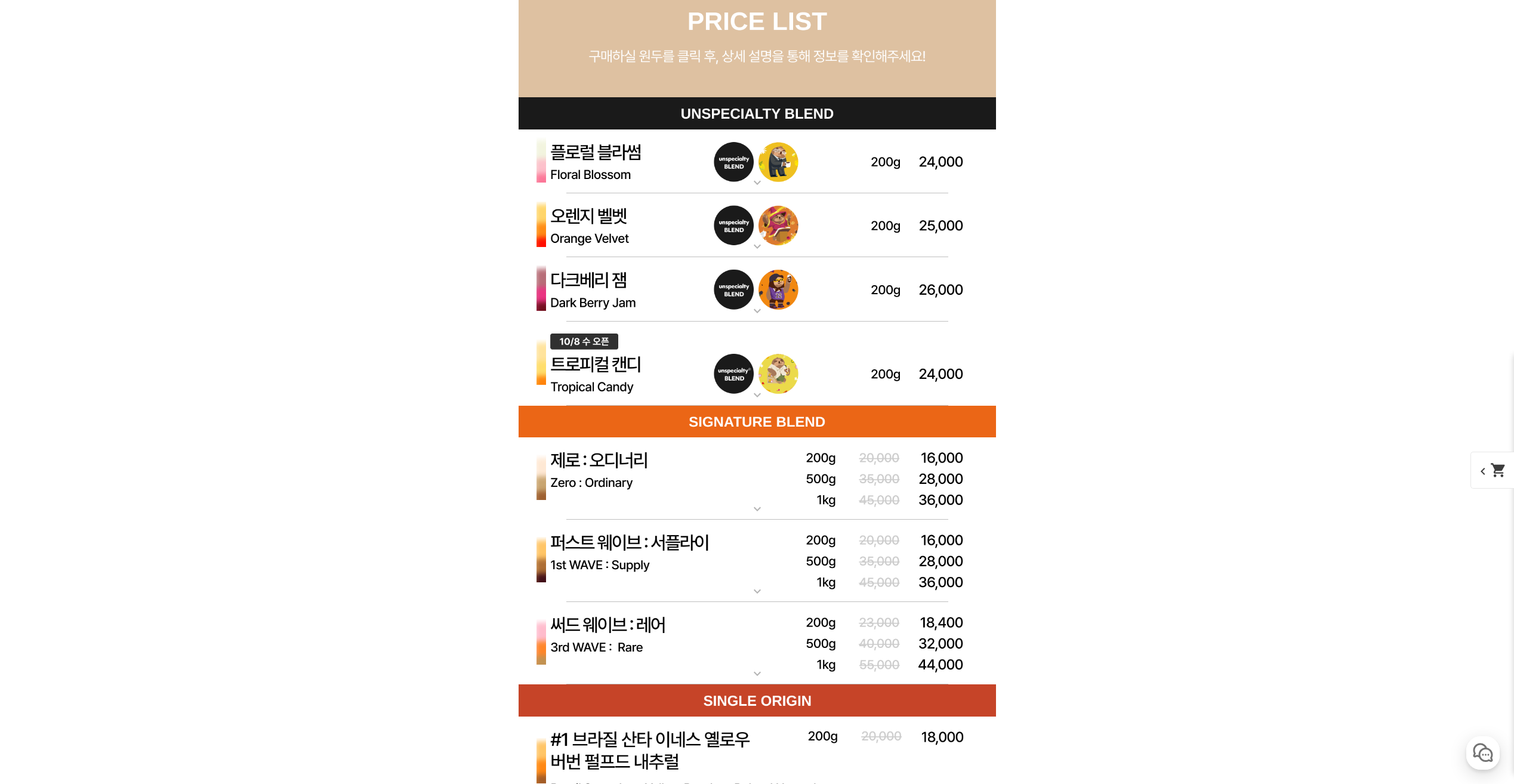
scroll to position [3370, 0]
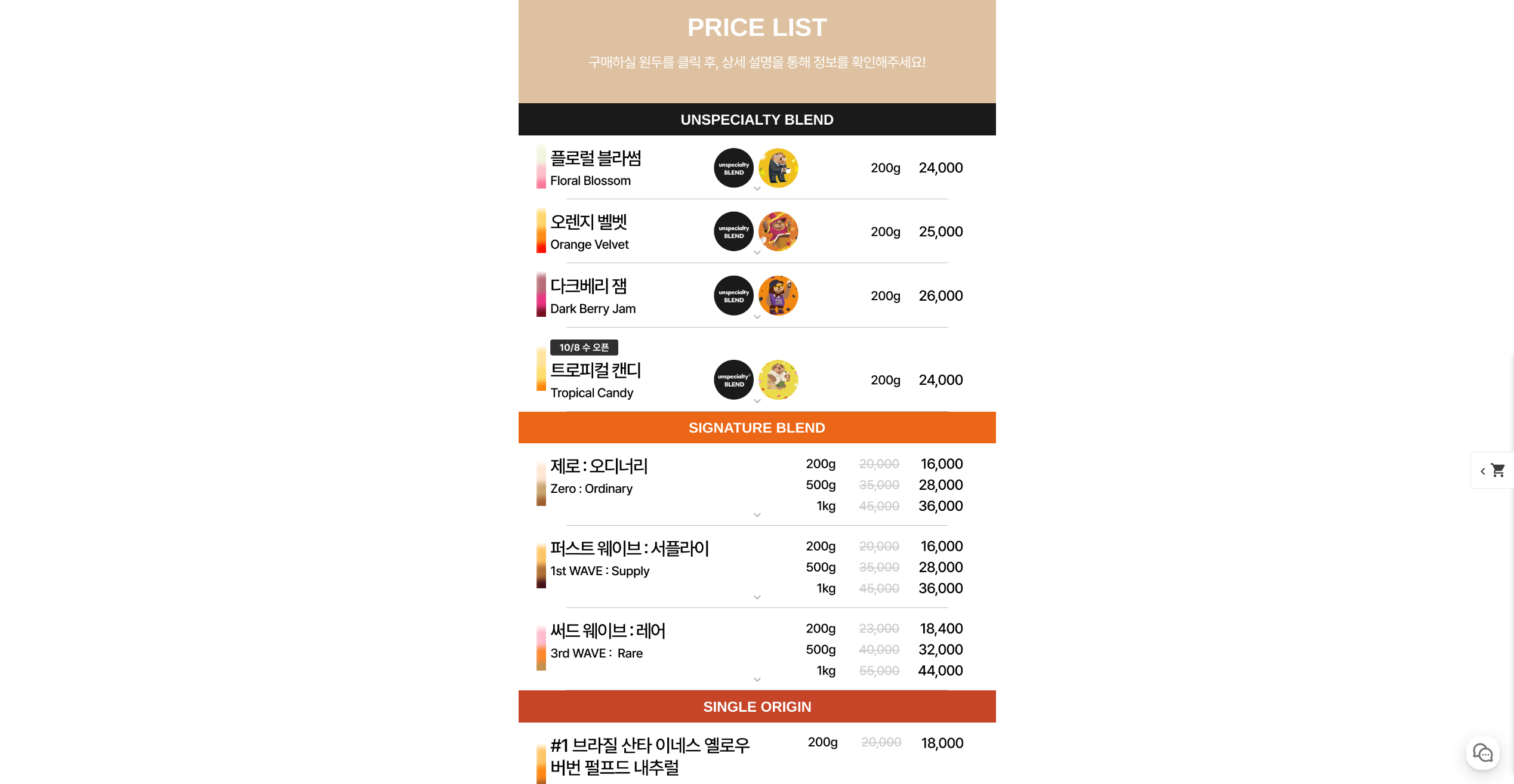
click at [762, 315] on mat-icon "expand_more" at bounding box center [757, 317] width 24 height 15
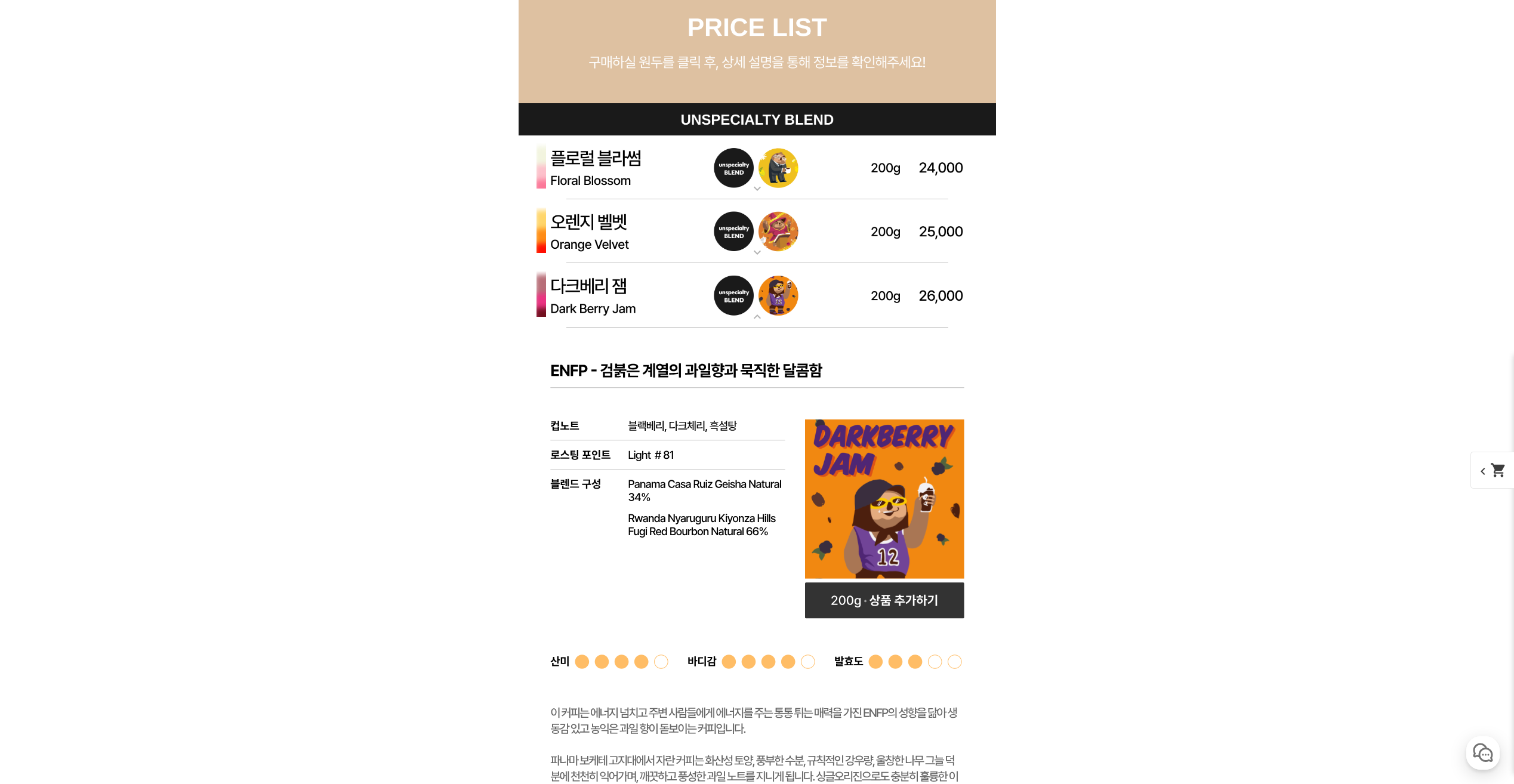
click at [755, 254] on mat-icon "expand_more" at bounding box center [757, 253] width 24 height 15
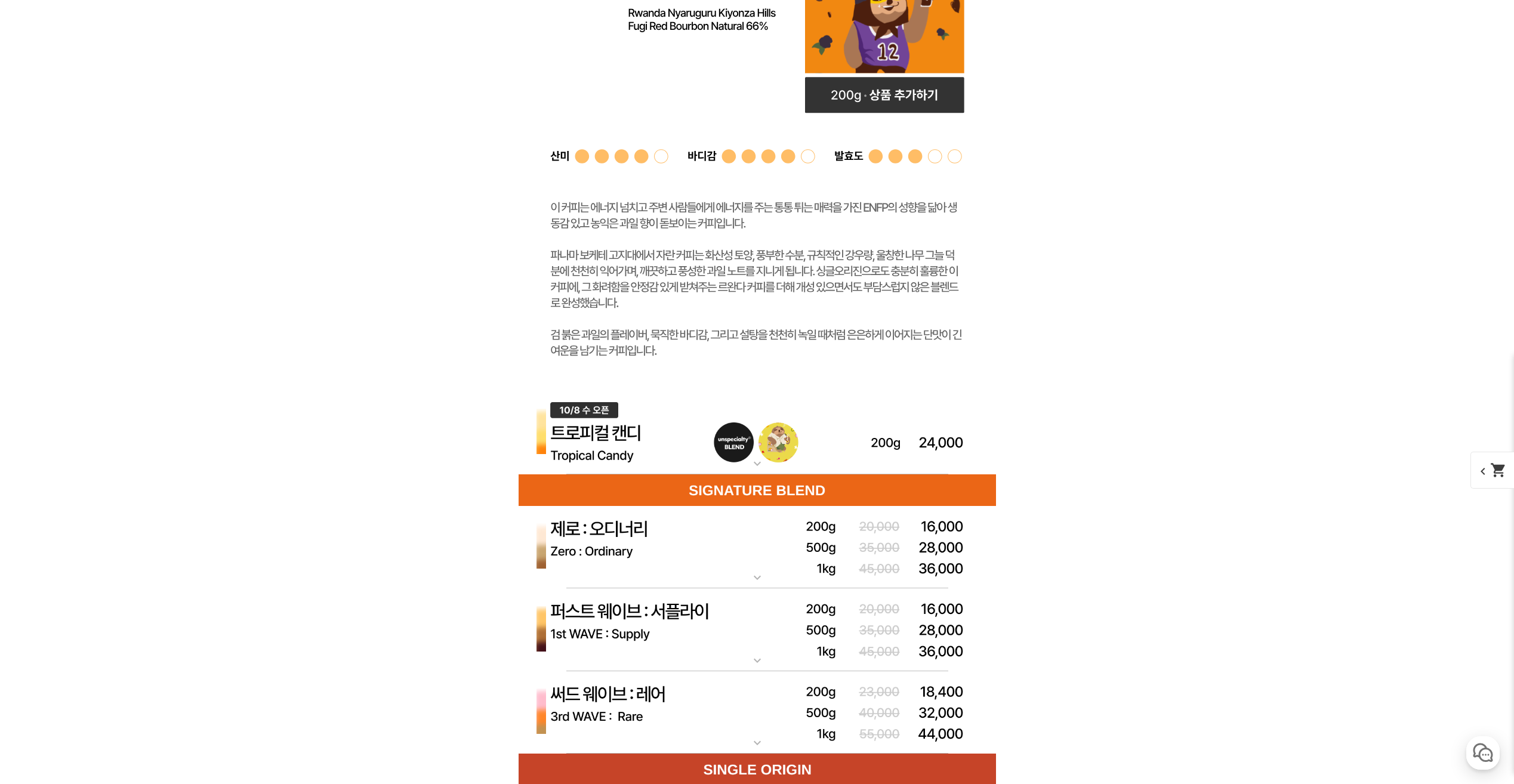
scroll to position [4564, 0]
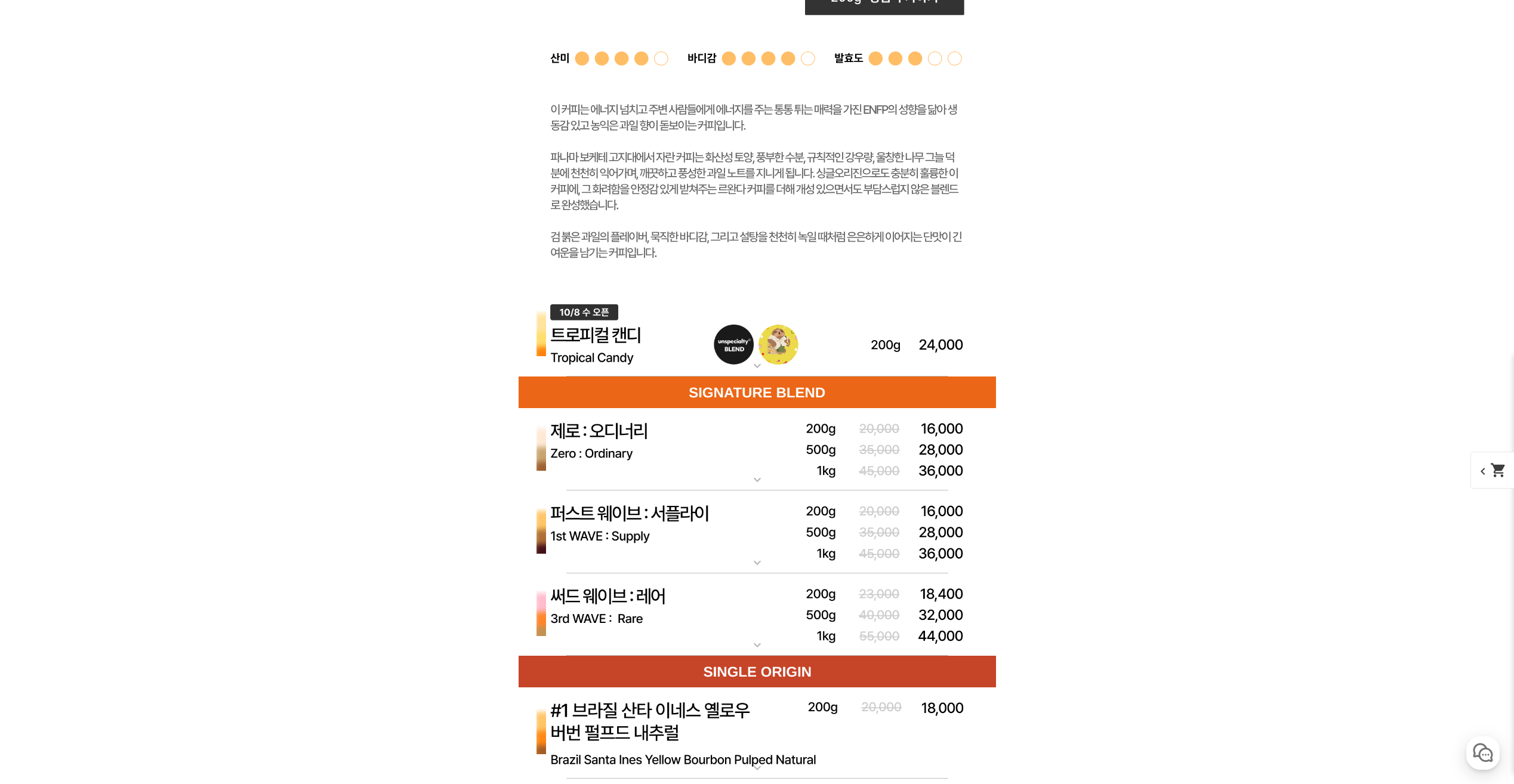
click at [762, 366] on mat-icon "expand_more" at bounding box center [757, 366] width 24 height 15
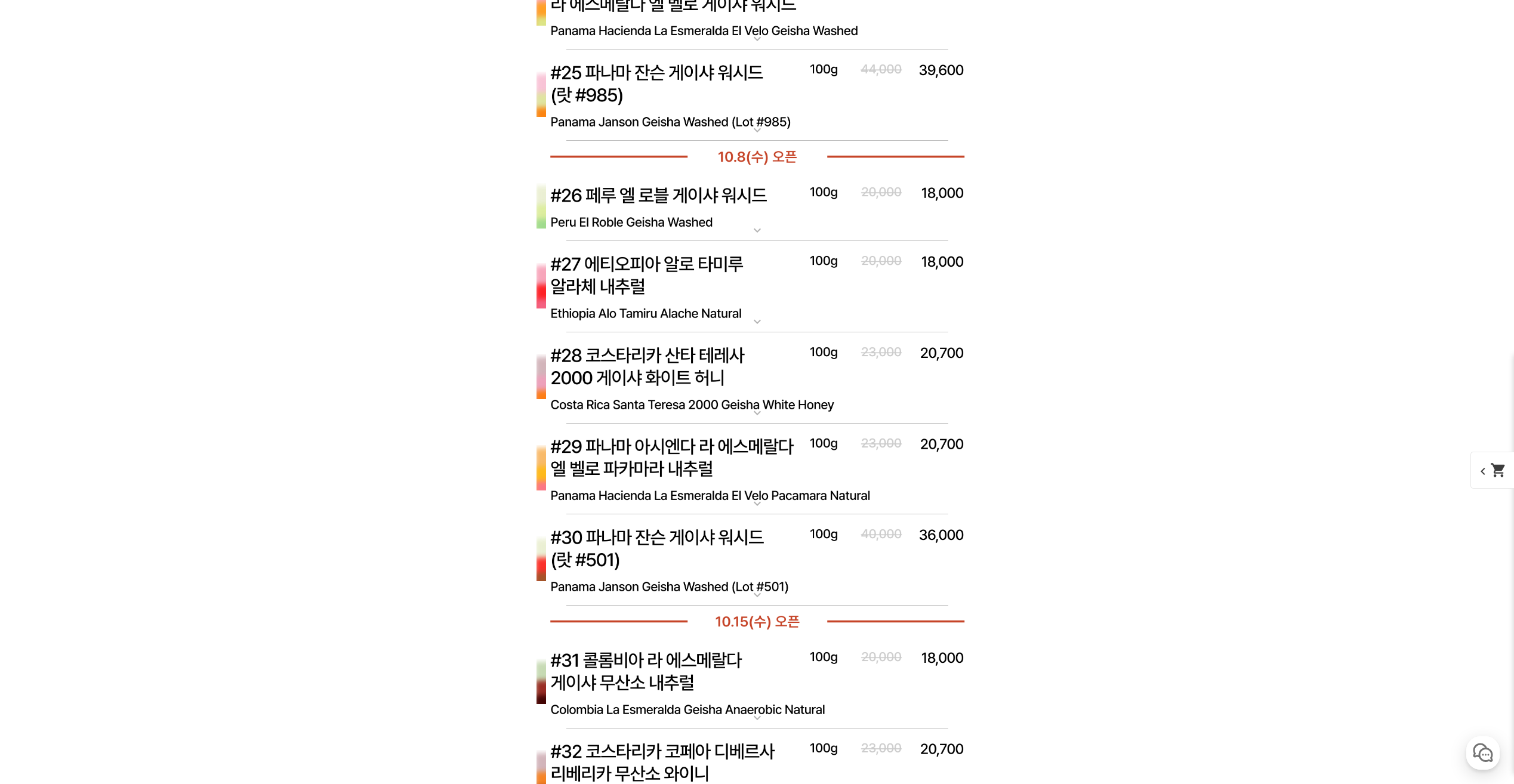
scroll to position [7324, 0]
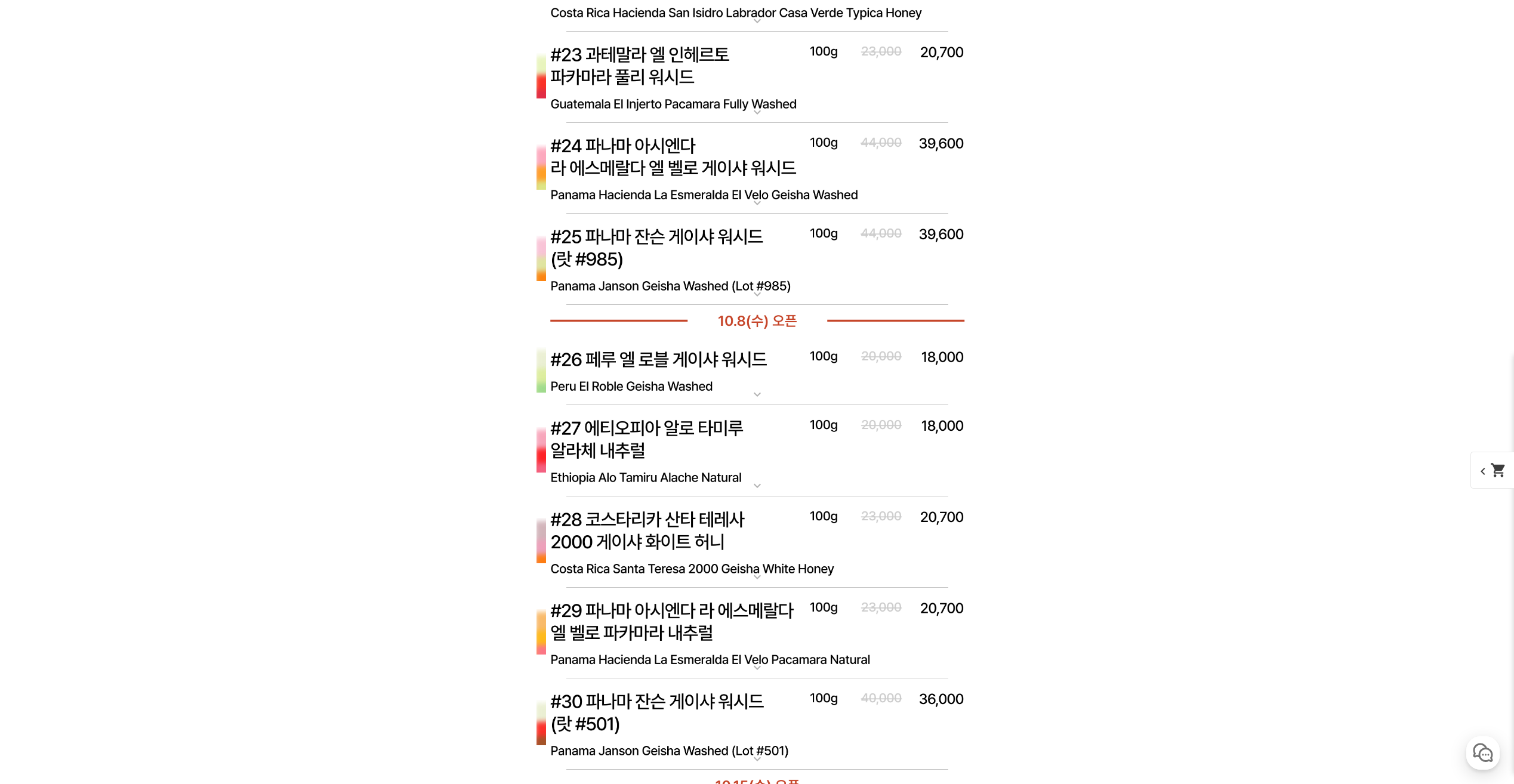
click at [762, 395] on mat-icon "expand_more" at bounding box center [757, 394] width 24 height 15
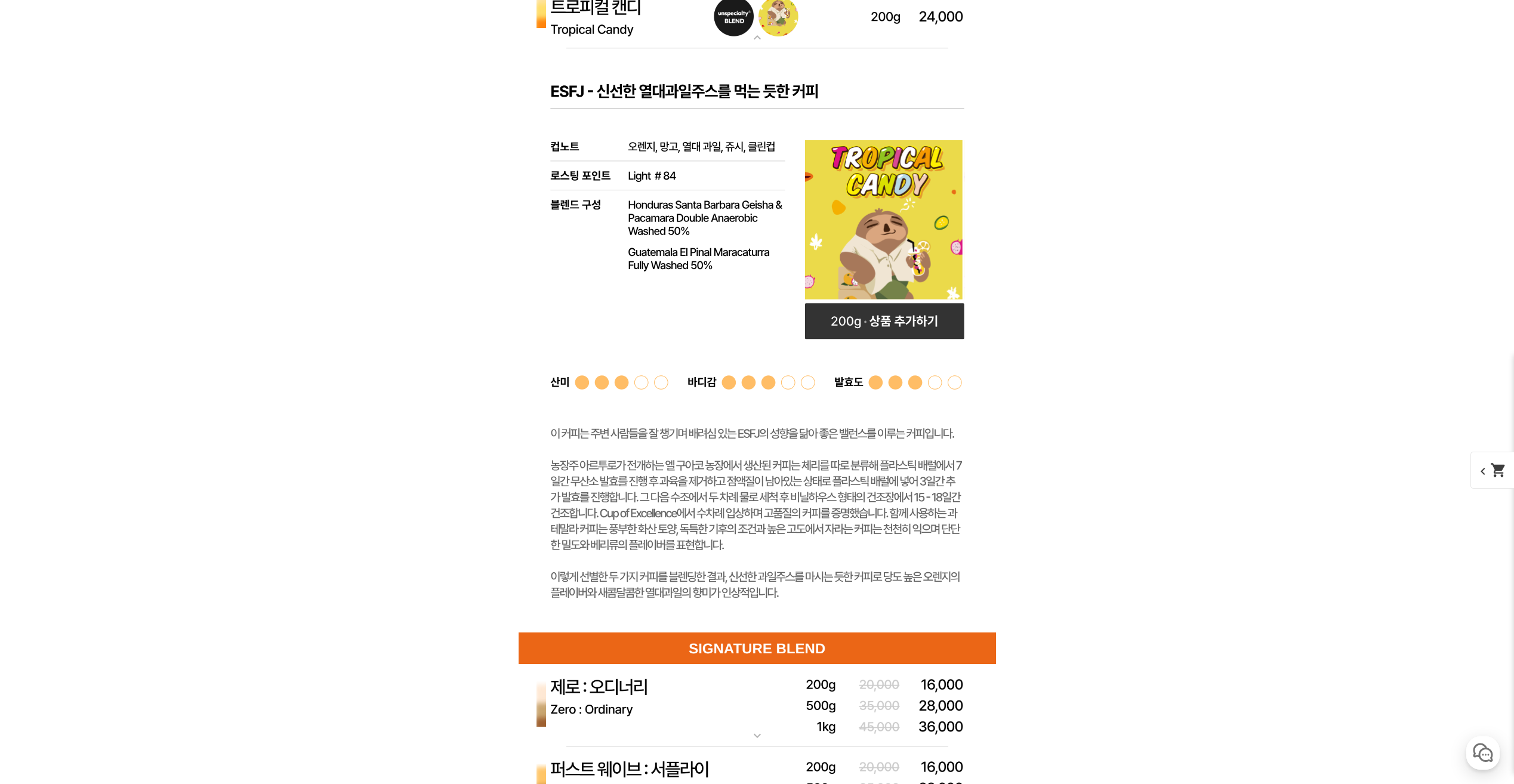
scroll to position [4937, 0]
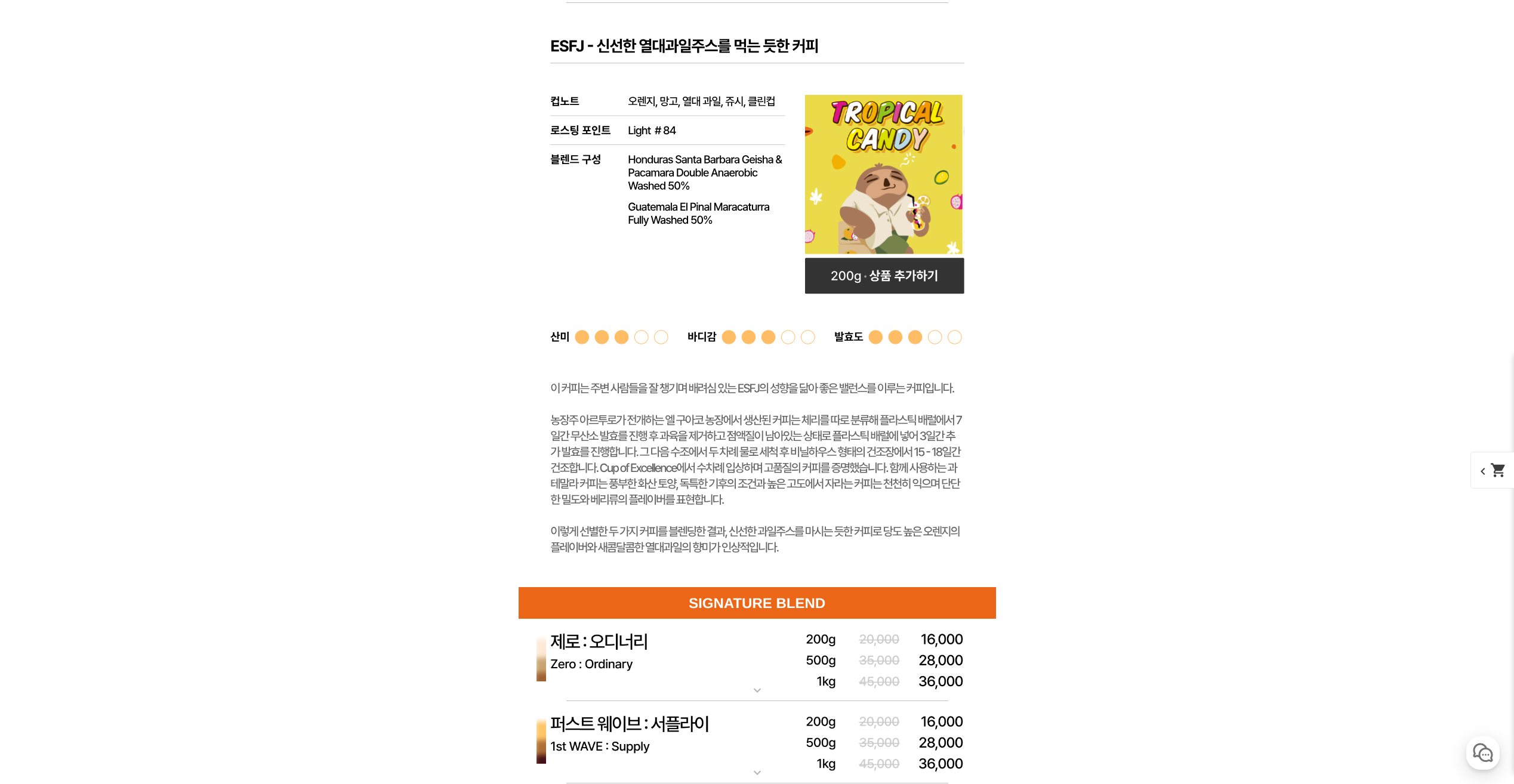
drag, startPoint x: 830, startPoint y: 553, endPoint x: 684, endPoint y: 456, distance: 175.3
click at [686, 457] on rect at bounding box center [757, 295] width 478 height 585
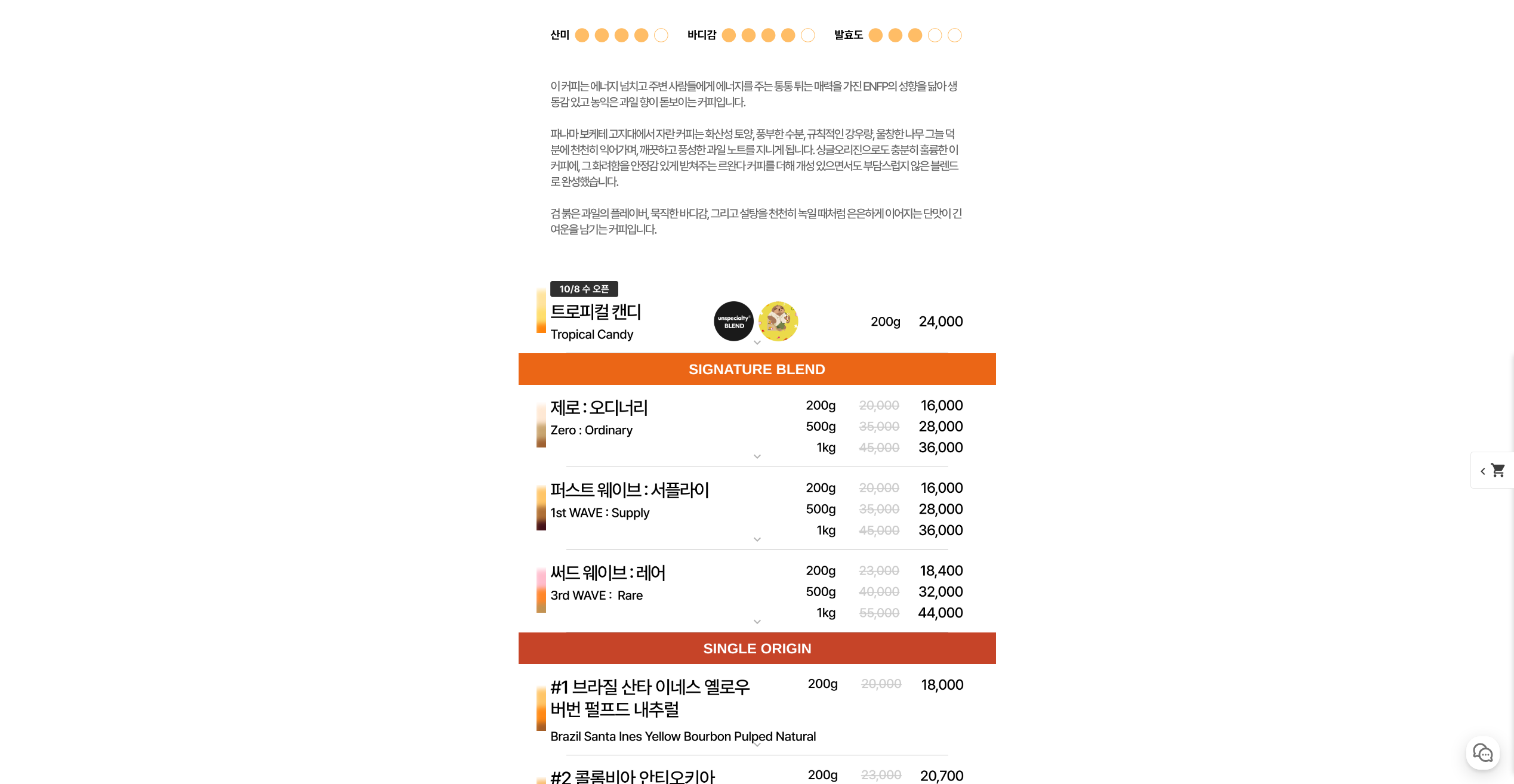
scroll to position [4579, 0]
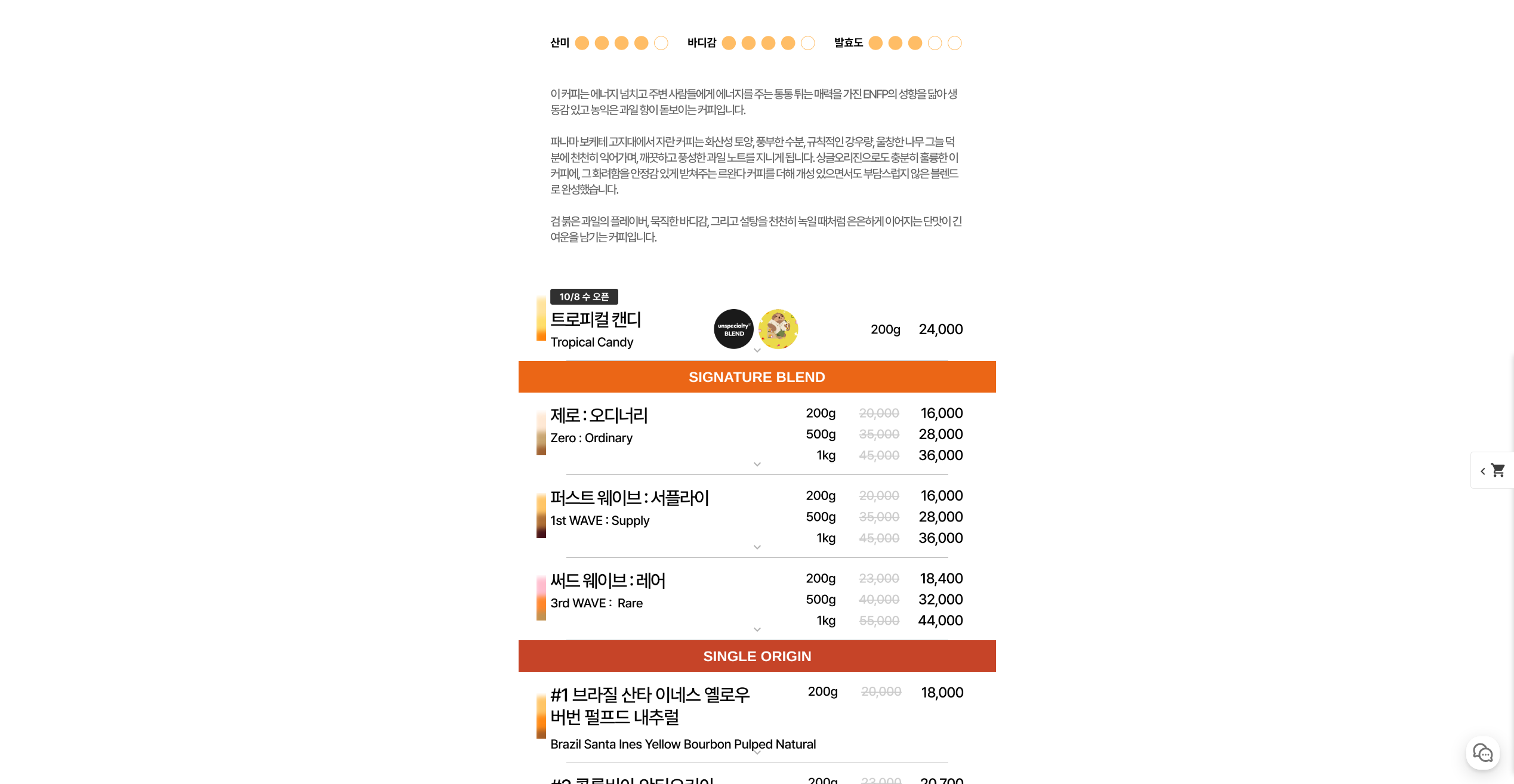
click at [756, 361] on img at bounding box center [757, 318] width 478 height 84
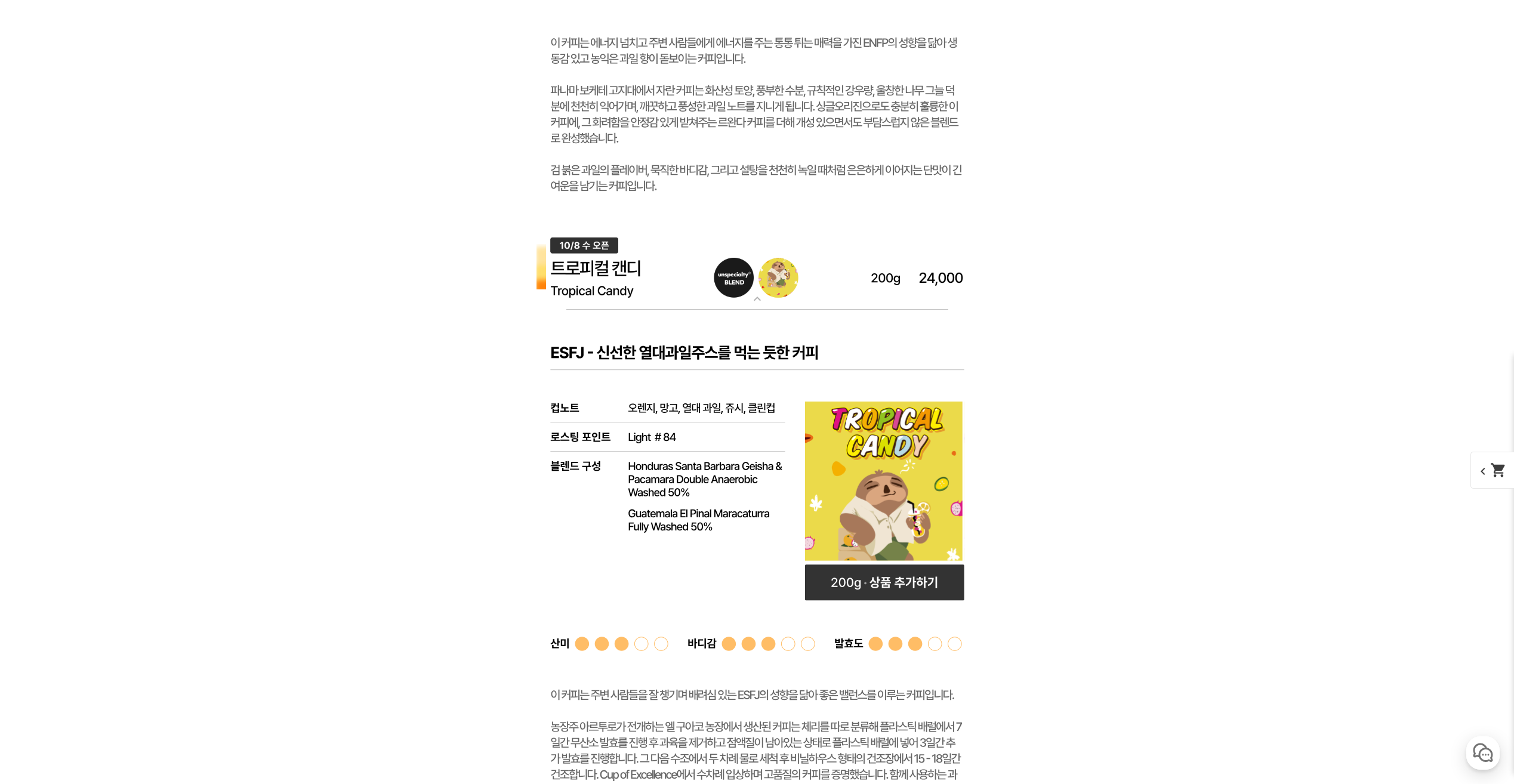
scroll to position [4639, 0]
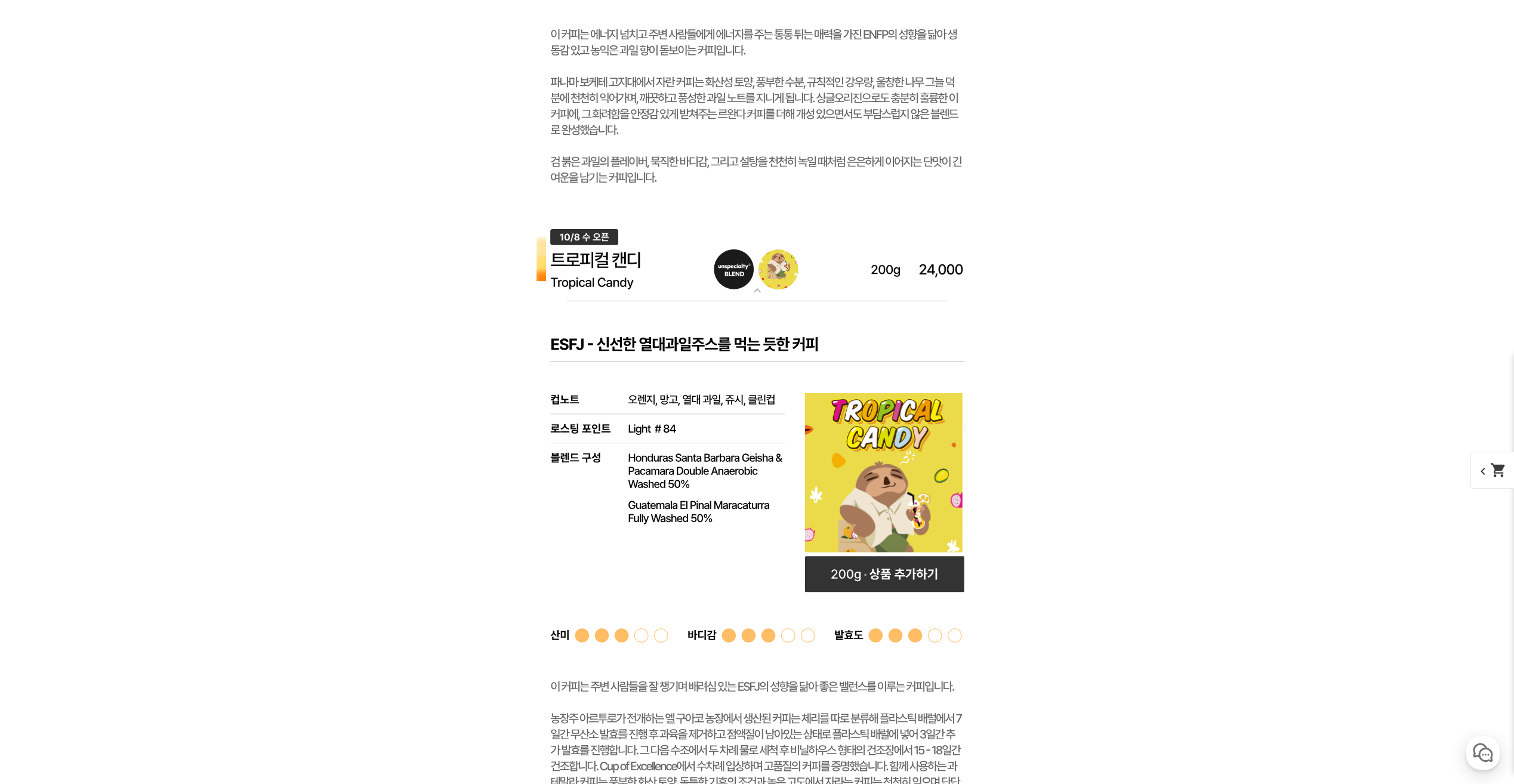
drag, startPoint x: 915, startPoint y: 487, endPoint x: 956, endPoint y: 619, distance: 138.2
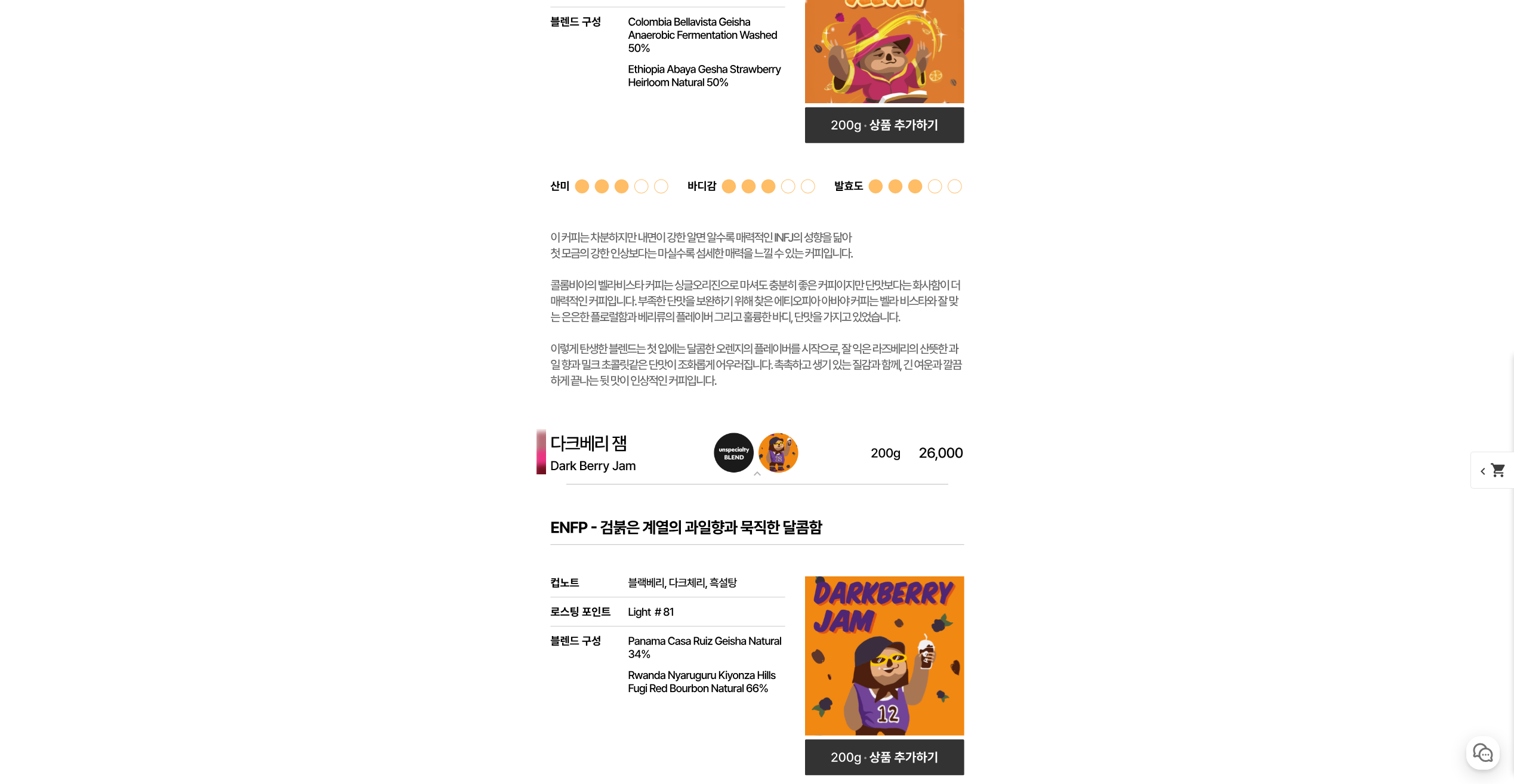
scroll to position [3445, 0]
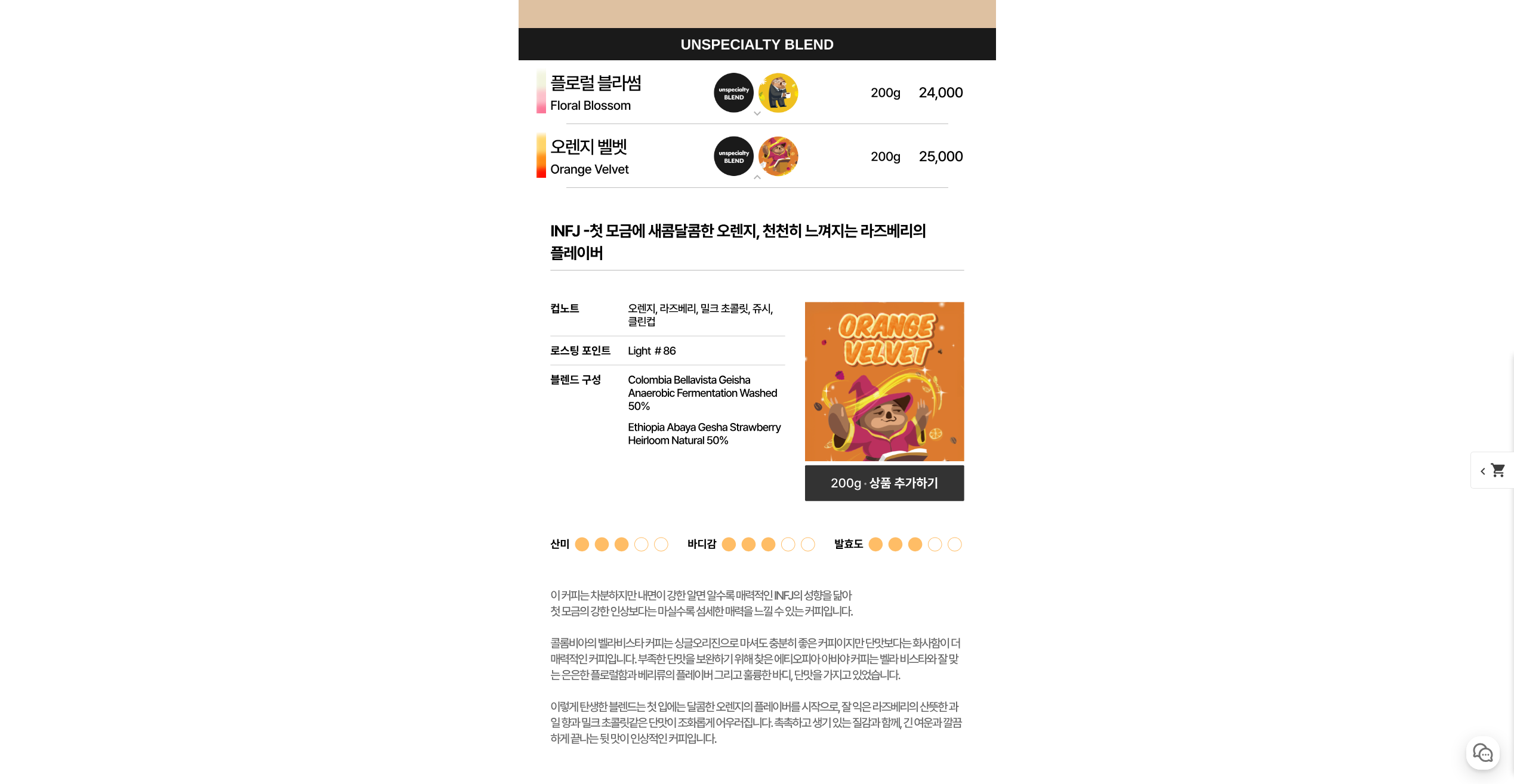
click at [756, 179] on mat-icon "expand_more" at bounding box center [757, 178] width 24 height 15
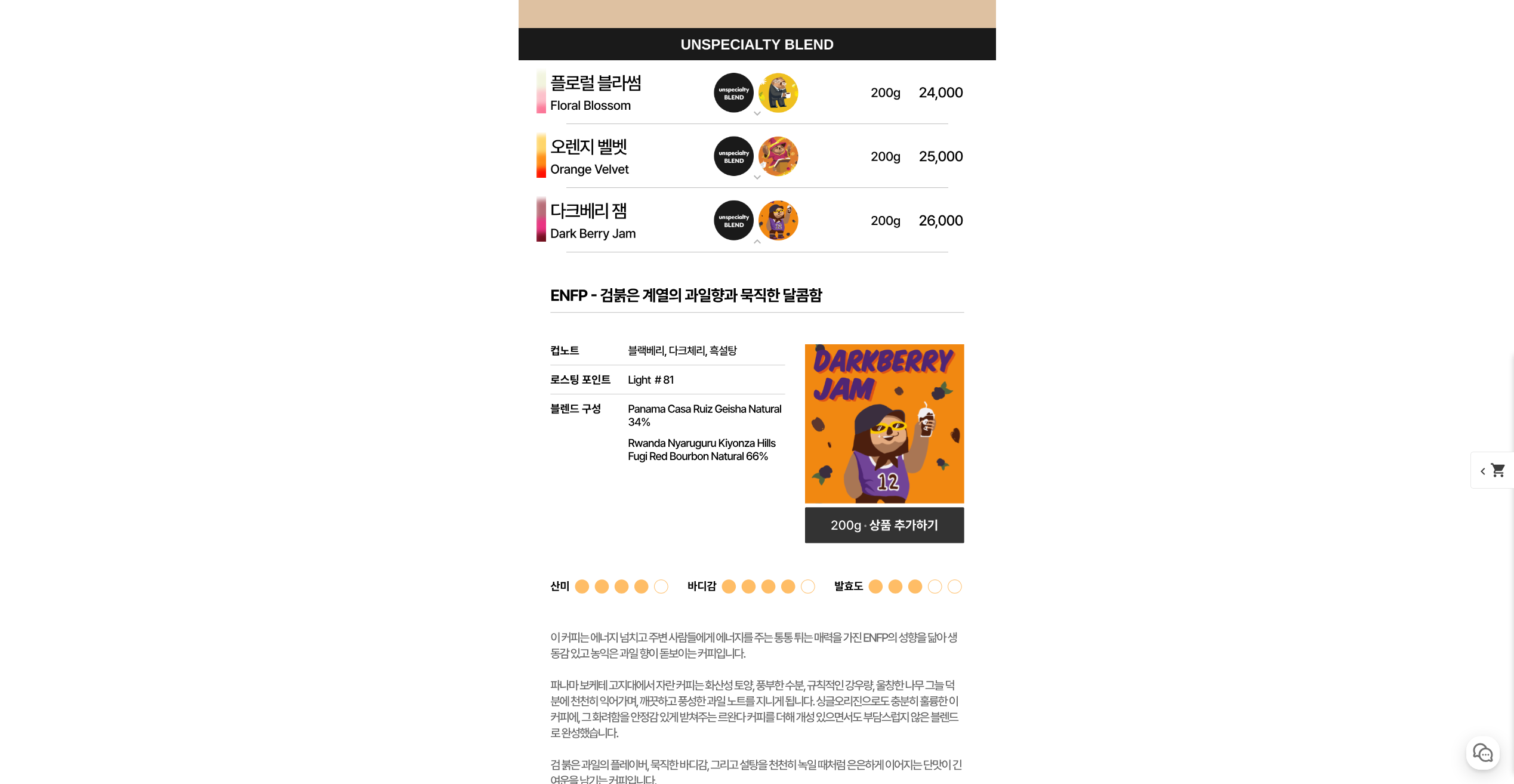
click at [764, 113] on mat-icon "expand_more" at bounding box center [757, 113] width 24 height 15
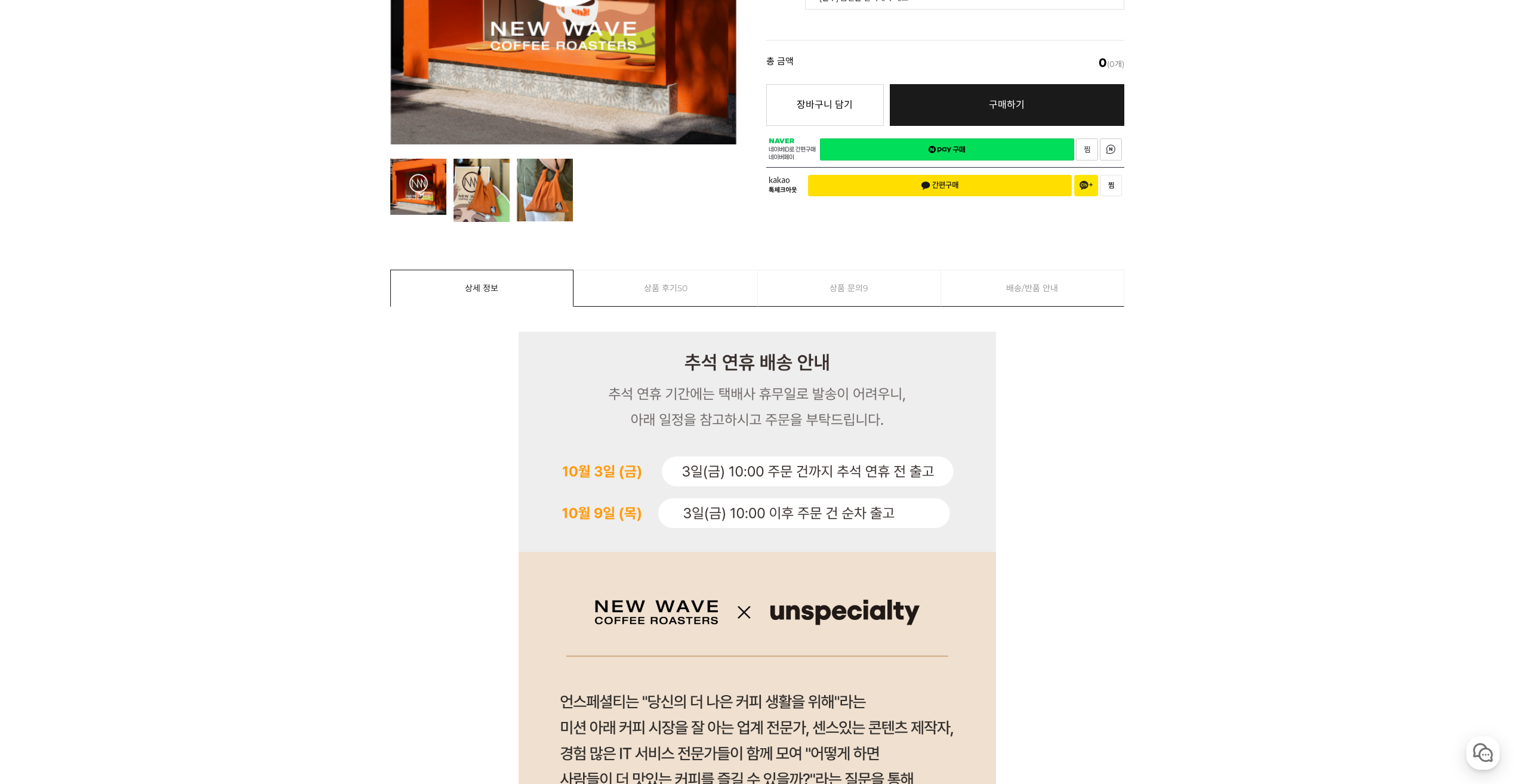
scroll to position [44, 0]
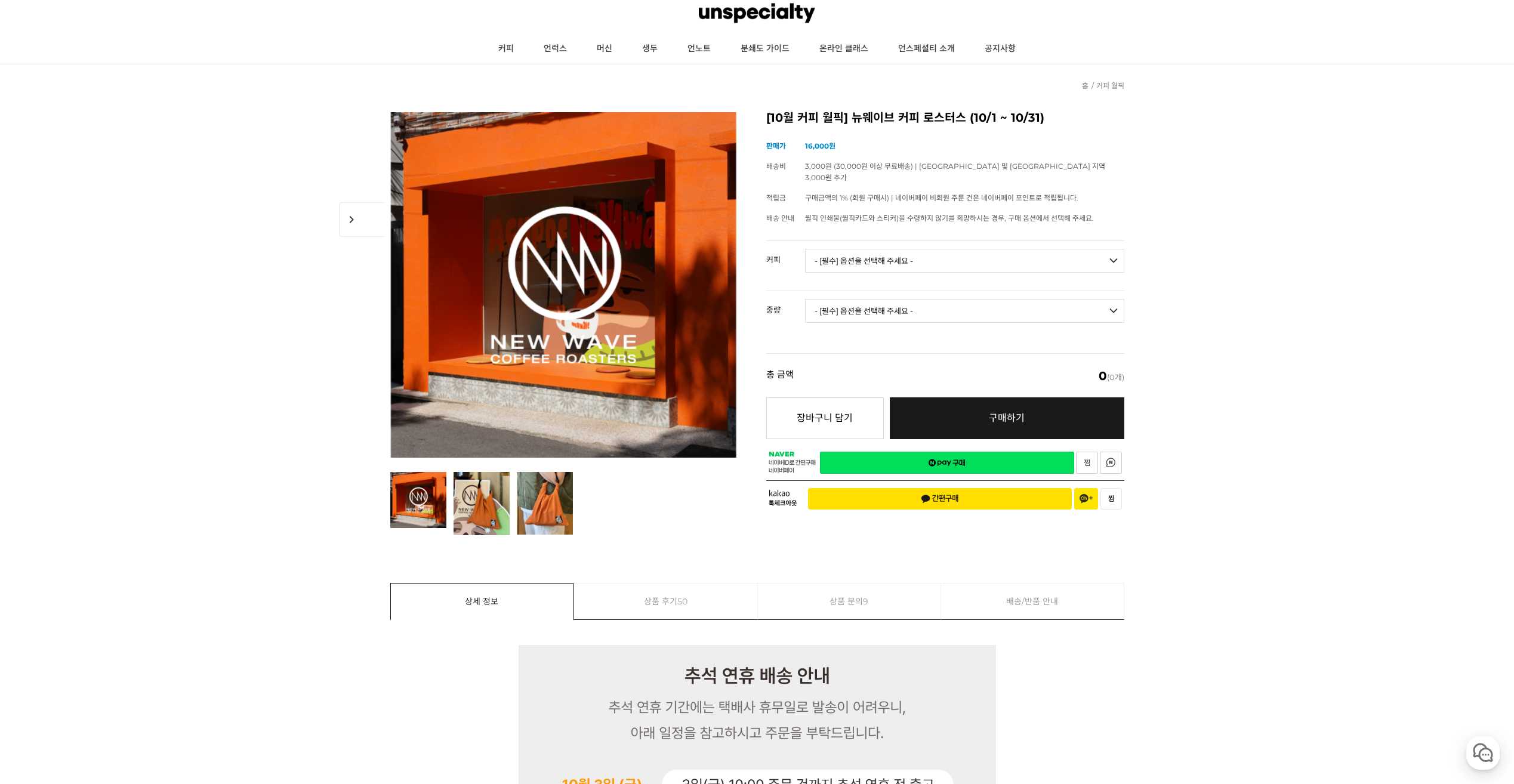
click at [894, 249] on select "- [필수] 옵션을 선택해 주세요 - ------------------- 언스페셜티 분쇄도 가이드 종이 받기 (주문 1건당 최대 1개 제공) …" at bounding box center [965, 261] width 319 height 24
drag, startPoint x: 870, startPoint y: 408, endPoint x: 1143, endPoint y: 133, distance: 387.5
click at [905, 252] on select "- [필수] 옵션을 선택해 주세요 - ------------------- 언스페셜티 분쇄도 가이드 종이 받기 (주문 1건당 최대 1개 제공) …" at bounding box center [965, 261] width 319 height 24
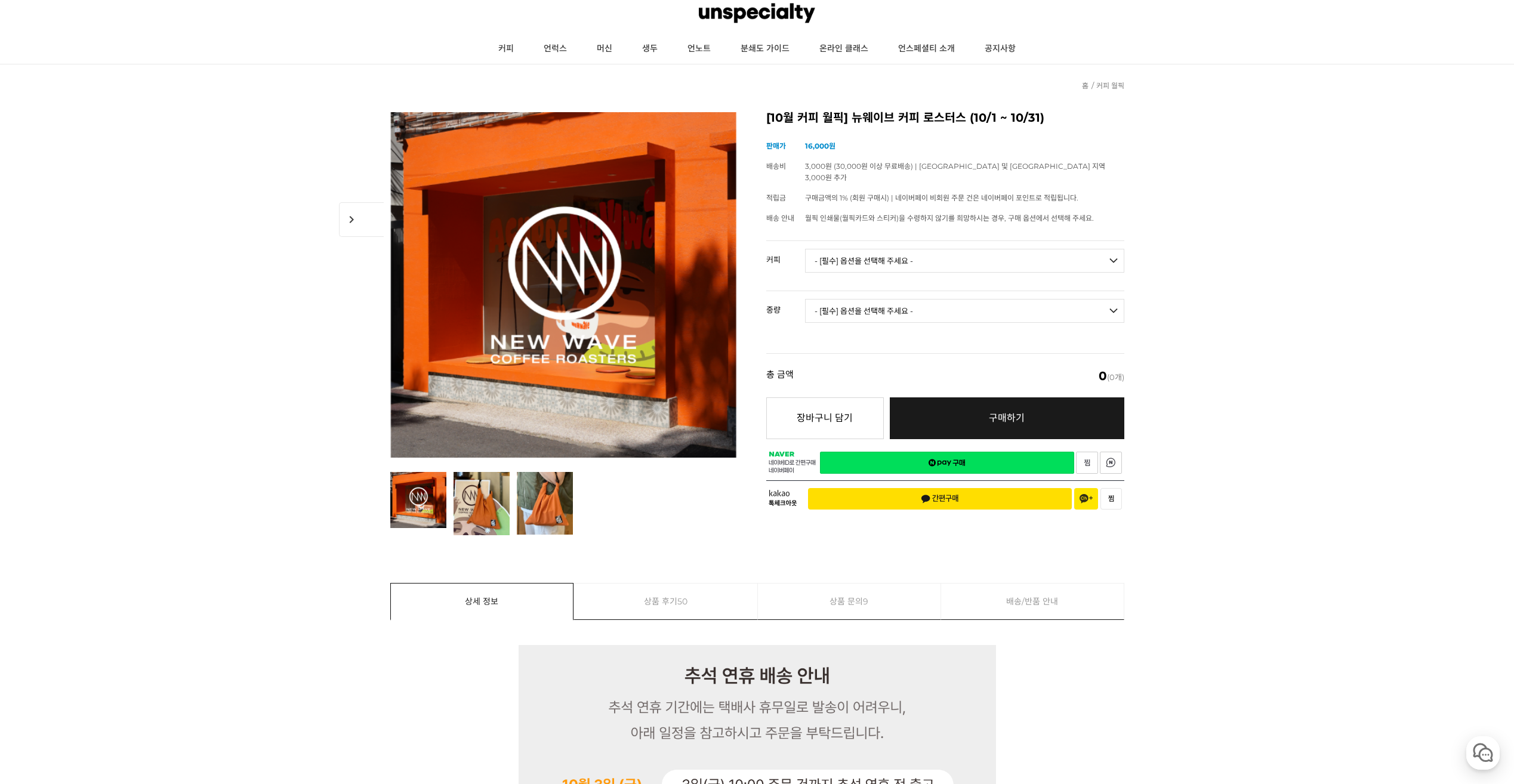
select select "[10.8 오픈] 트로피컬 캔디 (언스페셜티 블렌드)"
click at [805, 249] on select "- [필수] 옵션을 선택해 주세요 - ------------------- 언스페셜티 분쇄도 가이드 종이 받기 (주문 1건당 최대 1개 제공) …" at bounding box center [965, 261] width 319 height 24
drag, startPoint x: 966, startPoint y: 298, endPoint x: 937, endPoint y: 314, distance: 33.1
click at [966, 299] on select "- [필수] 옵션을 선택해 주세요 - ------------------- 200g" at bounding box center [965, 311] width 319 height 24
select select "200g"
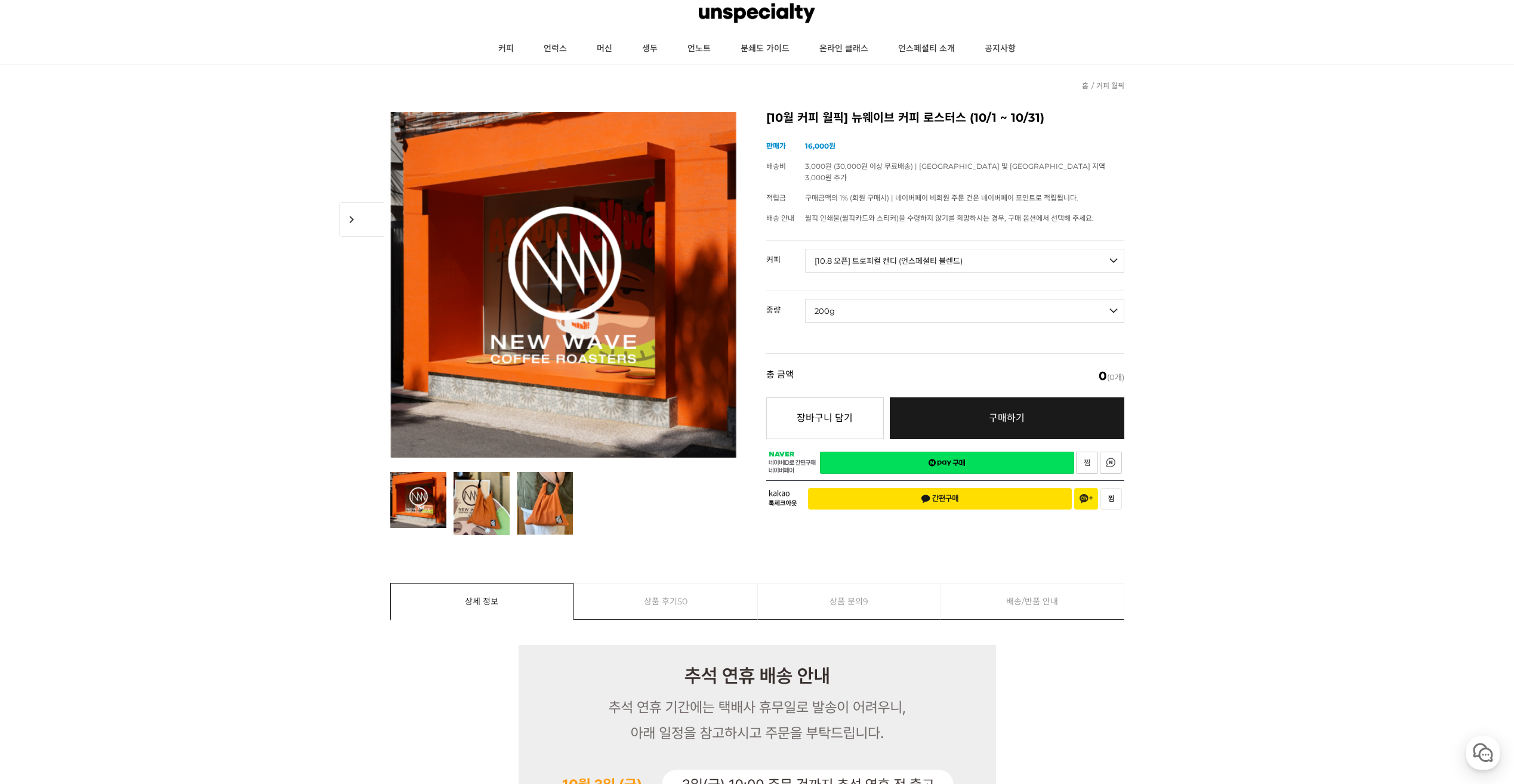
click at [805, 299] on select "- [필수] 옵션을 선택해 주세요 - ------------------- 200g" at bounding box center [965, 311] width 319 height 24
select select "*"
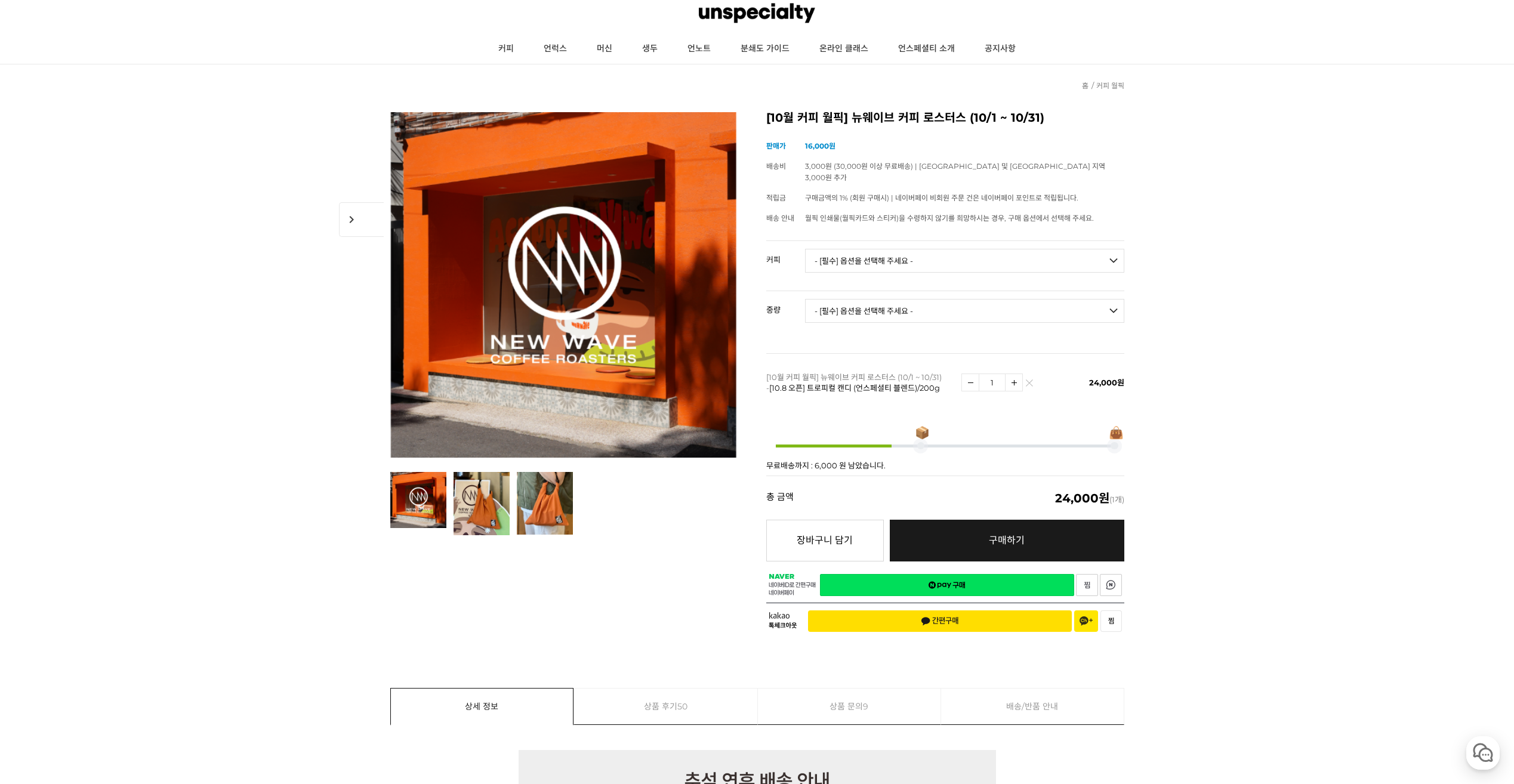
click at [923, 442] on span at bounding box center [921, 446] width 8 height 8
click at [819, 528] on button "장바구니 담기" at bounding box center [825, 540] width 118 height 42
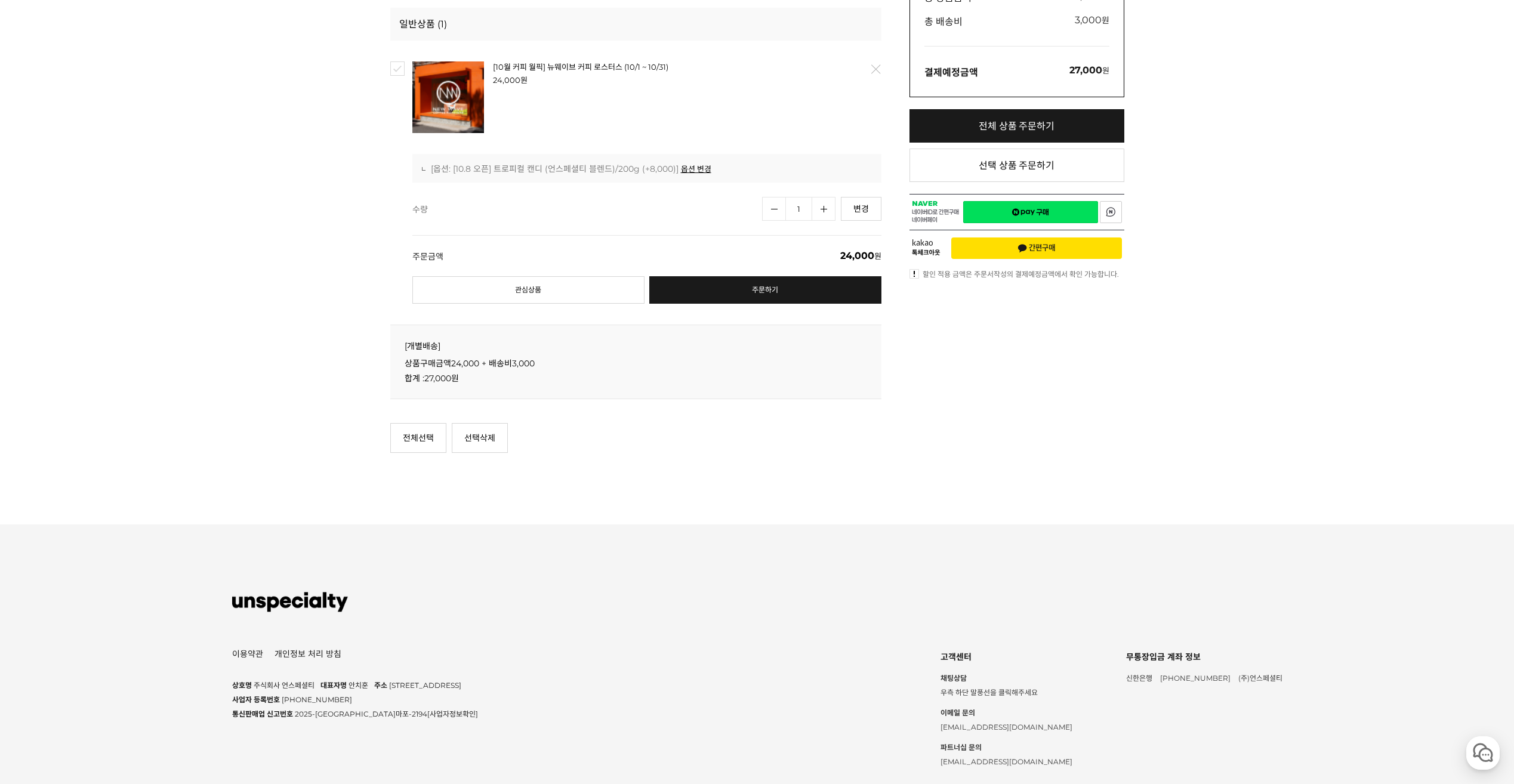
scroll to position [418, 0]
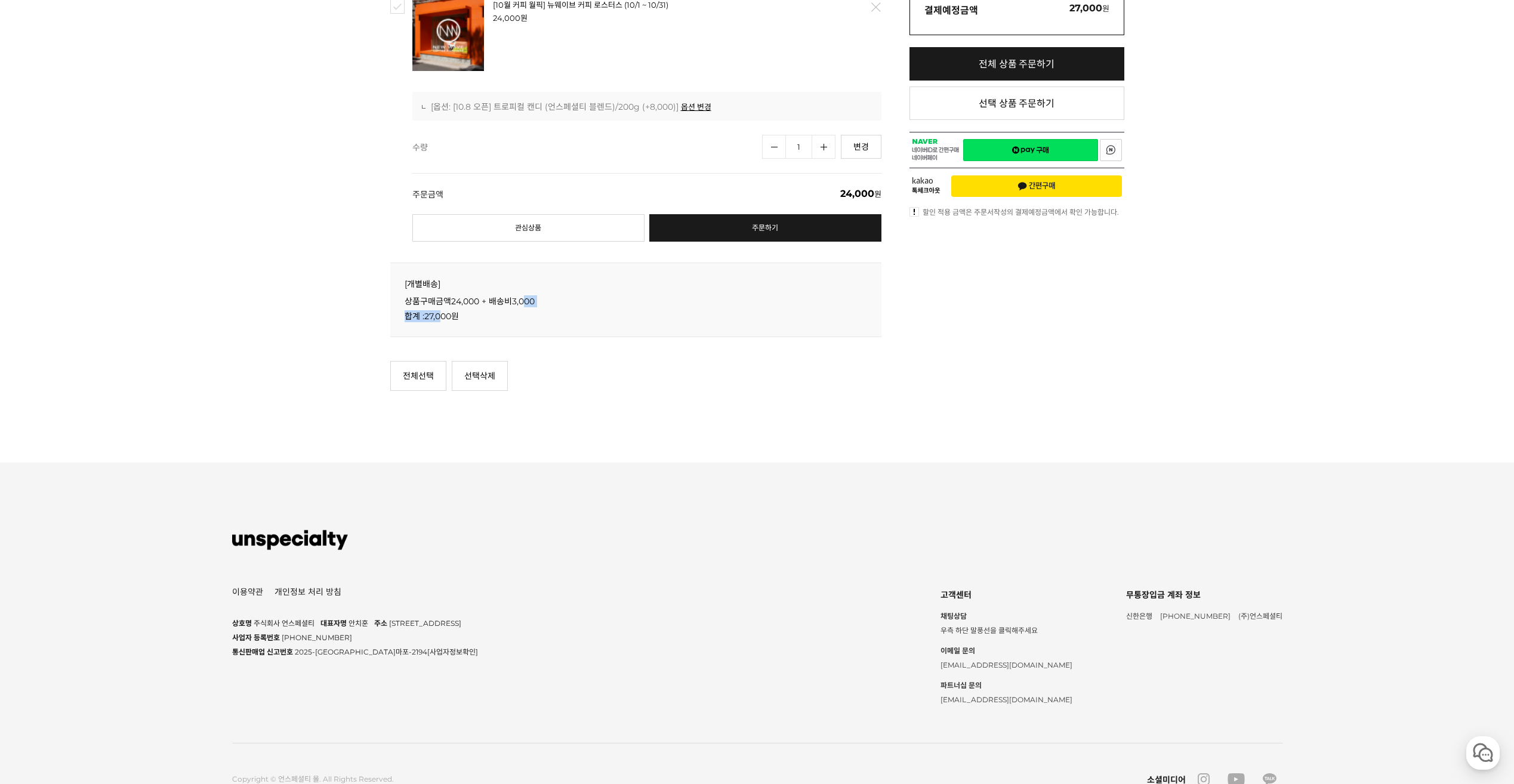
click at [531, 306] on div "상품구매금액 24,000 () + 부가세 + 배송비 3,000 - 상품할인금액 0 합계 : 27,000 원" at bounding box center [636, 309] width 462 height 27
drag, startPoint x: 532, startPoint y: 306, endPoint x: 483, endPoint y: 321, distance: 51.2
click at [485, 321] on span "합계 : 27,000 원" at bounding box center [636, 315] width 462 height 12
click at [443, 315] on strong "27,000" at bounding box center [438, 316] width 27 height 11
click at [422, 313] on span "합계 : 27,000 원" at bounding box center [636, 315] width 462 height 12
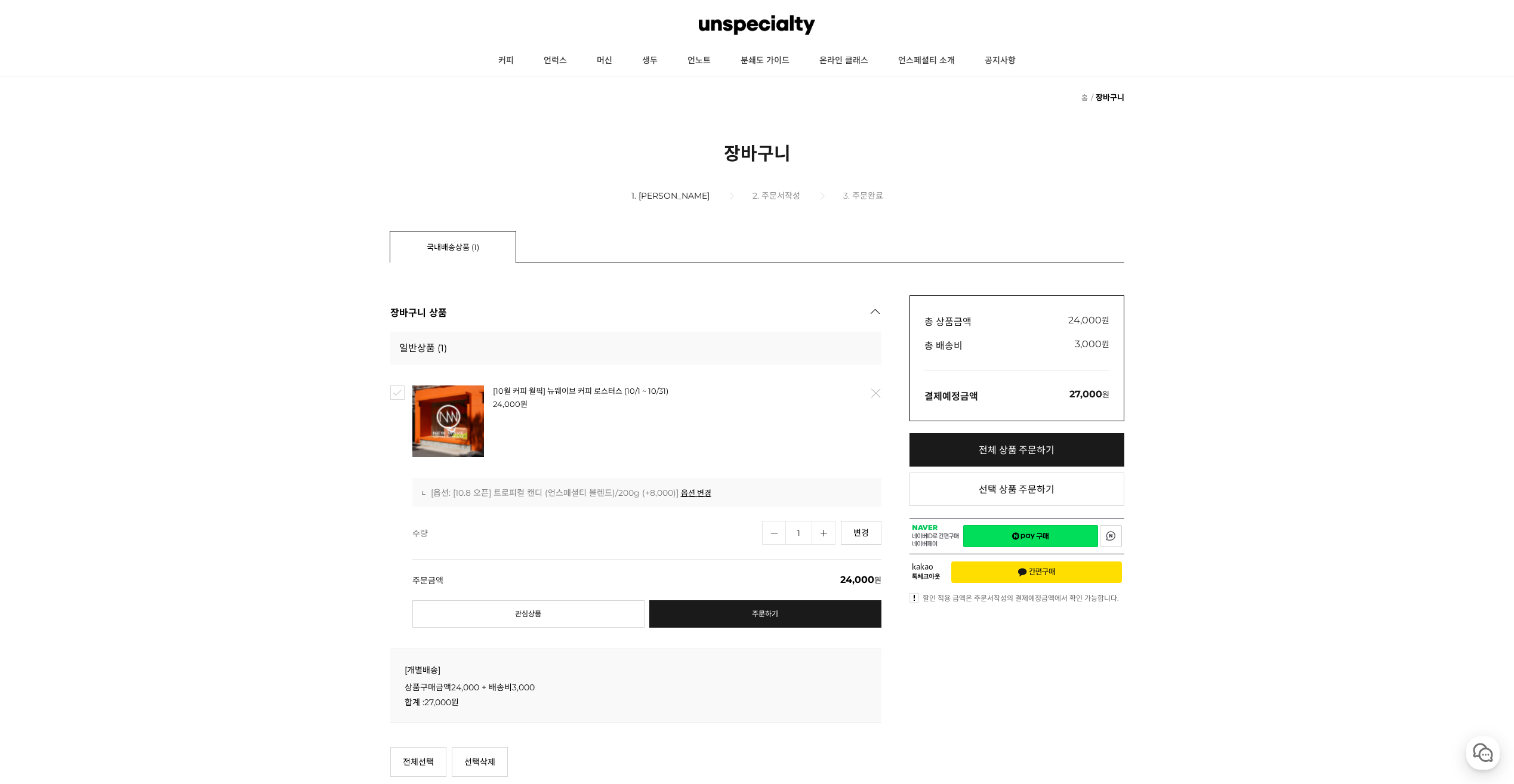
scroll to position [0, 0]
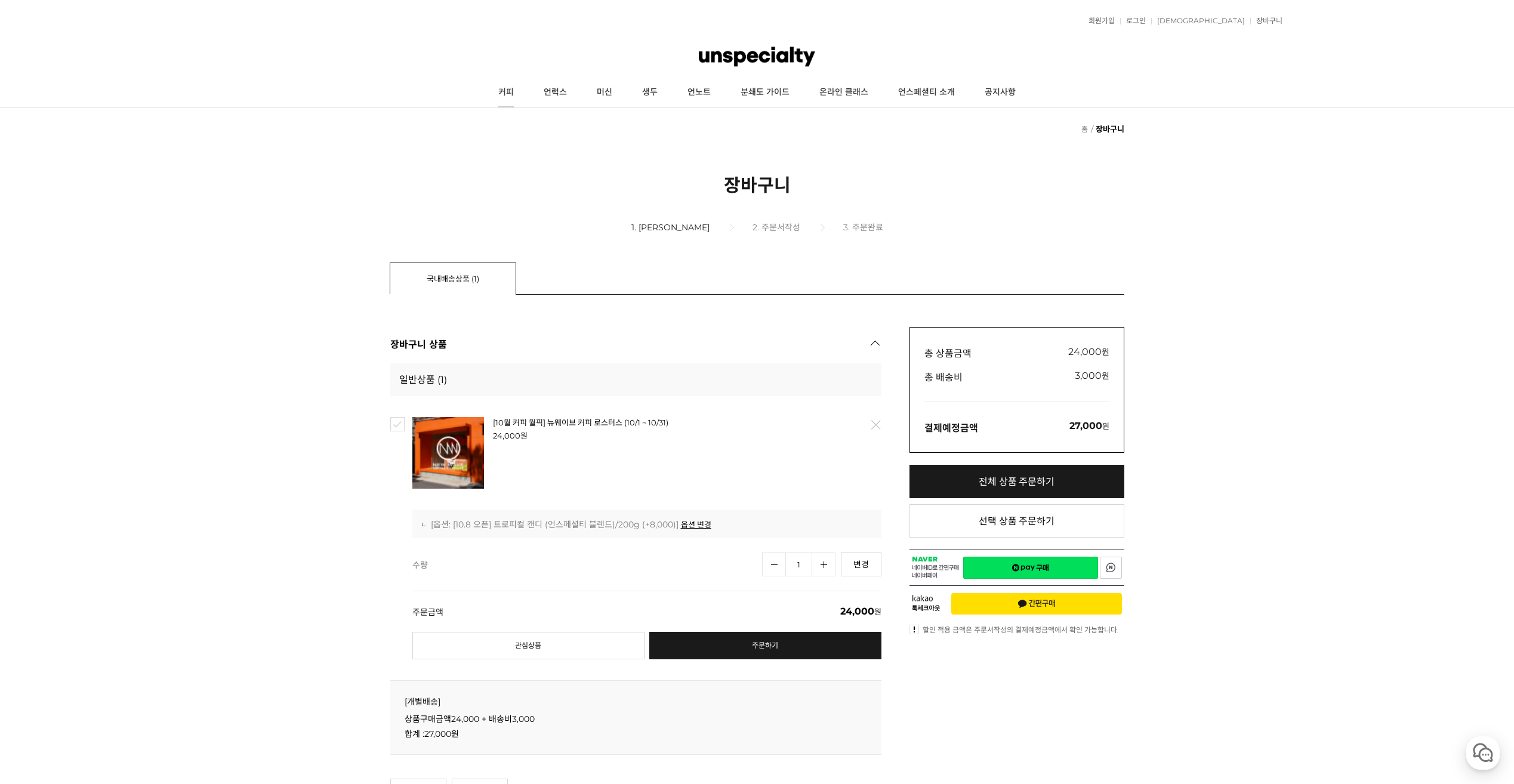
click at [507, 97] on link "커피" at bounding box center [506, 92] width 45 height 30
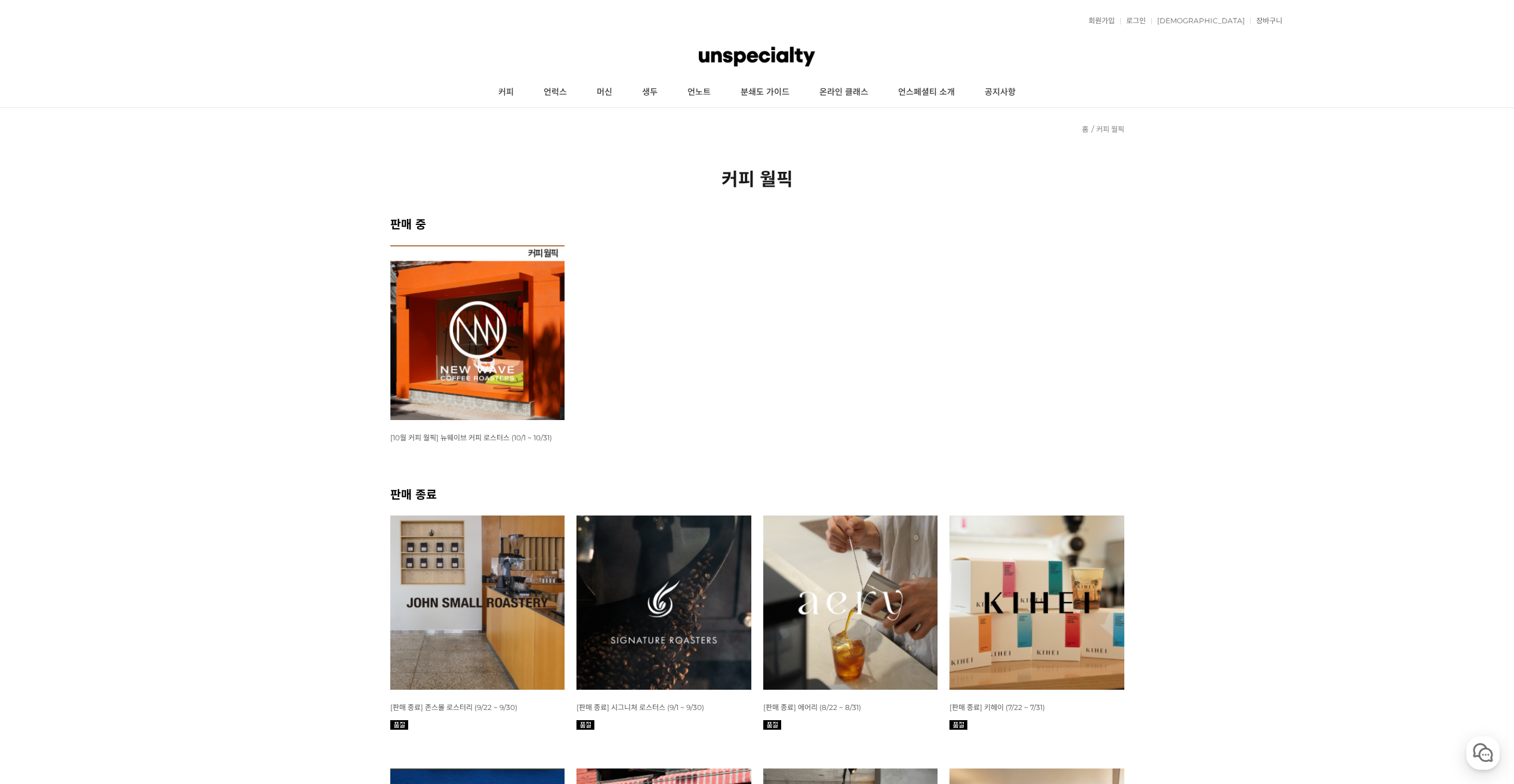
click at [460, 326] on img at bounding box center [478, 333] width 175 height 175
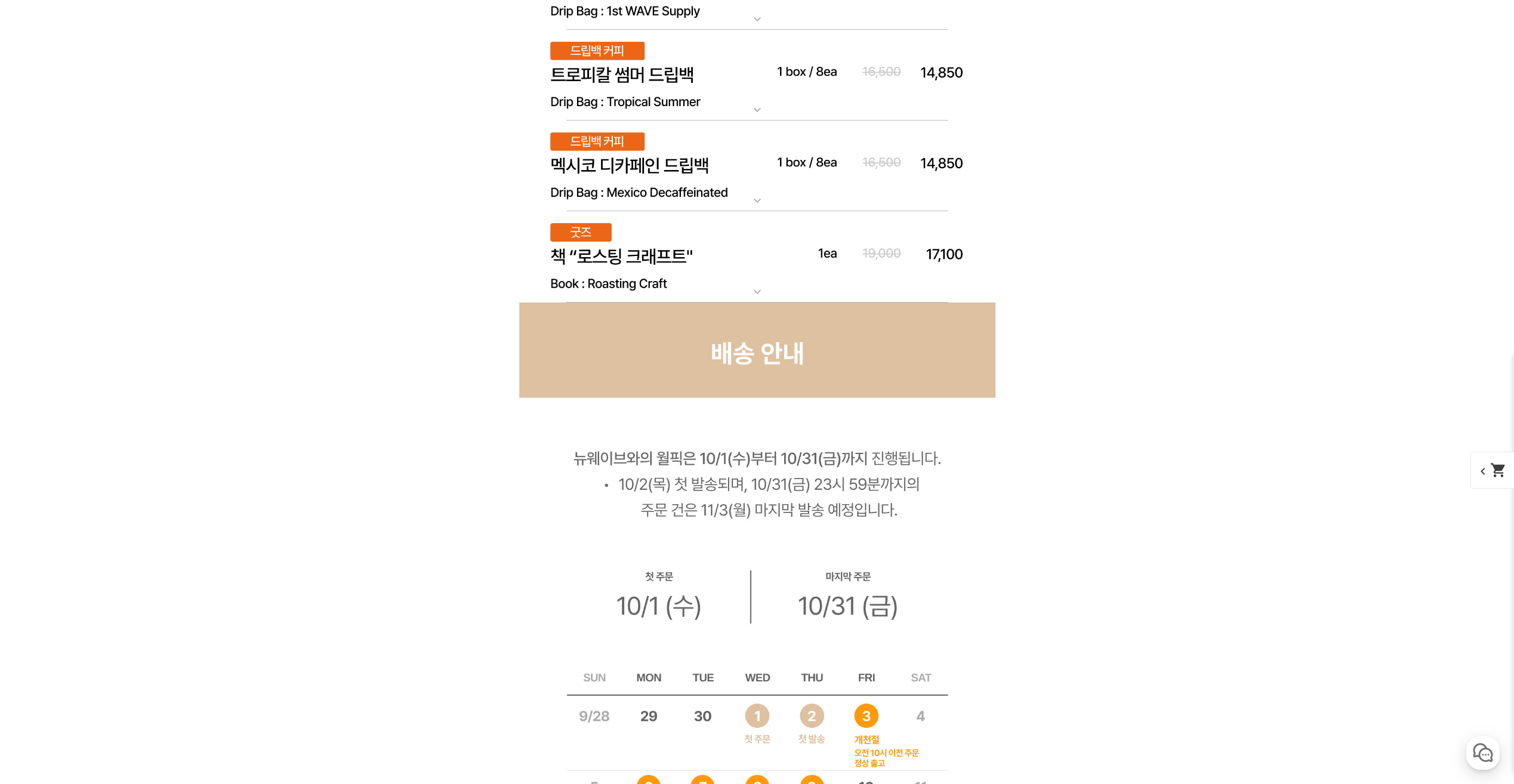
scroll to position [7038, 0]
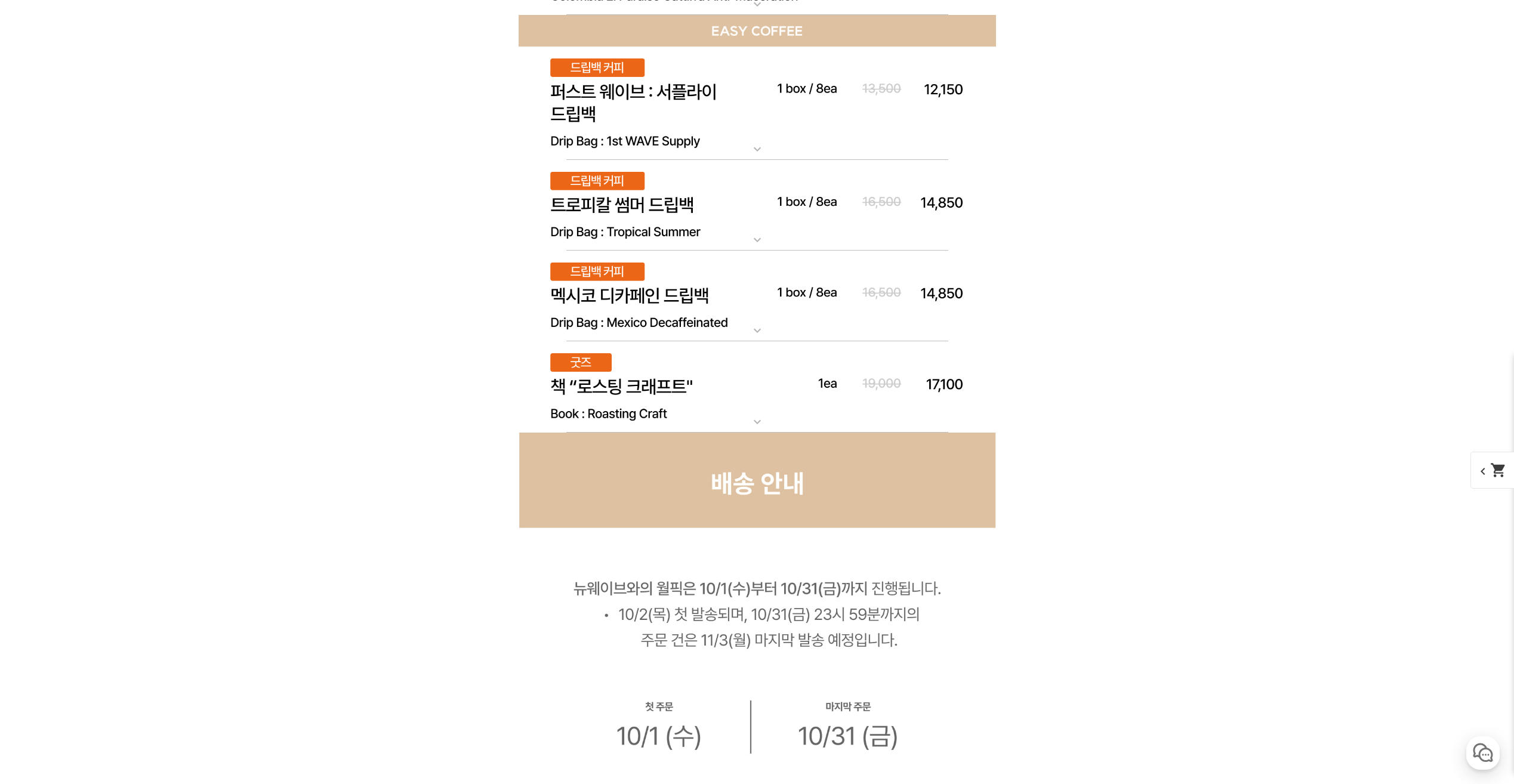
click at [655, 380] on img at bounding box center [757, 387] width 478 height 92
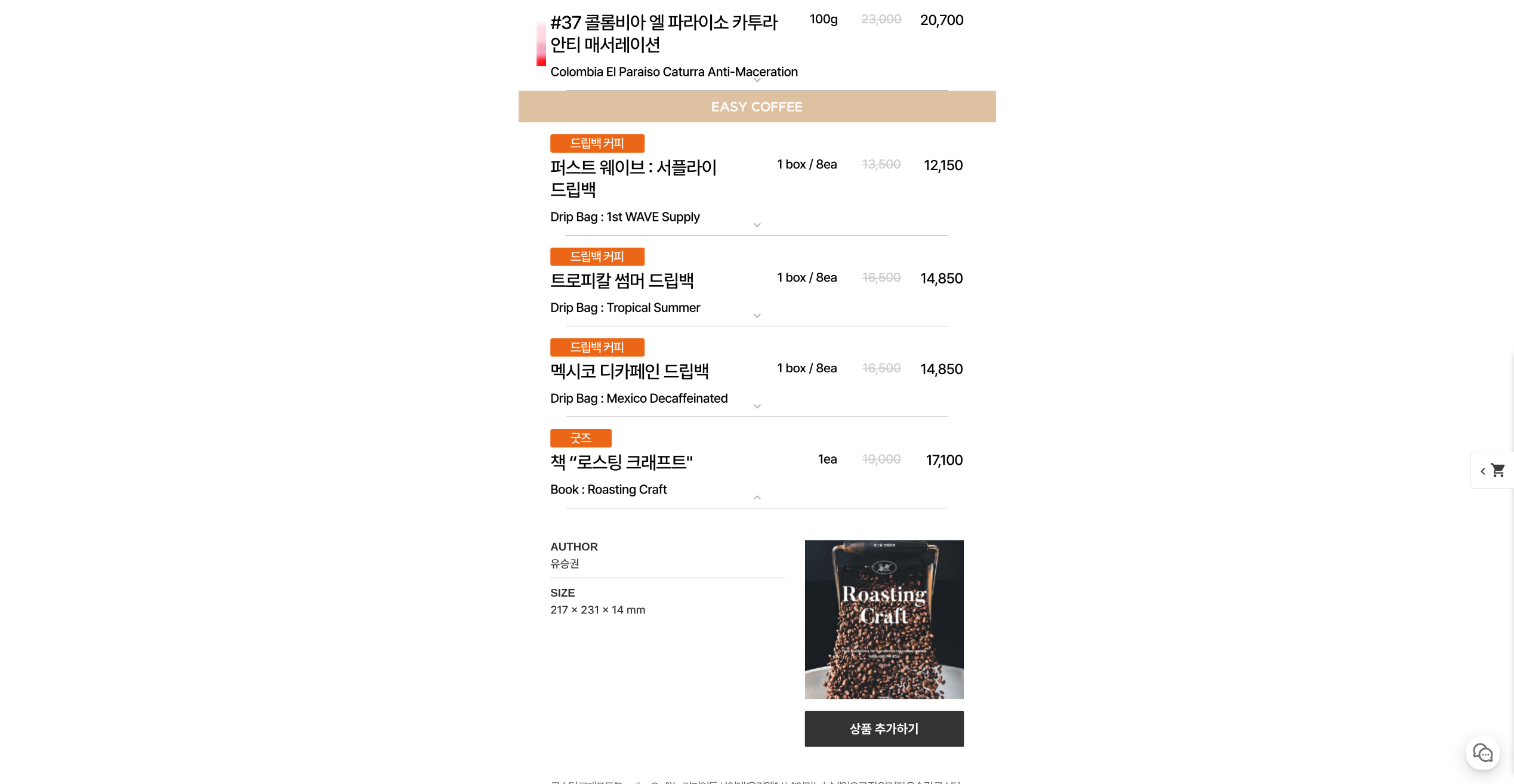
scroll to position [6829, 0]
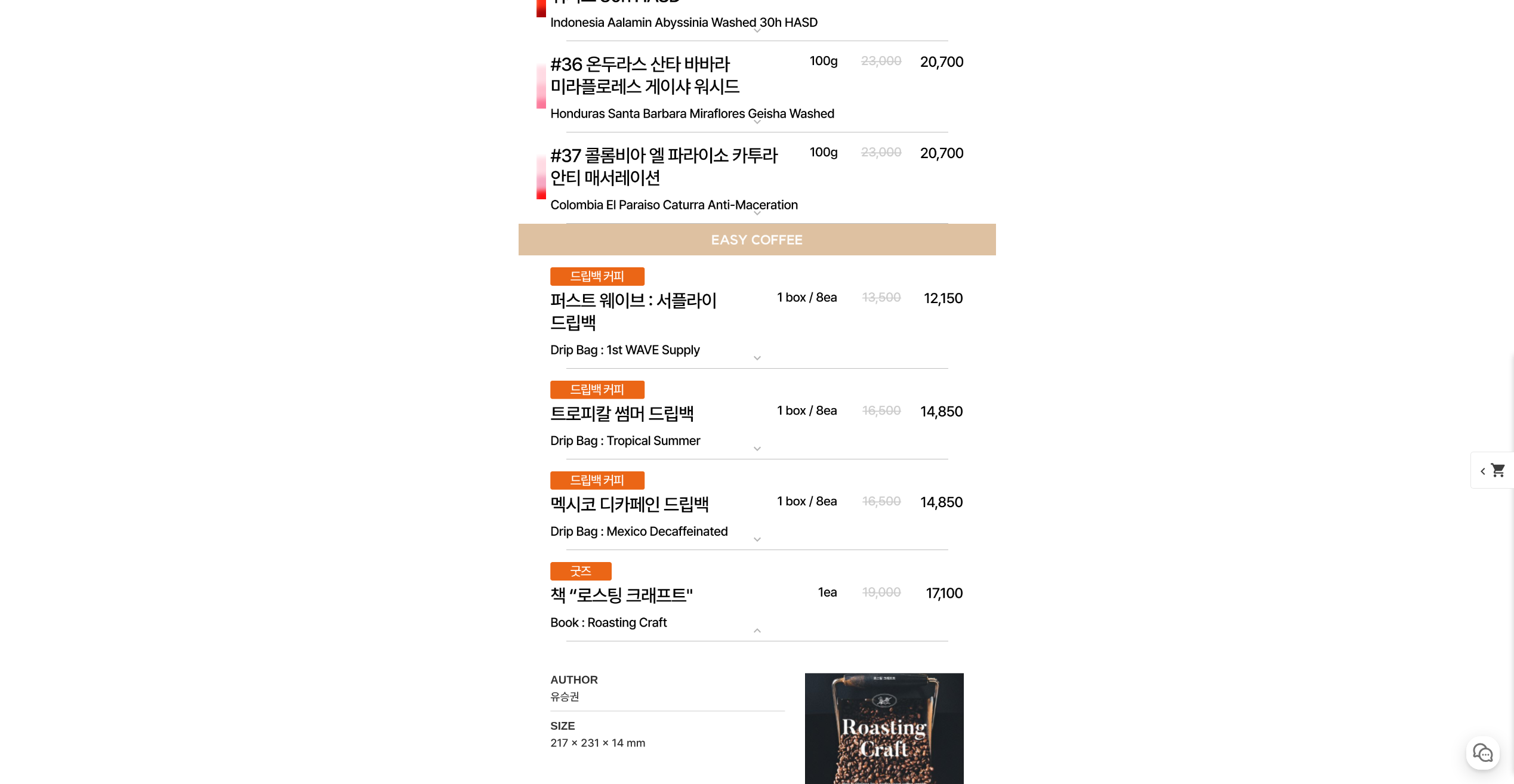
drag, startPoint x: 691, startPoint y: 295, endPoint x: 759, endPoint y: 348, distance: 86.2
click at [759, 347] on img at bounding box center [757, 313] width 478 height 114
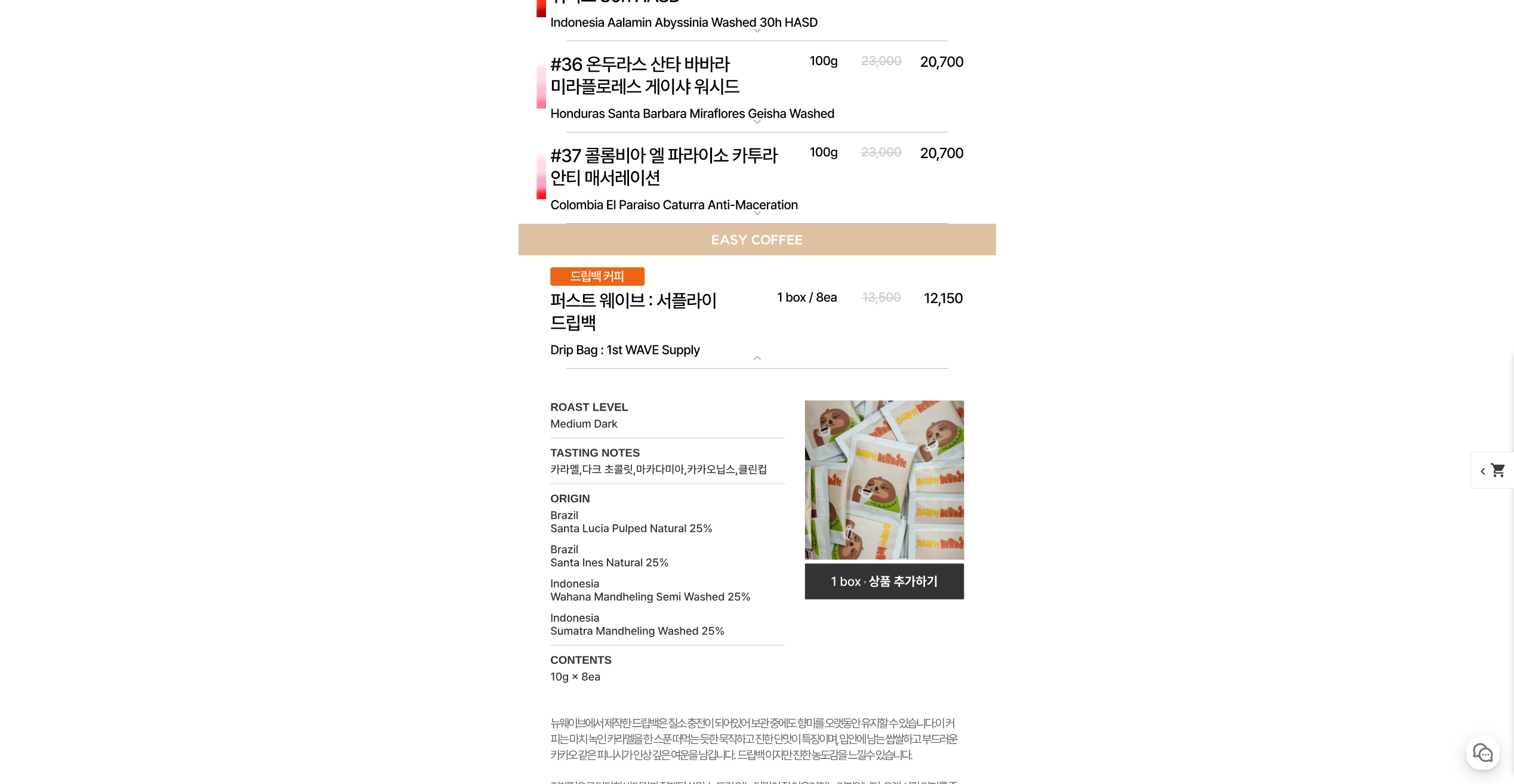
click at [759, 354] on mat-icon "expand_more" at bounding box center [757, 358] width 24 height 15
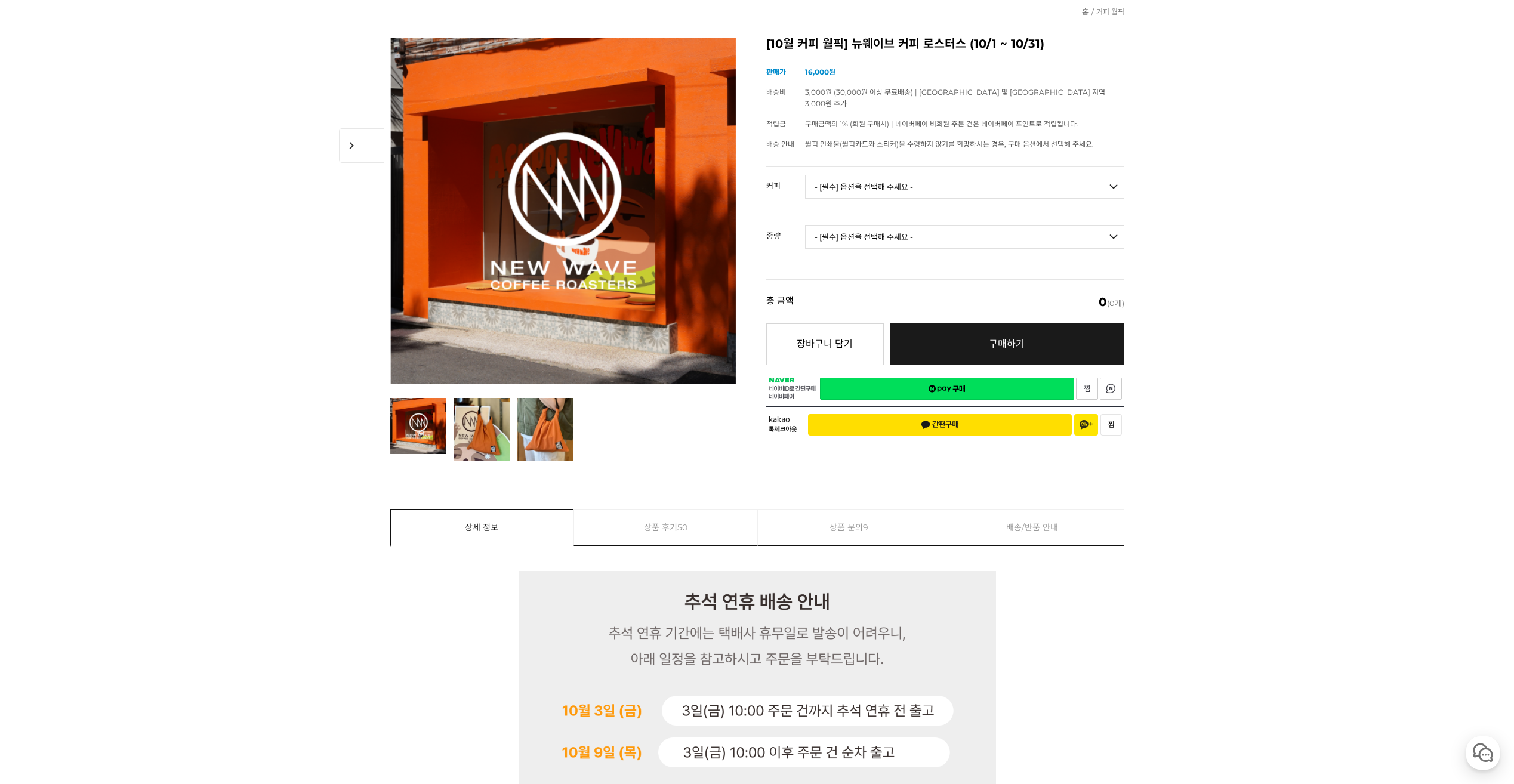
scroll to position [358, 0]
